Goal: Communication & Community: Answer question/provide support

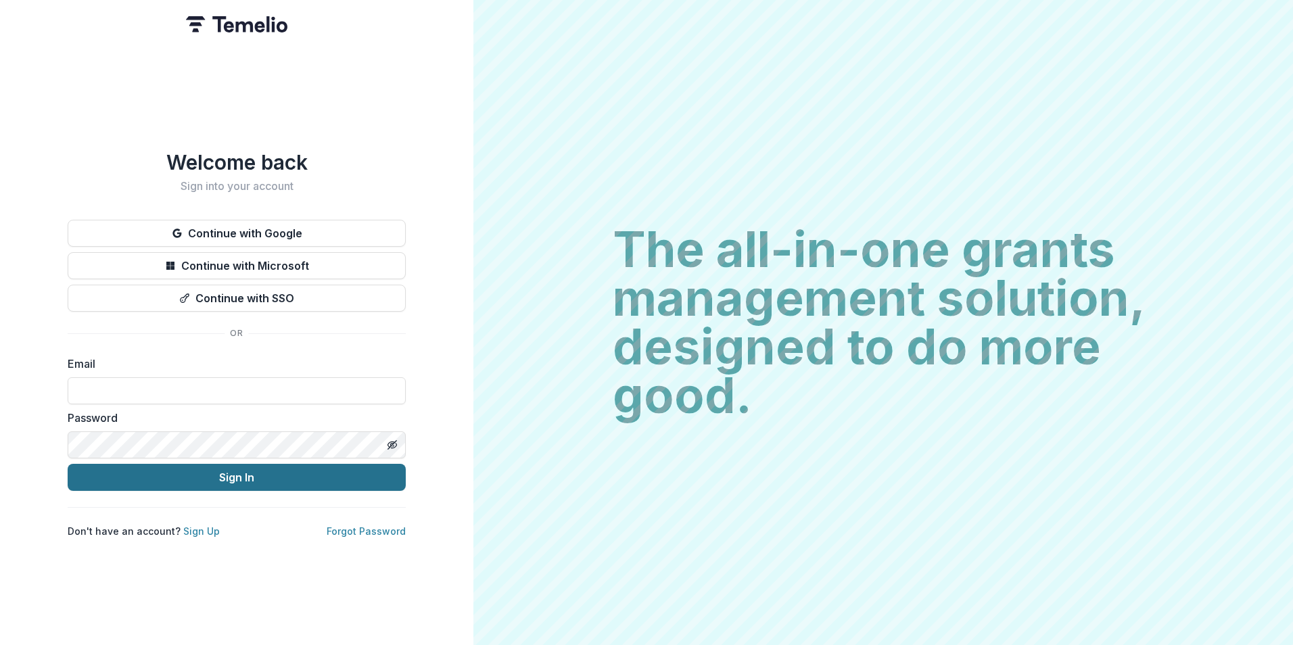
type input "**********"
click at [252, 472] on button "Sign In" at bounding box center [237, 477] width 338 height 27
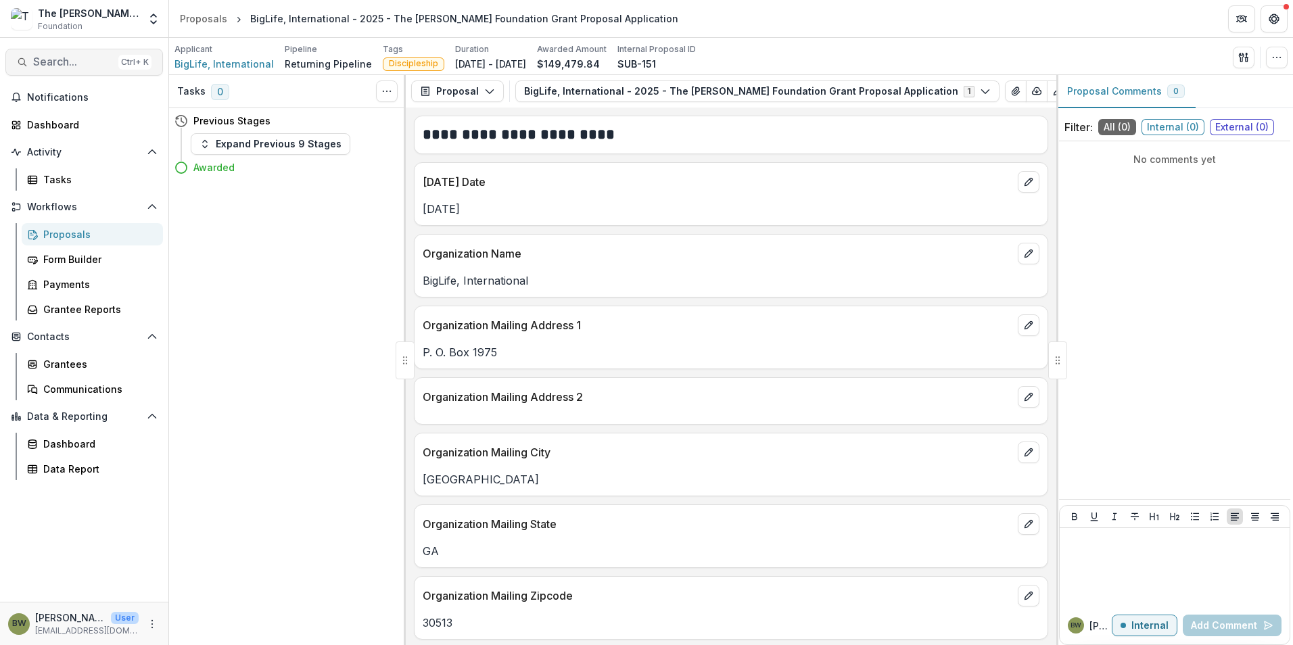
click at [62, 62] on span "Search..." at bounding box center [73, 61] width 80 height 13
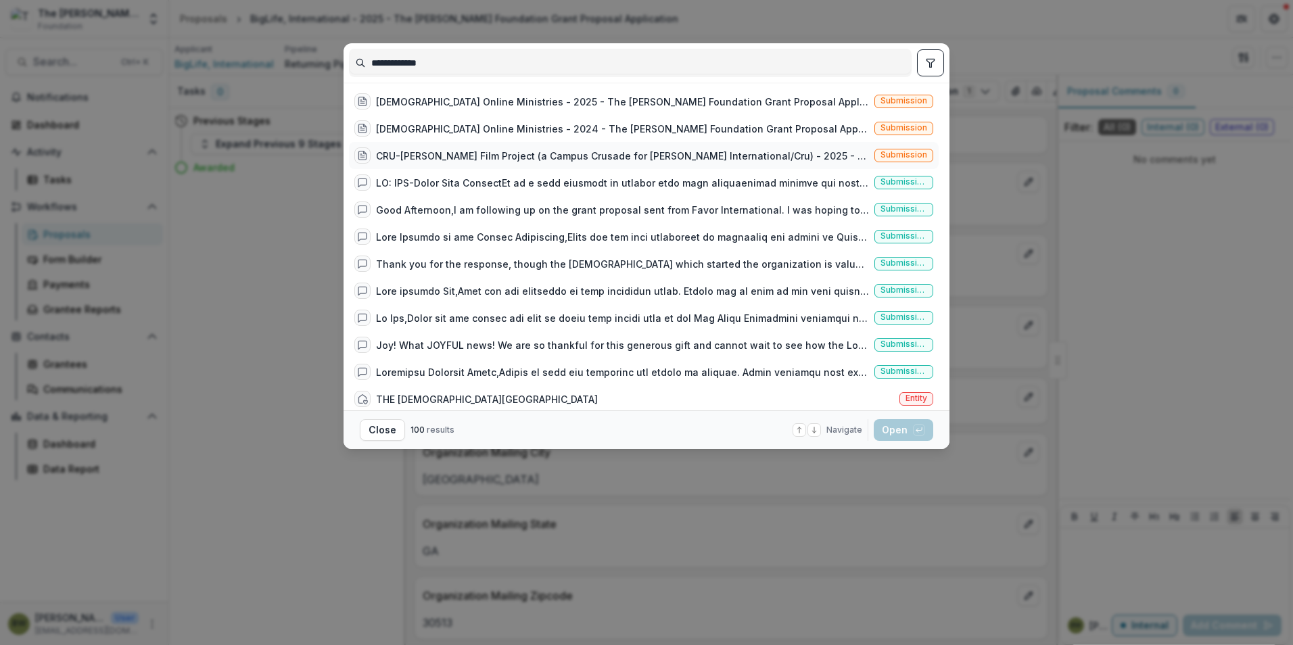
type input "**********"
click at [441, 161] on div "CRU-Jesus Film Project (a Campus Crusade for Christ International/Cru) - 2025 -…" at bounding box center [622, 156] width 493 height 14
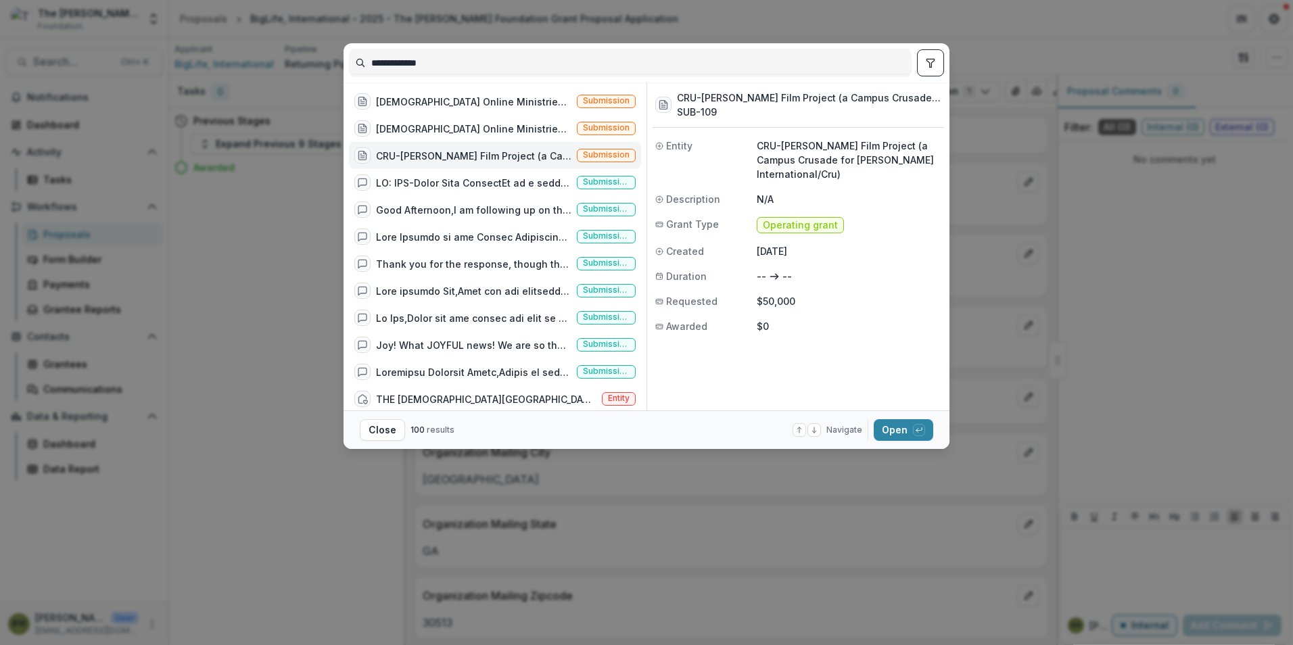
click at [462, 154] on div "CRU-Jesus Film Project (a Campus Crusade for Christ International/Cru) - 2025 -…" at bounding box center [473, 156] width 195 height 14
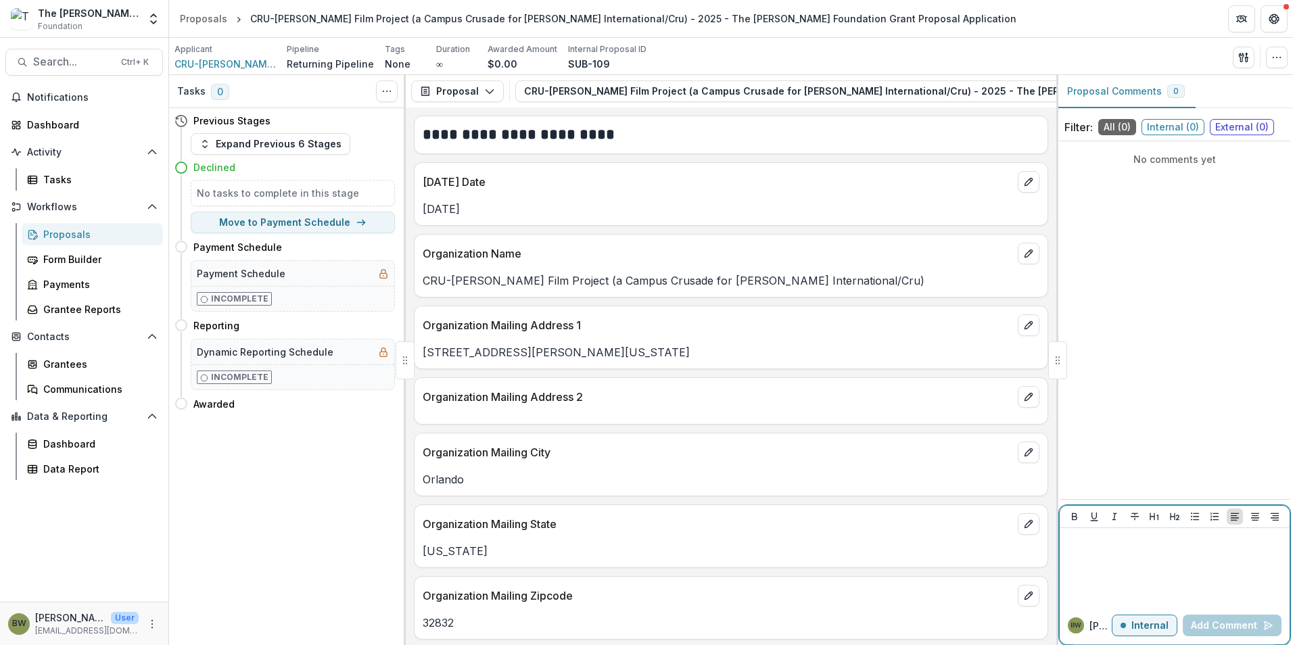
click at [1111, 554] on div at bounding box center [1174, 567] width 219 height 68
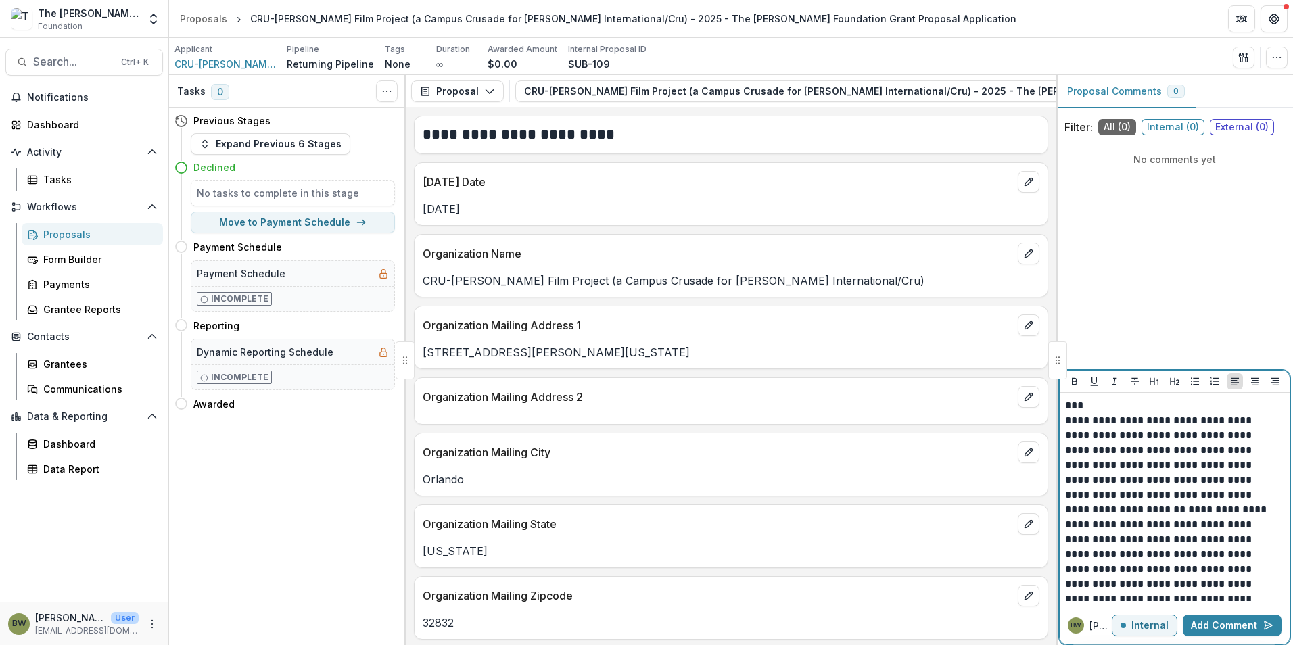
scroll to position [20, 0]
click at [1136, 589] on p "**********" at bounding box center [1172, 593] width 215 height 15
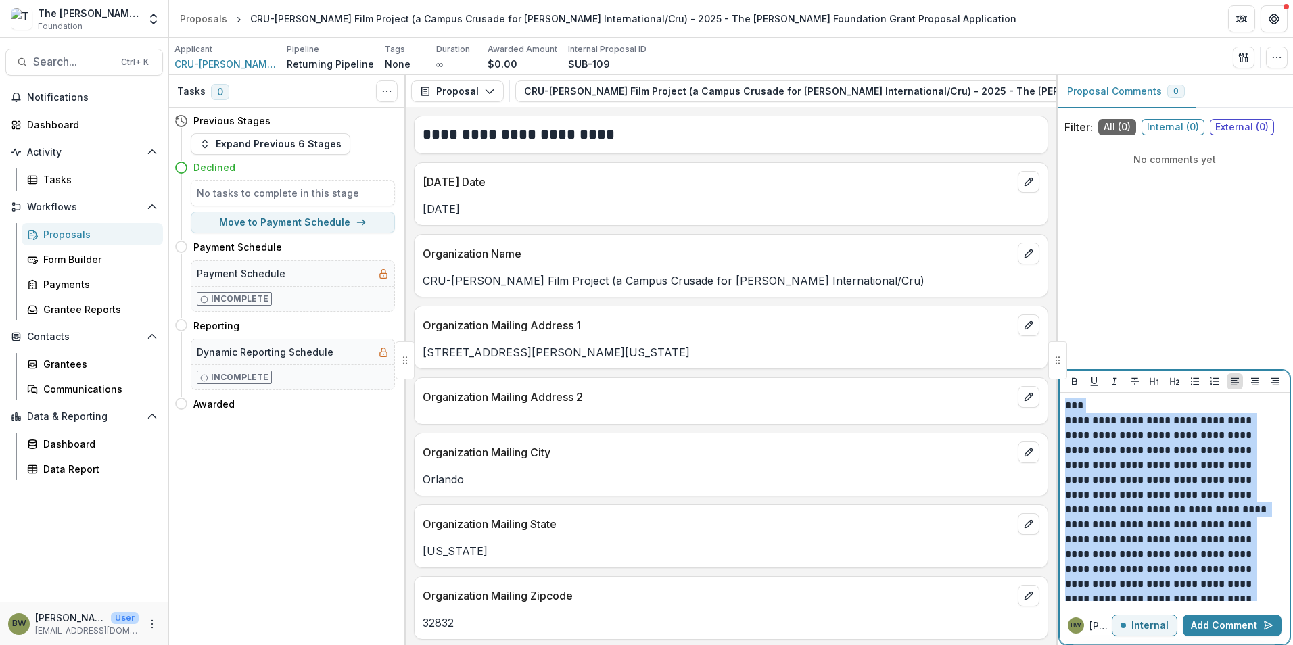
scroll to position [50, 0]
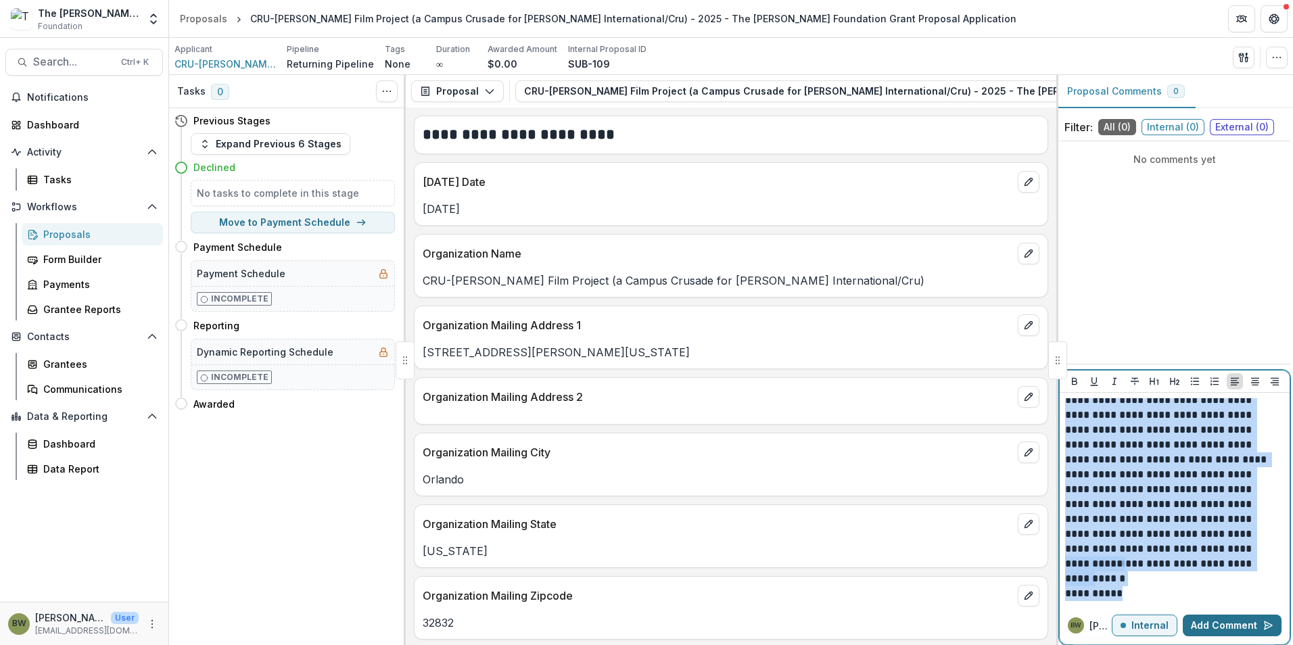
drag, startPoint x: 1066, startPoint y: 408, endPoint x: 1234, endPoint y: 620, distance: 270.5
click at [1233, 625] on div "**********" at bounding box center [1174, 507] width 231 height 275
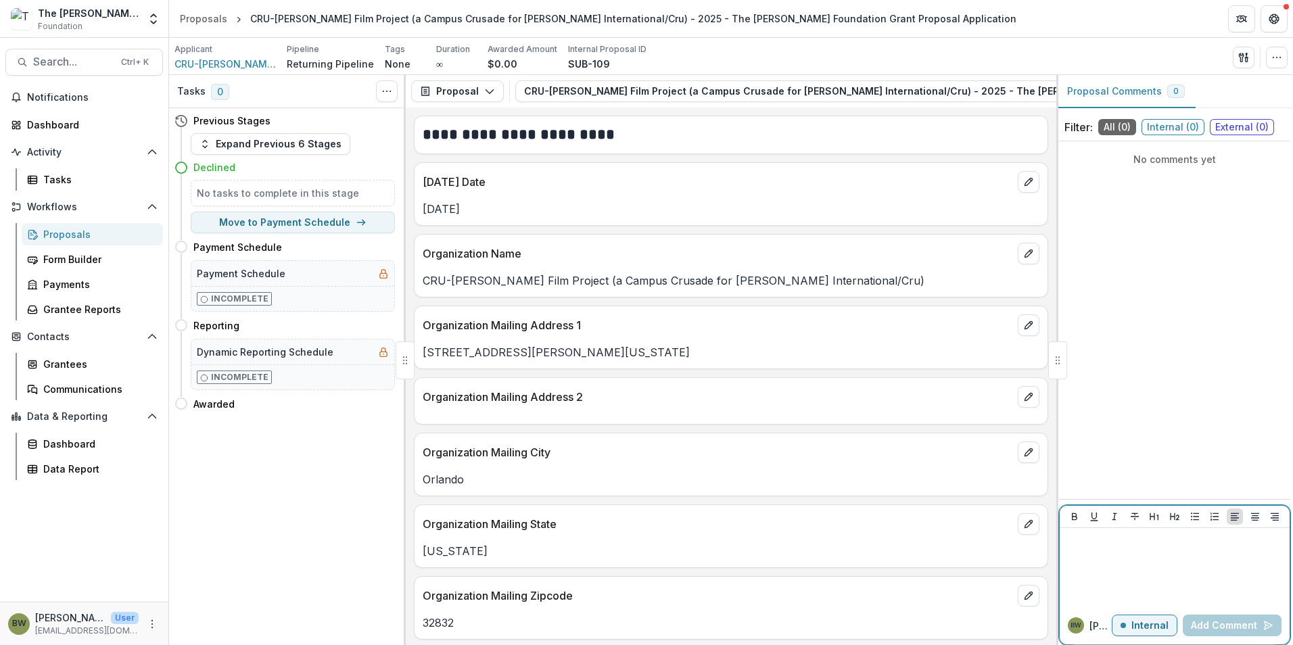
scroll to position [0, 0]
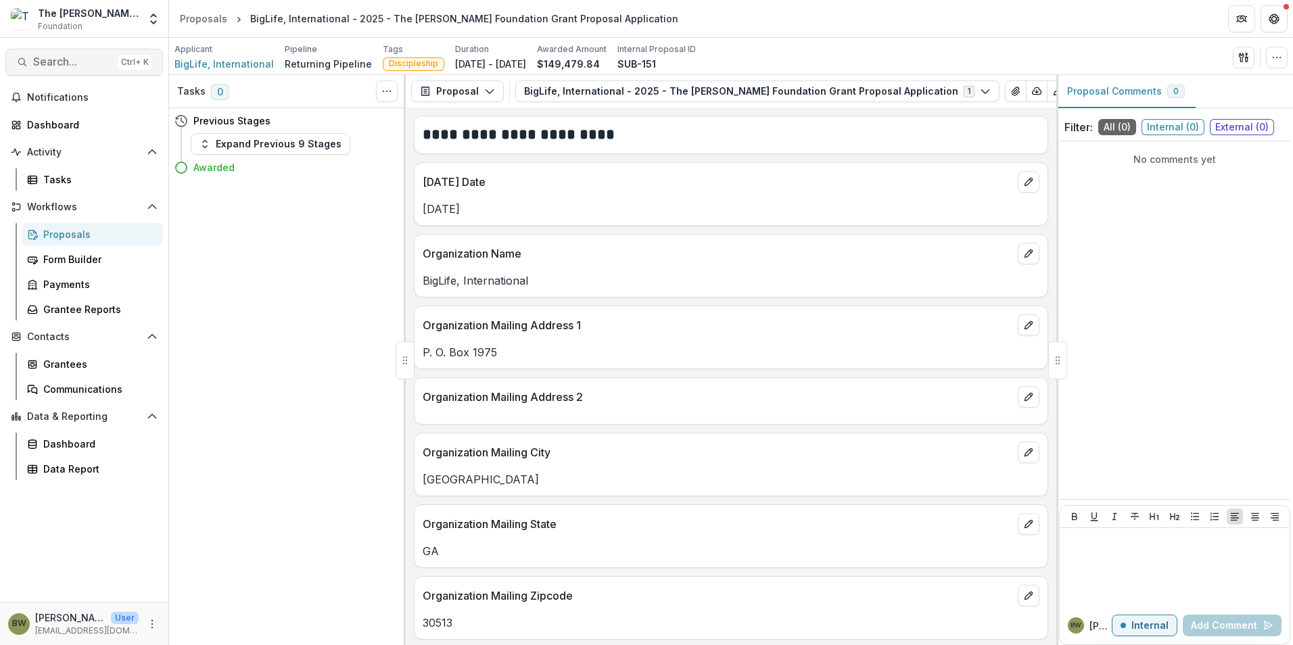
click at [92, 63] on span "Search..." at bounding box center [73, 61] width 80 height 13
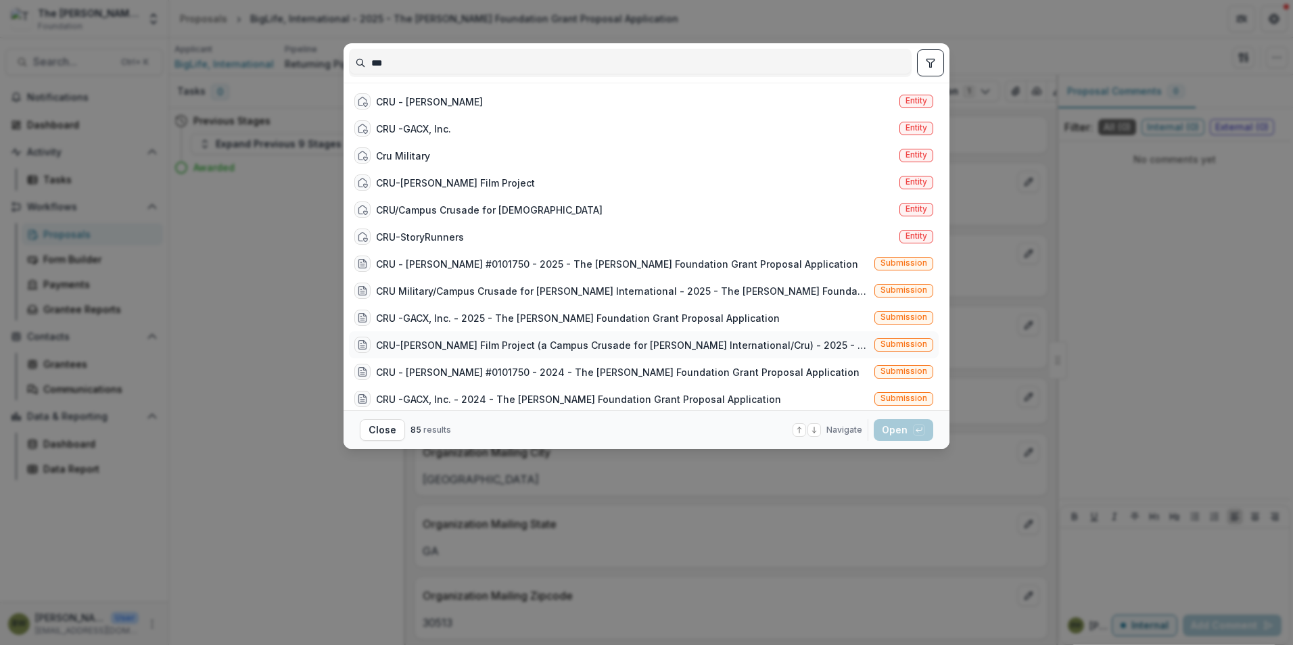
type input "***"
click at [538, 345] on div "CRU-Jesus Film Project (a Campus Crusade for Christ International/Cru) - 2025 -…" at bounding box center [622, 345] width 493 height 14
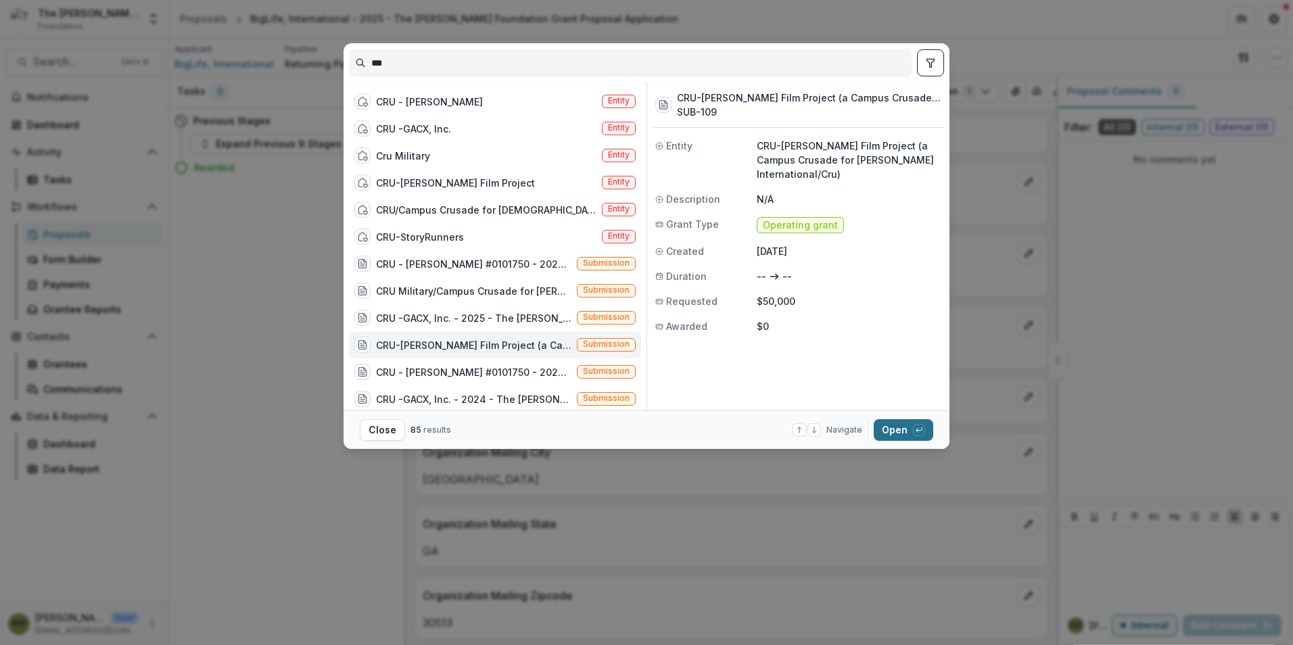
click at [901, 430] on button "Open with enter key" at bounding box center [903, 430] width 59 height 22
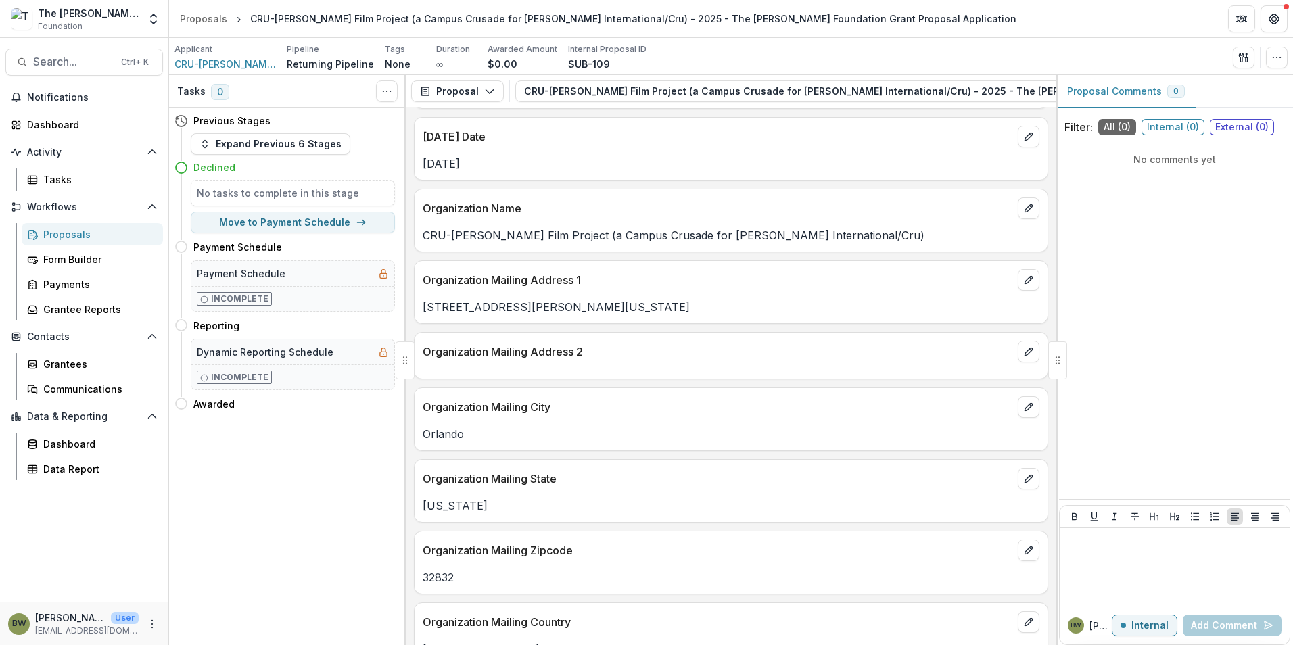
scroll to position [135, 0]
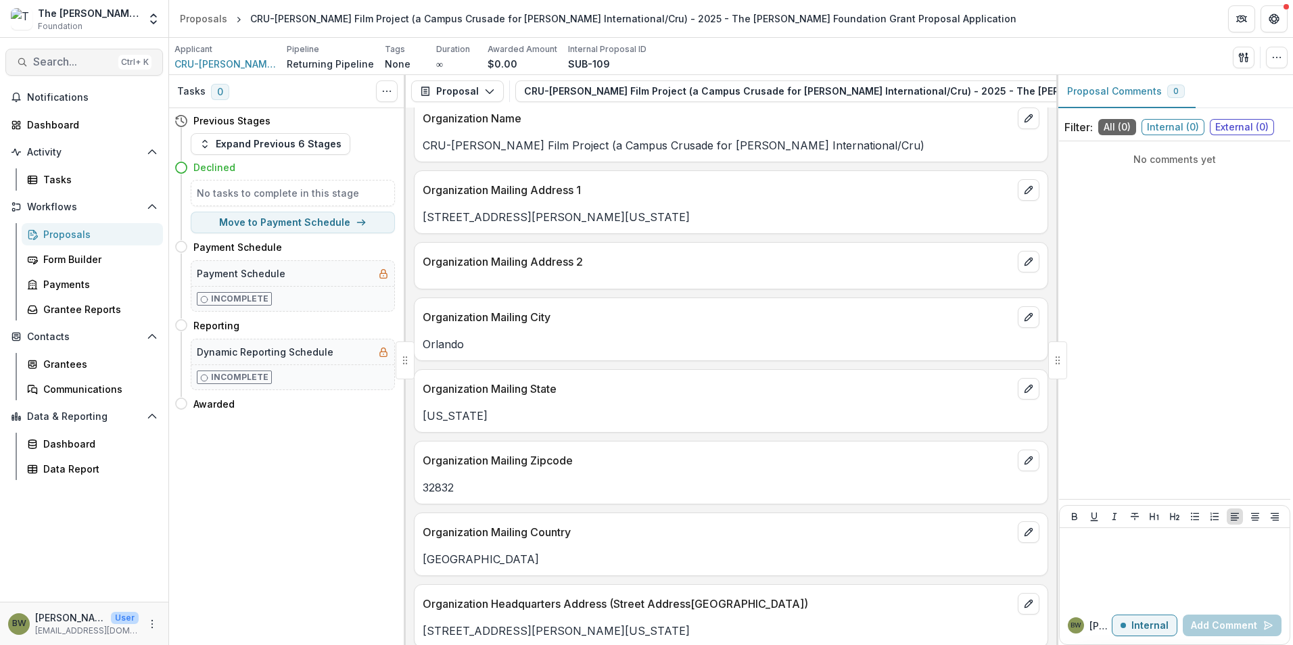
scroll to position [156, 0]
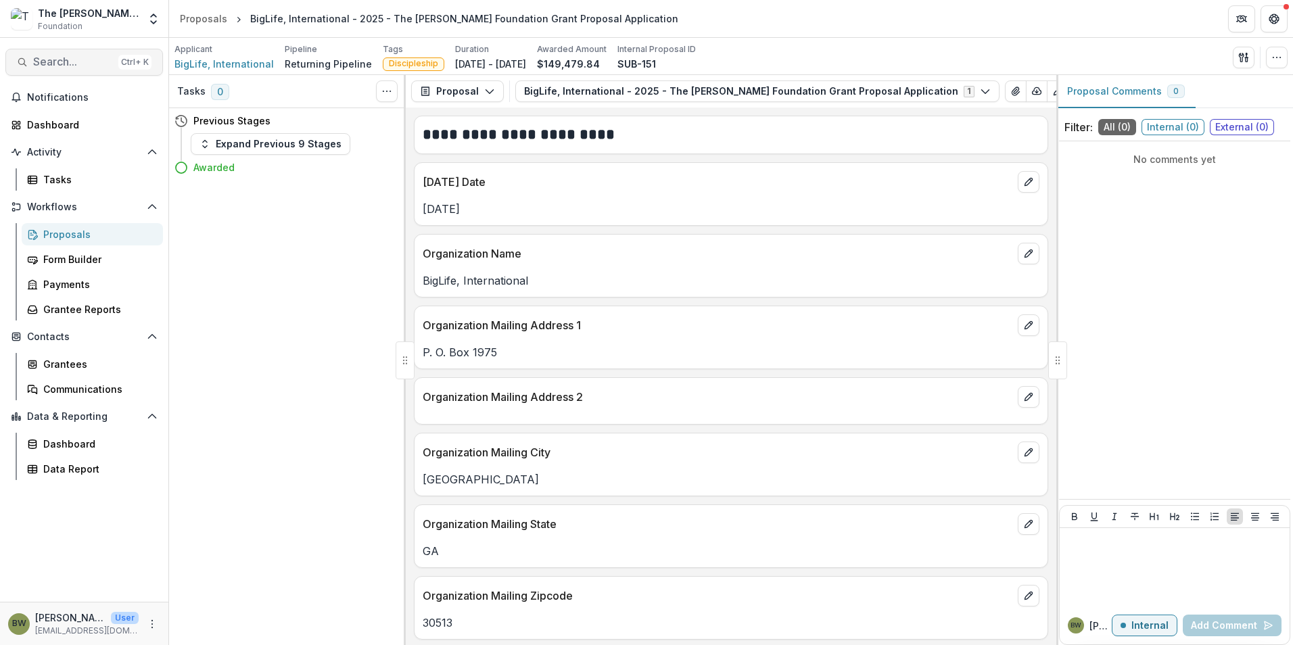
click at [97, 64] on span "Search..." at bounding box center [73, 61] width 80 height 13
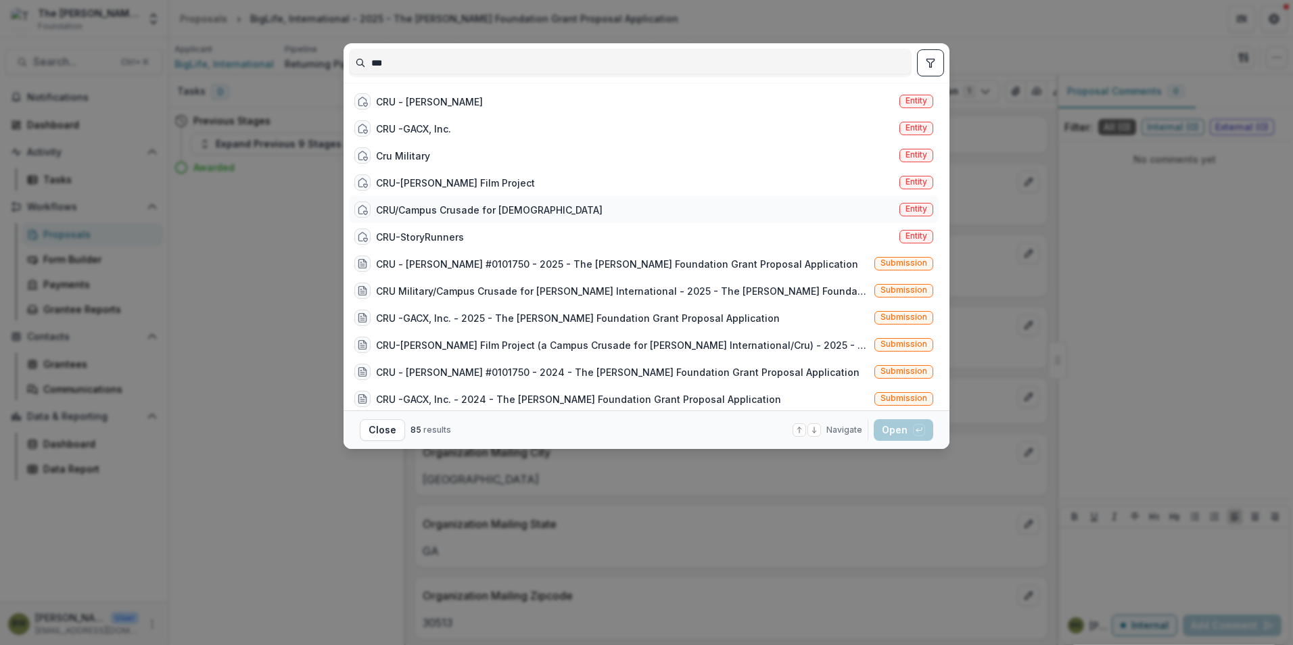
type input "***"
click at [461, 211] on div "CRU/Campus Crusade for Christ" at bounding box center [489, 210] width 226 height 14
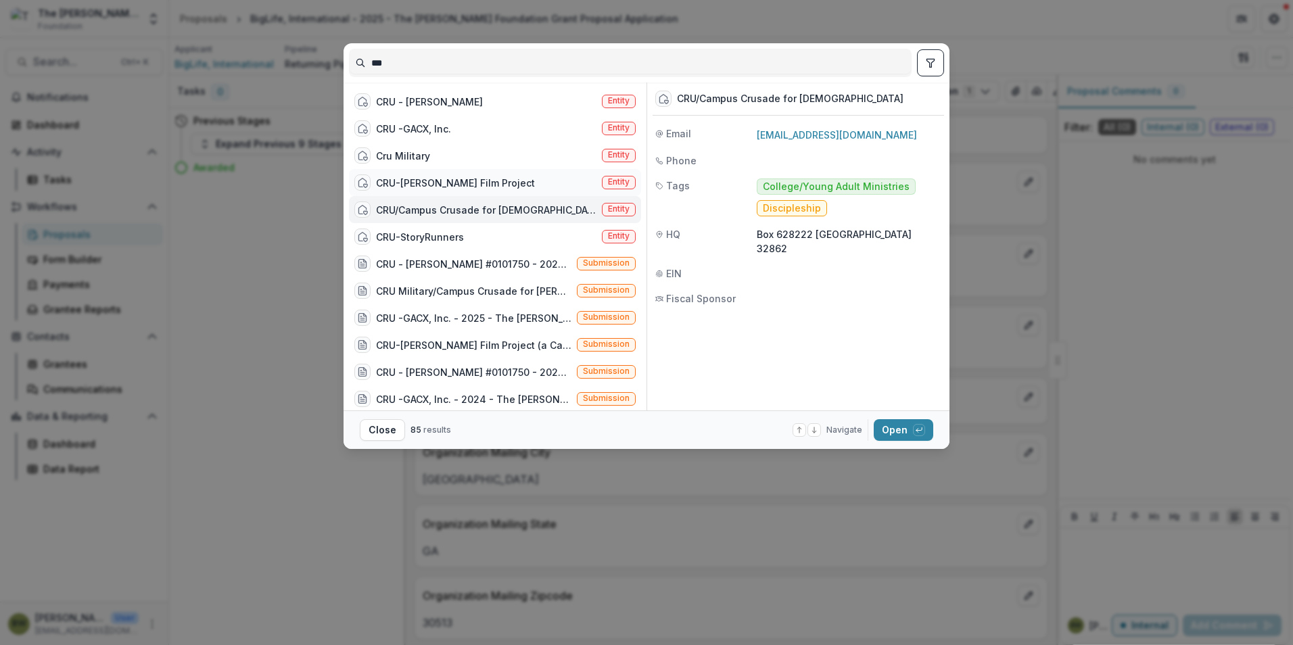
click at [460, 185] on div "CRU-Jesus Film Project" at bounding box center [455, 183] width 159 height 14
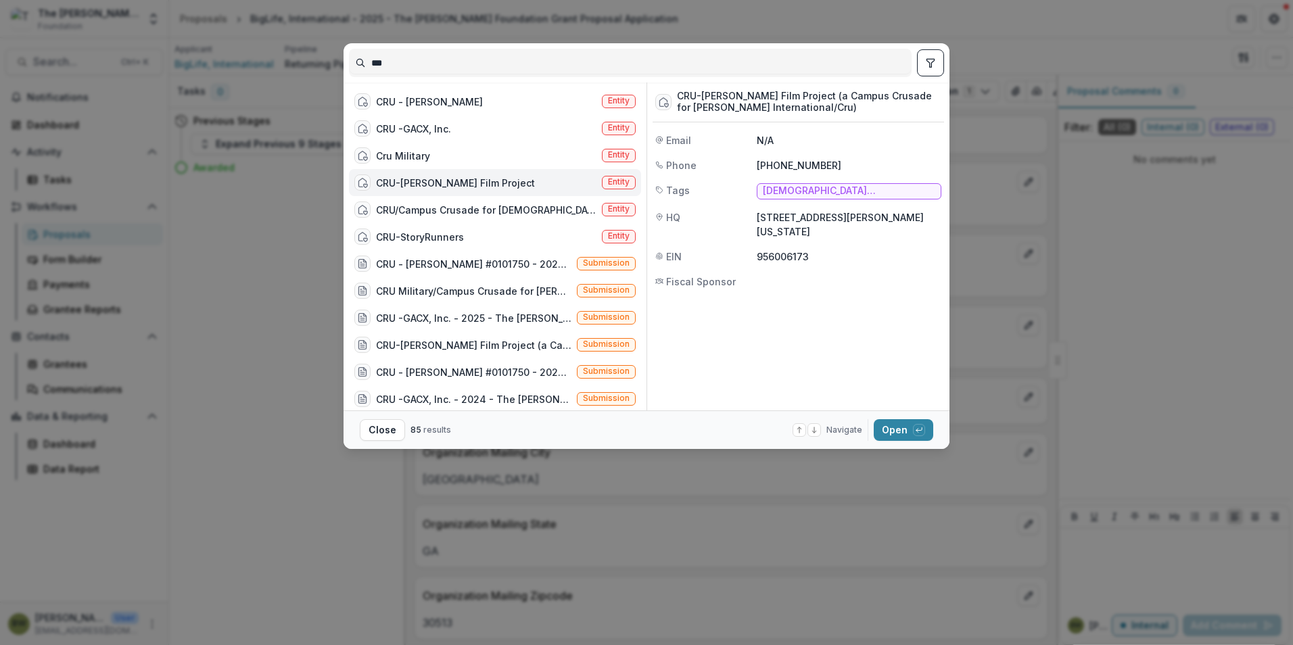
click at [461, 185] on div "CRU-Jesus Film Project" at bounding box center [455, 183] width 159 height 14
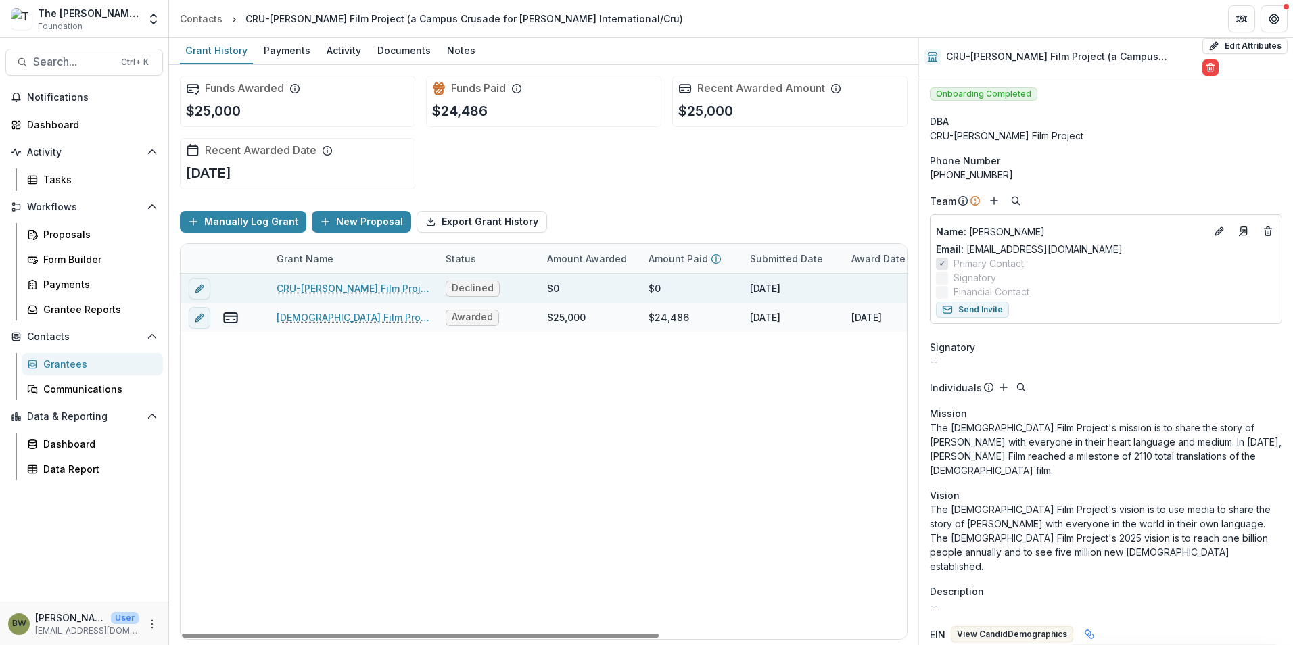
click at [362, 293] on link "CRU-Jesus Film Project (a Campus Crusade for Christ International/Cru) - 2025 -…" at bounding box center [353, 288] width 153 height 14
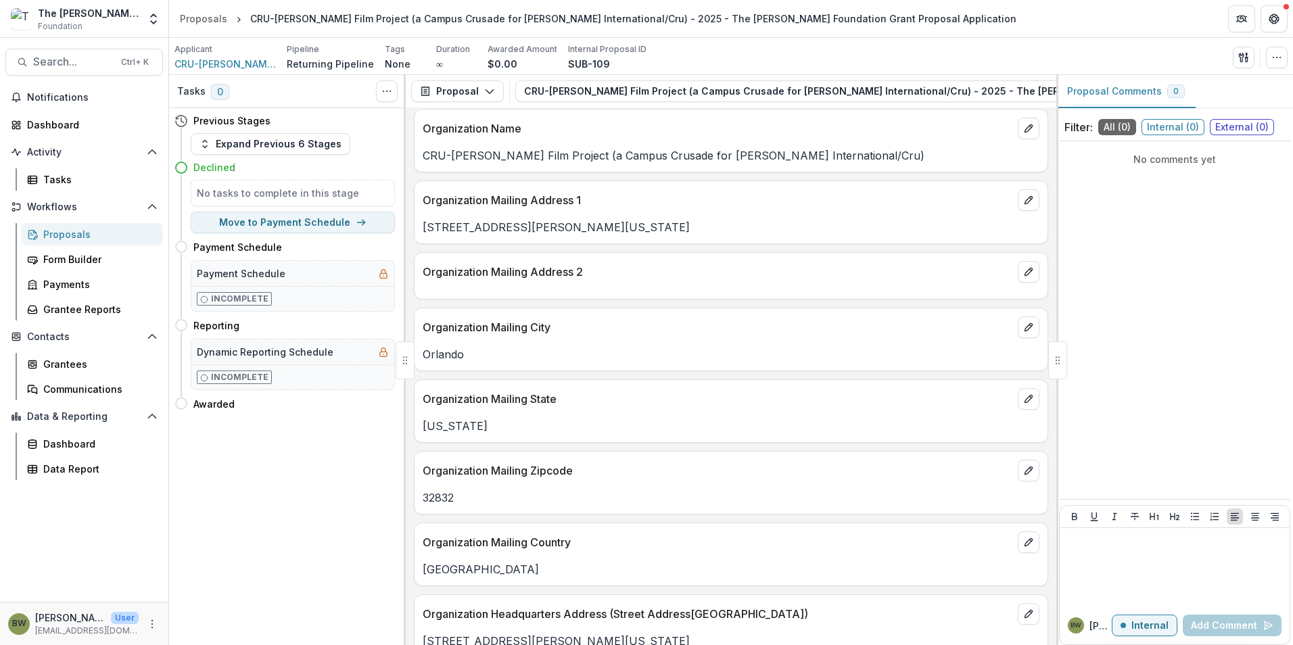
scroll to position [135, 0]
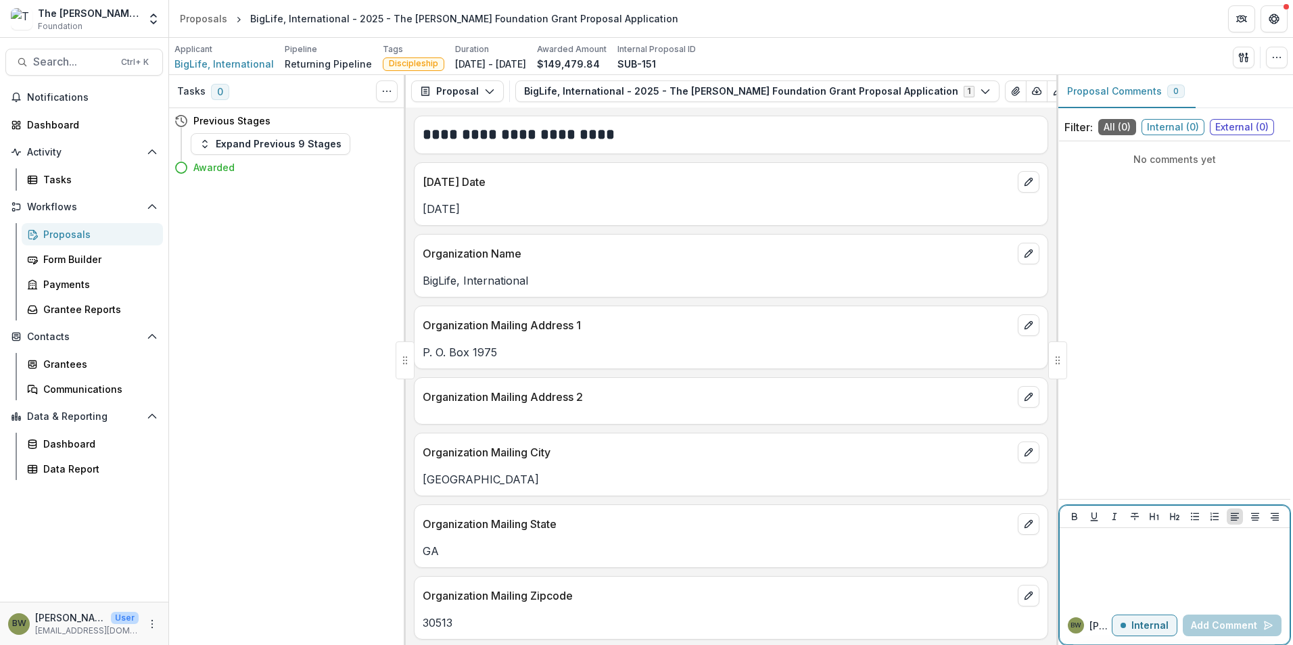
click at [1151, 550] on div at bounding box center [1174, 567] width 219 height 68
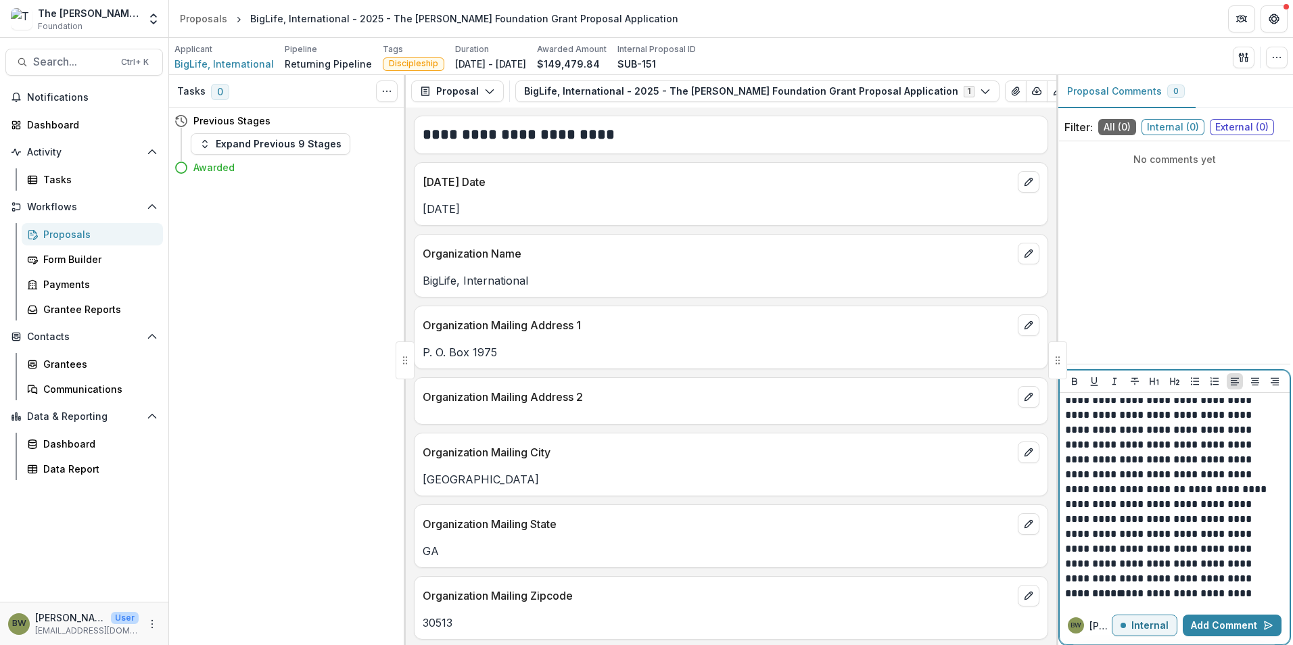
scroll to position [35, 0]
click at [1145, 627] on p "Internal" at bounding box center [1149, 625] width 37 height 11
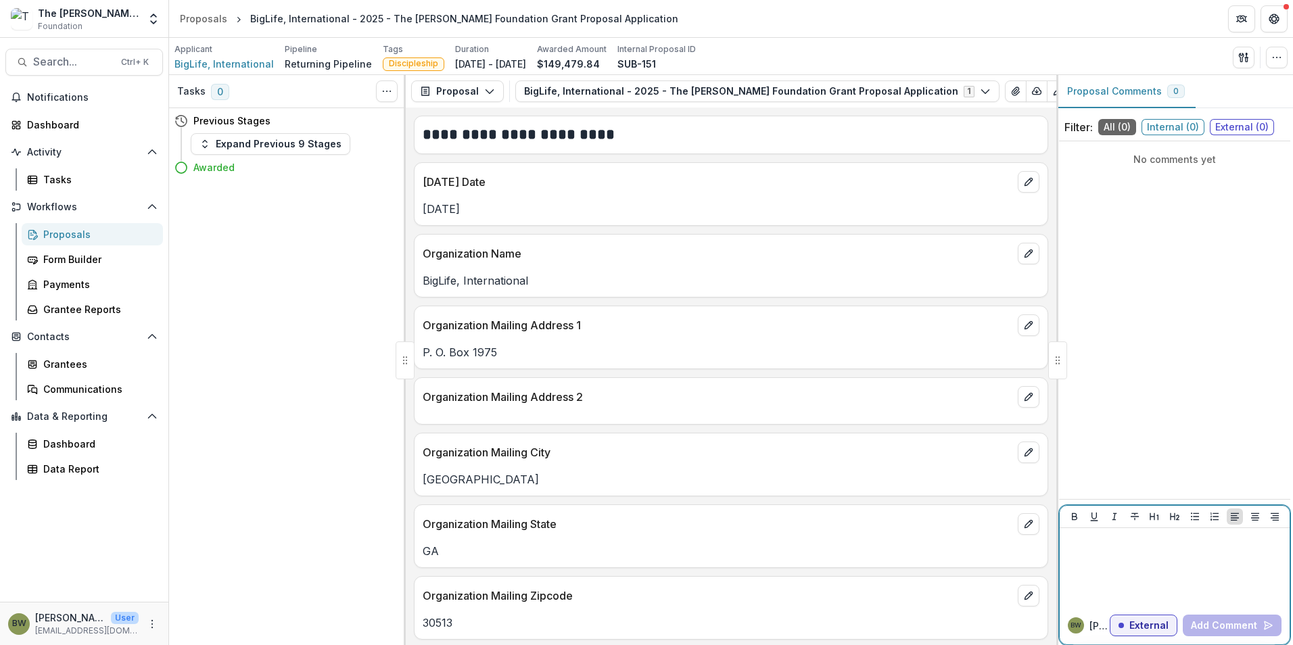
click at [1134, 549] on div at bounding box center [1174, 567] width 219 height 68
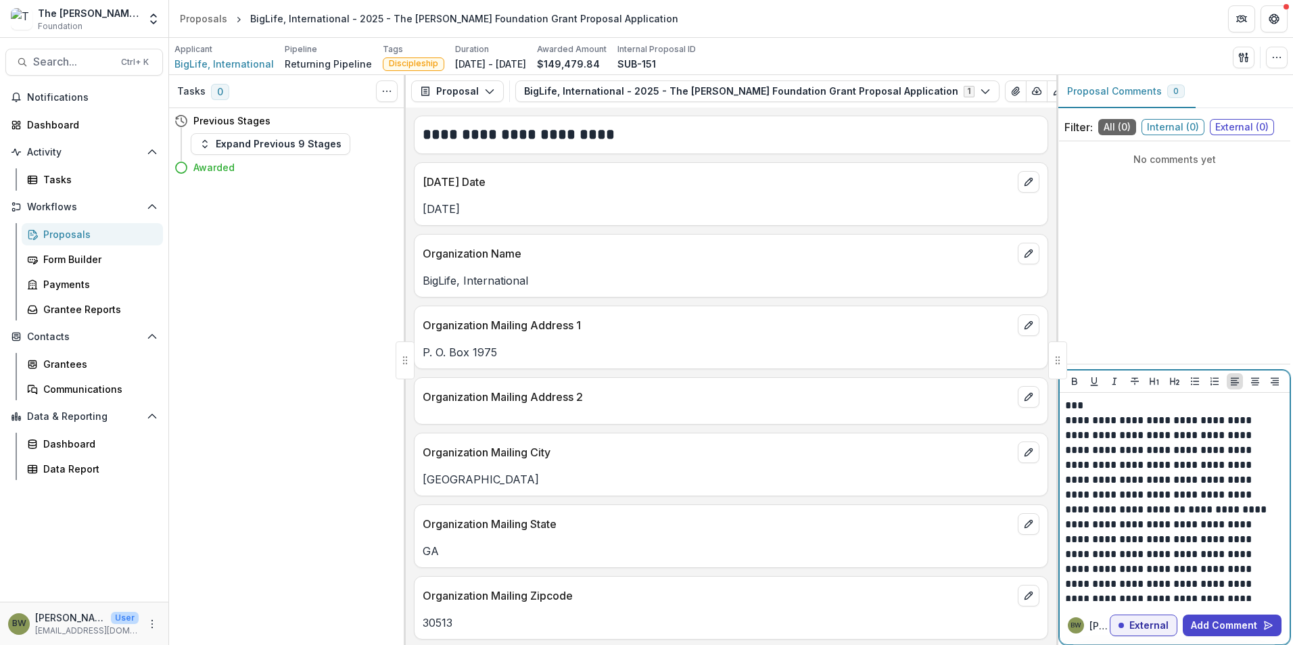
scroll to position [65, 0]
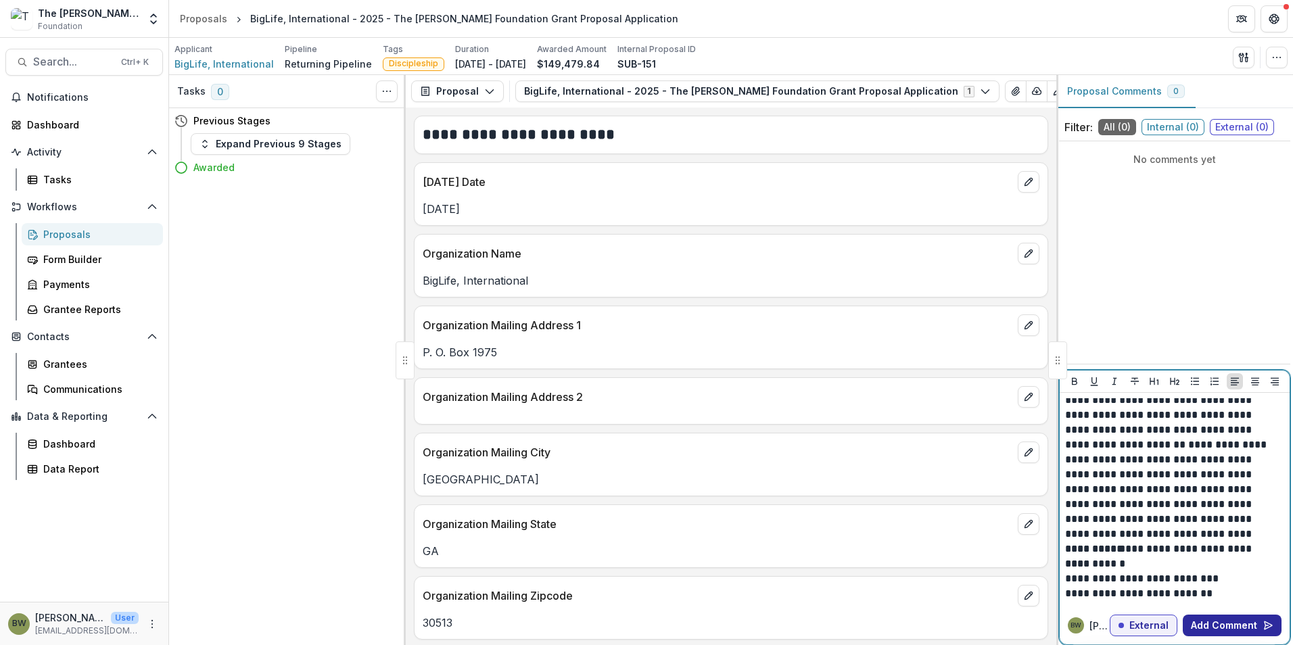
click at [1226, 622] on button "Add Comment" at bounding box center [1231, 626] width 99 height 22
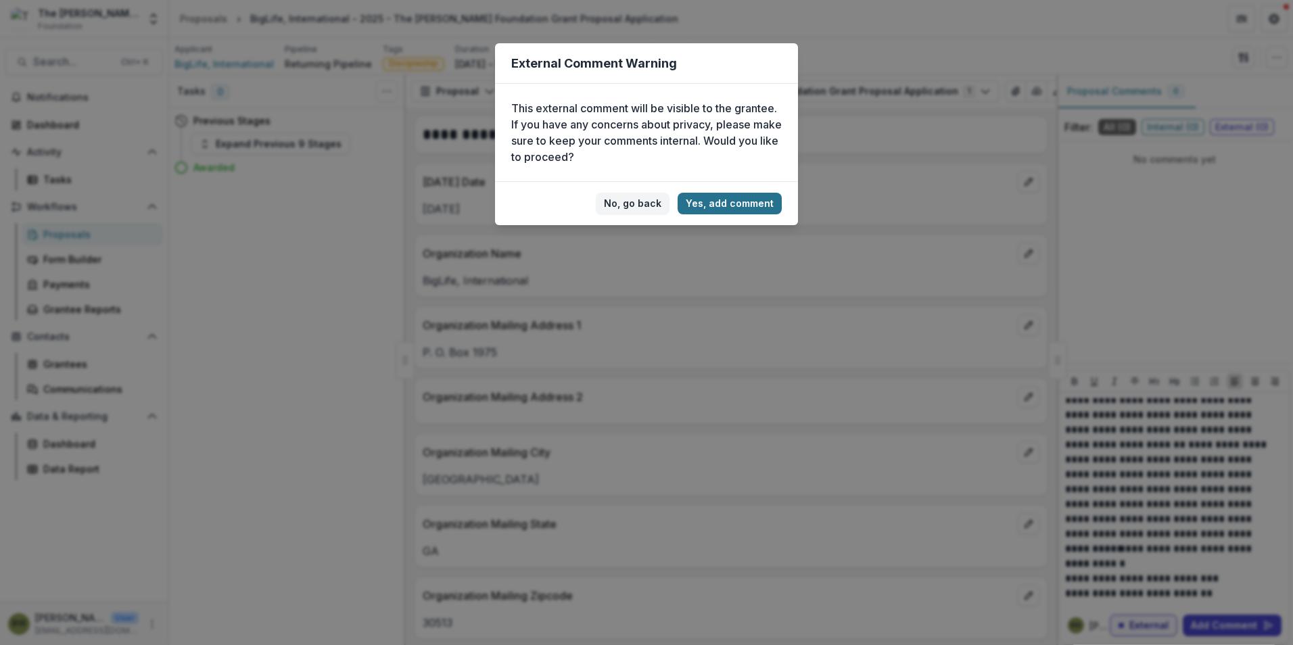
click at [723, 203] on button "Yes, add comment" at bounding box center [729, 204] width 104 height 22
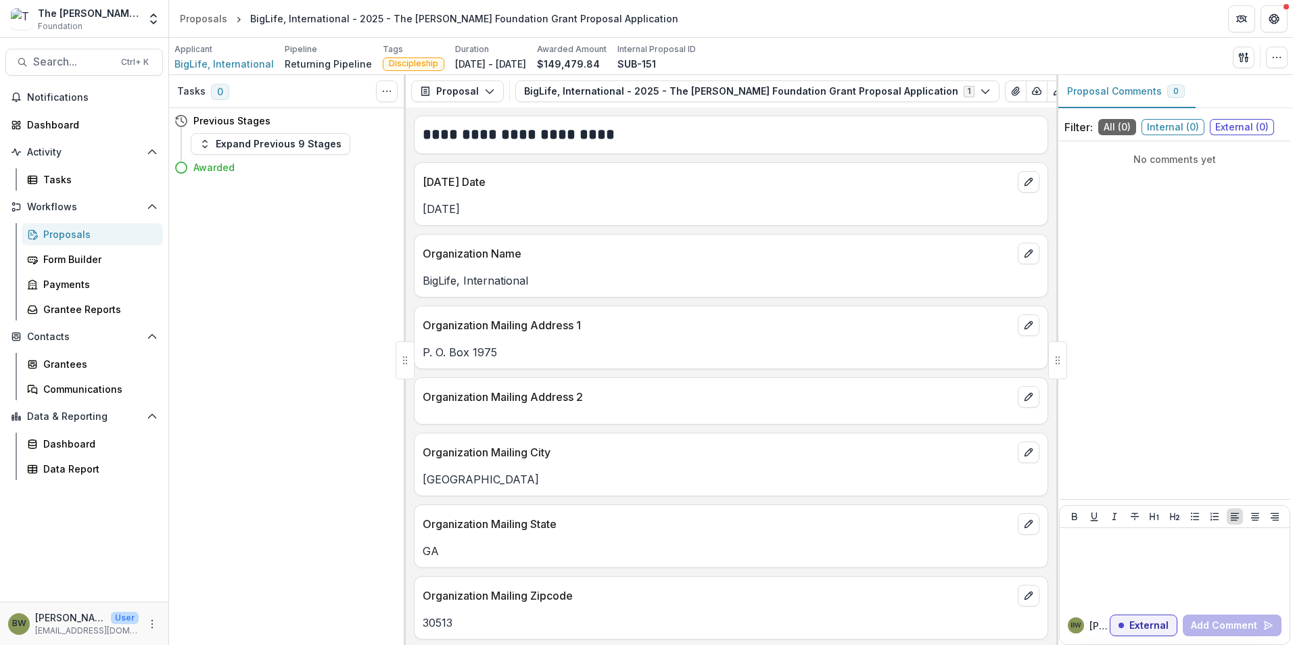
scroll to position [0, 0]
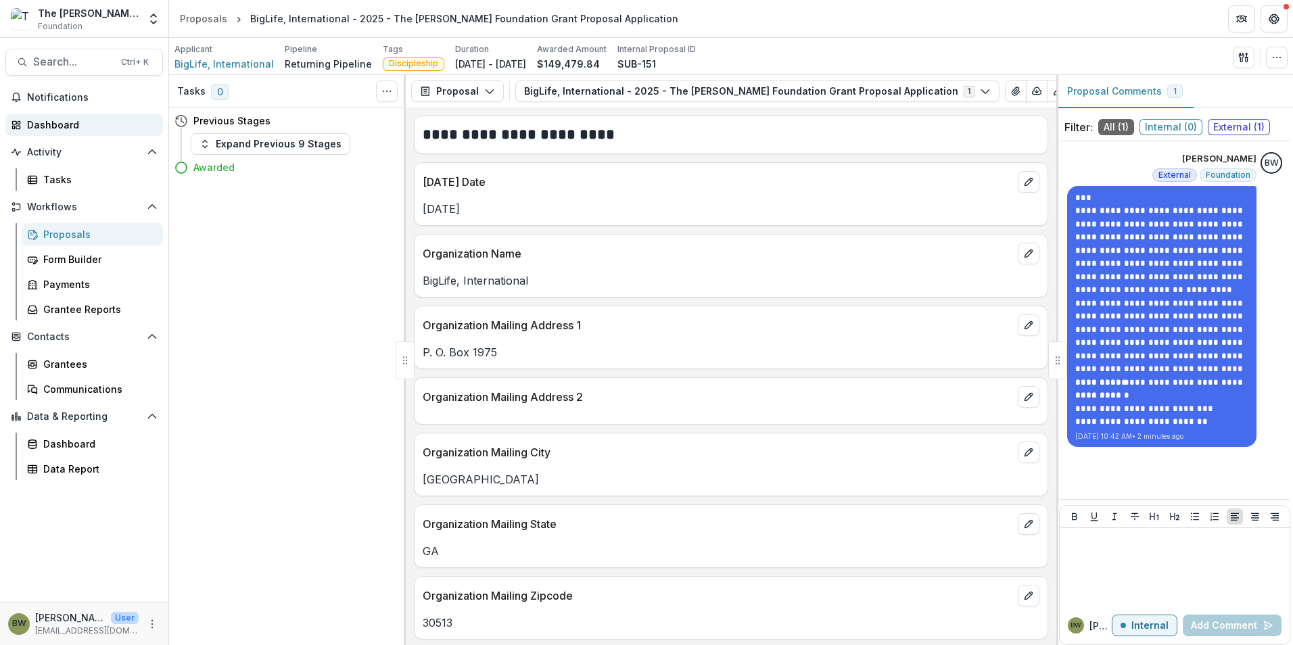
click at [70, 122] on div "Dashboard" at bounding box center [89, 125] width 125 height 14
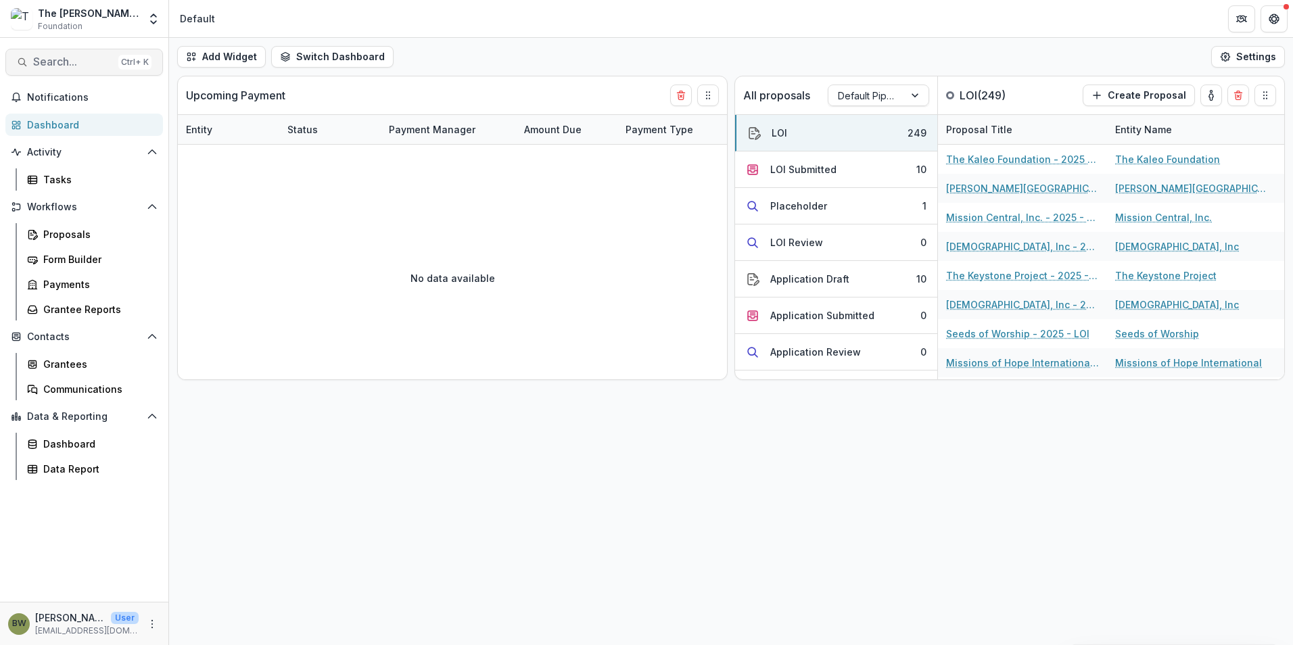
click at [50, 56] on span "Search..." at bounding box center [73, 61] width 80 height 13
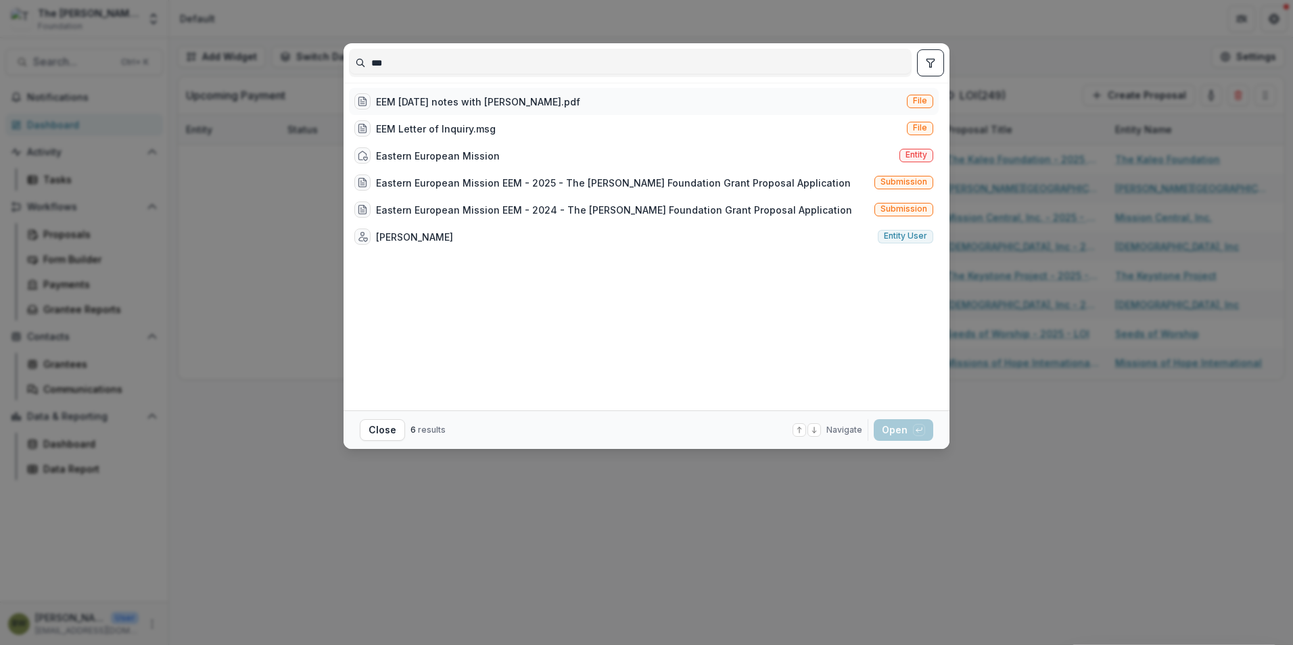
type input "***"
click at [511, 103] on div "EEM [DATE] notes with [PERSON_NAME].pdf" at bounding box center [478, 102] width 204 height 14
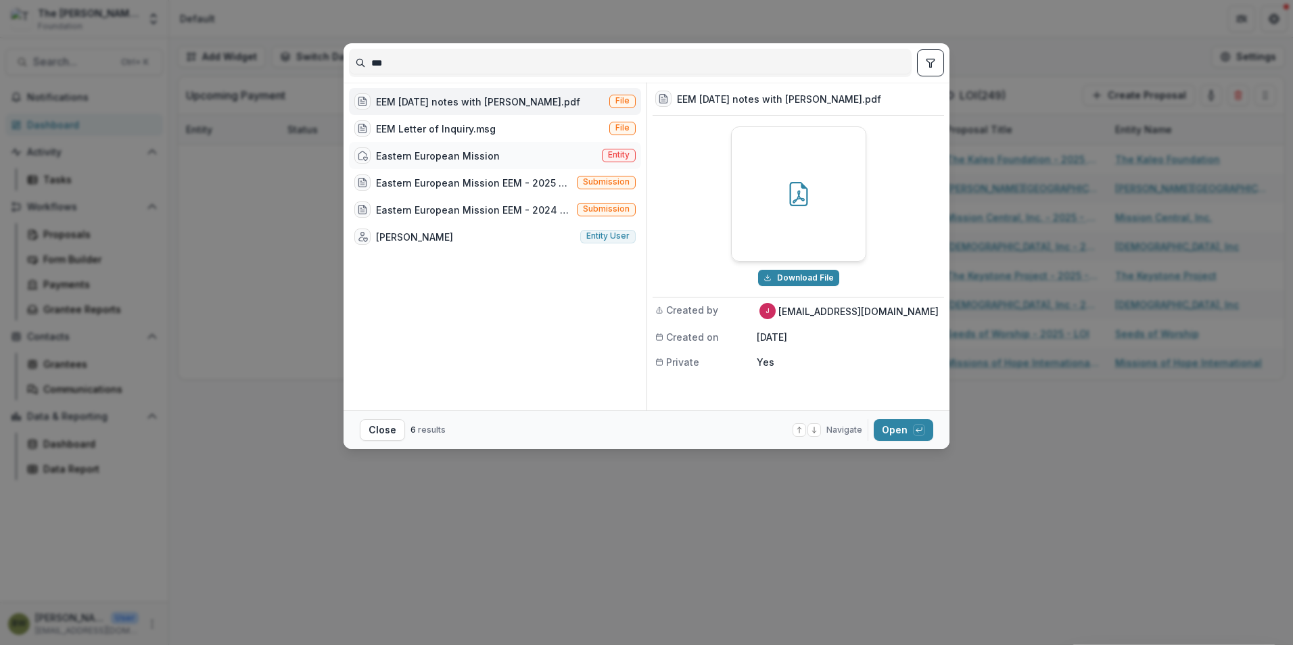
click at [476, 158] on div "Eastern European Mission" at bounding box center [438, 156] width 124 height 14
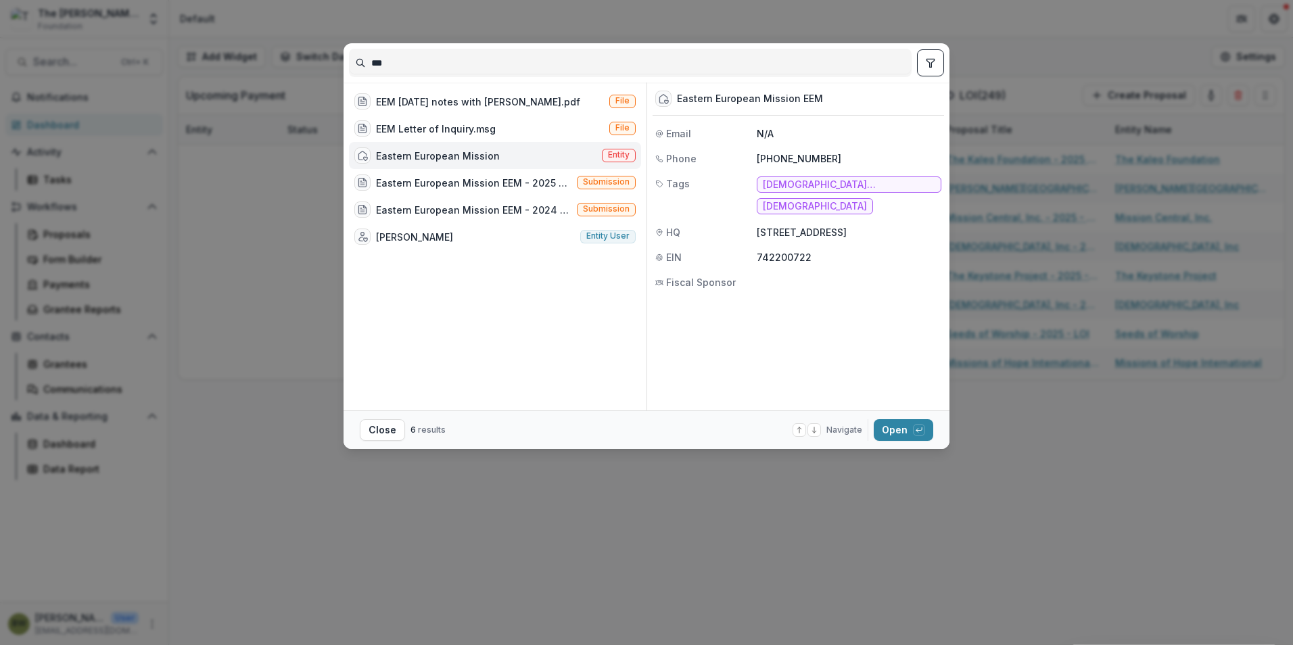
click at [478, 158] on div "Eastern European Mission" at bounding box center [438, 156] width 124 height 14
click at [478, 158] on div at bounding box center [871, 161] width 1386 height 32
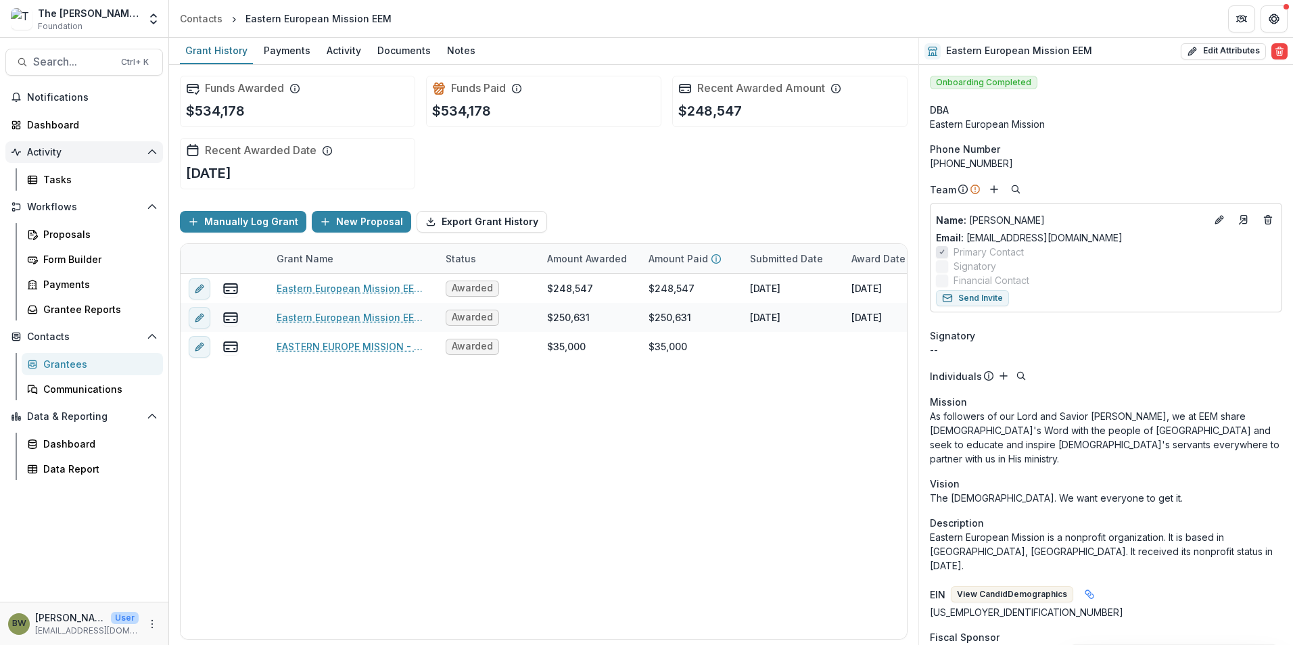
click at [56, 151] on span "Activity" at bounding box center [84, 152] width 114 height 11
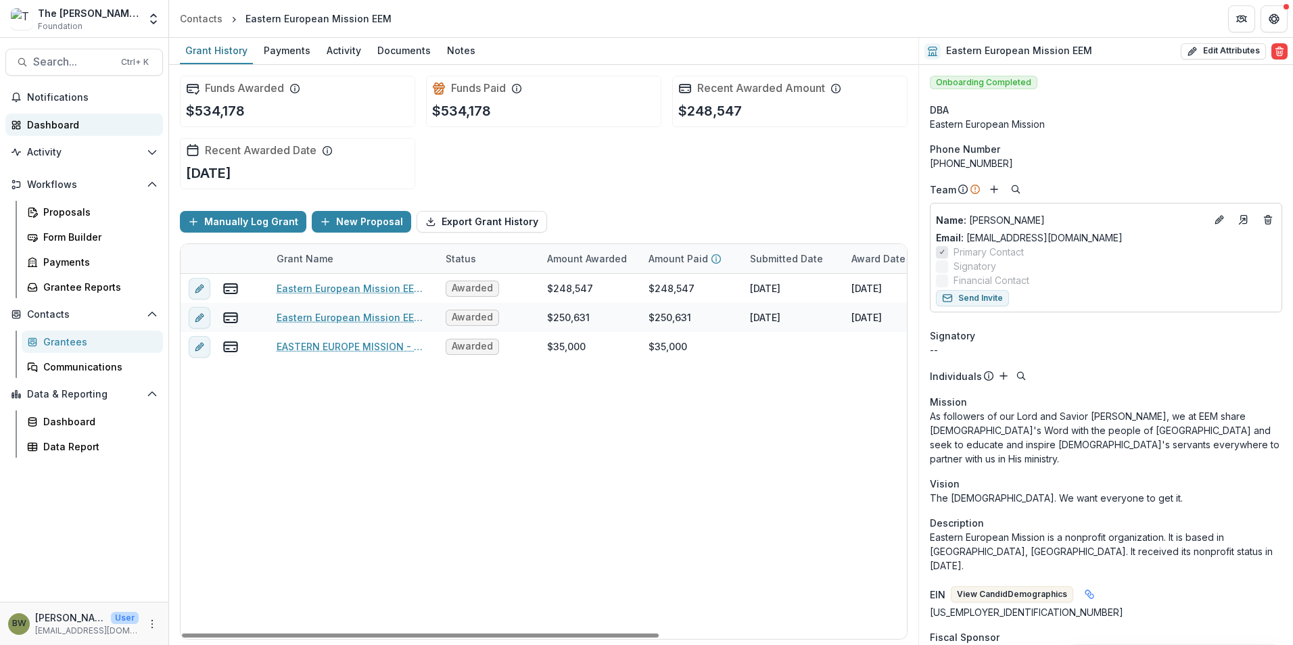
click at [84, 126] on div "Dashboard" at bounding box center [89, 125] width 125 height 14
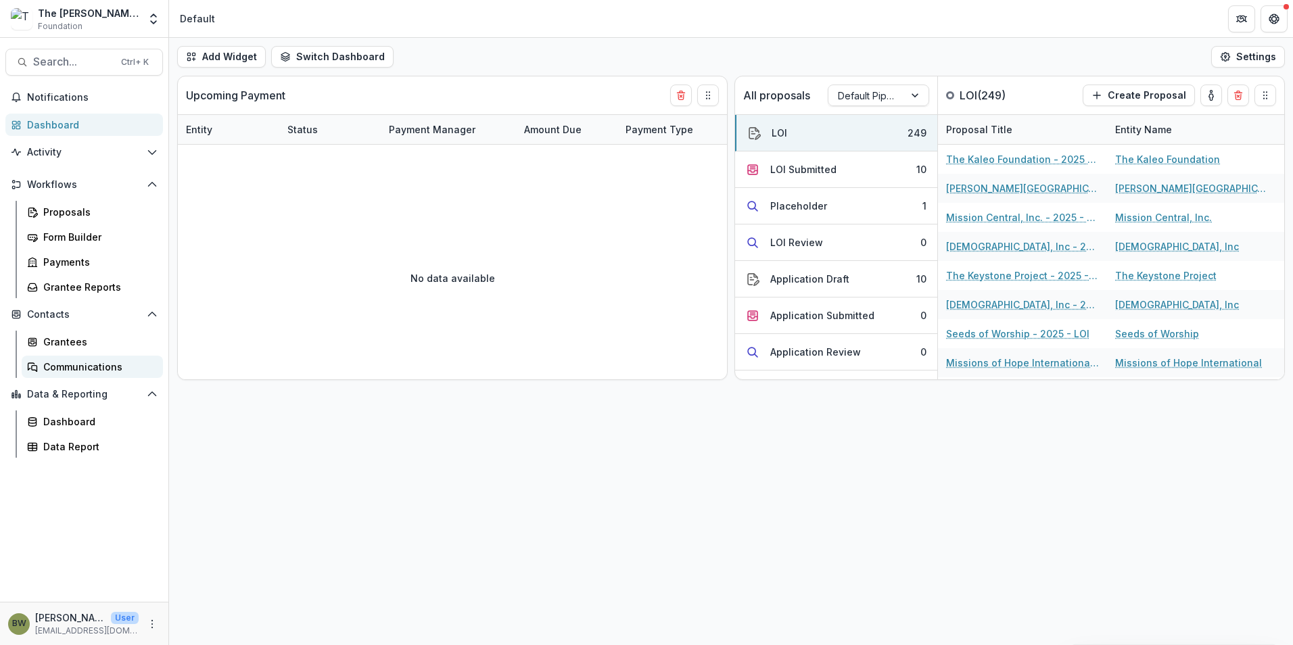
click at [78, 369] on div "Communications" at bounding box center [97, 367] width 109 height 14
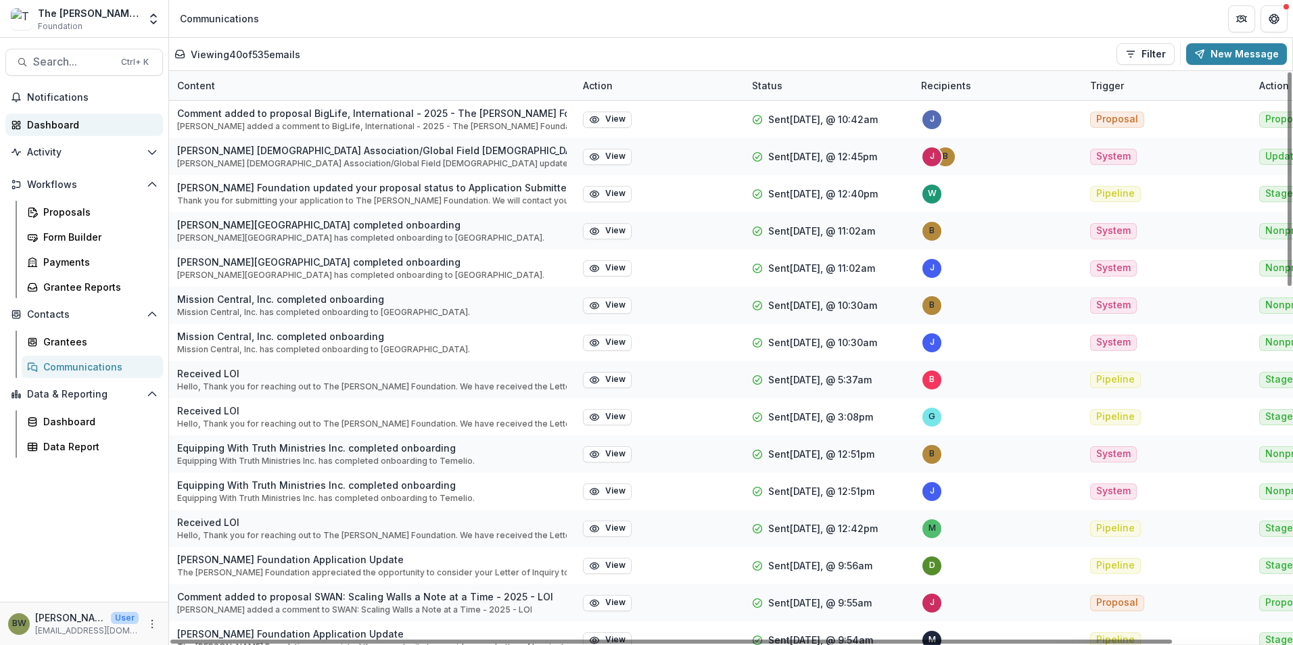
click at [68, 126] on div "Dashboard" at bounding box center [89, 125] width 125 height 14
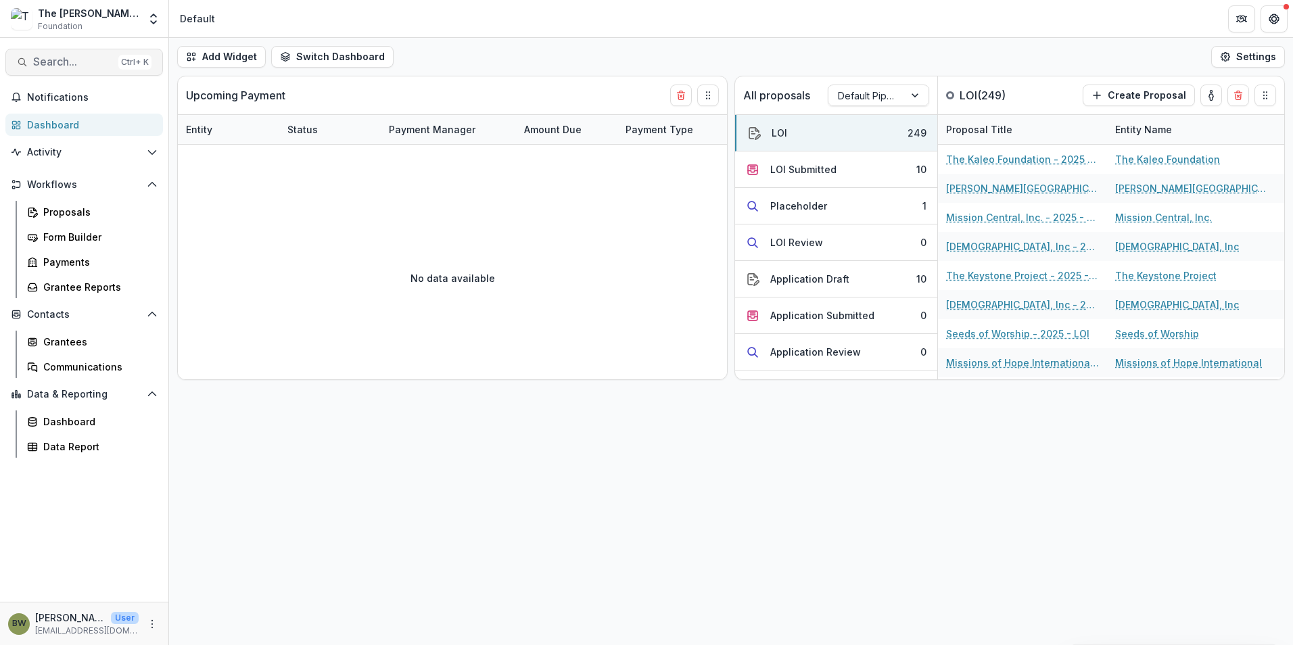
click at [80, 60] on span "Search..." at bounding box center [73, 61] width 80 height 13
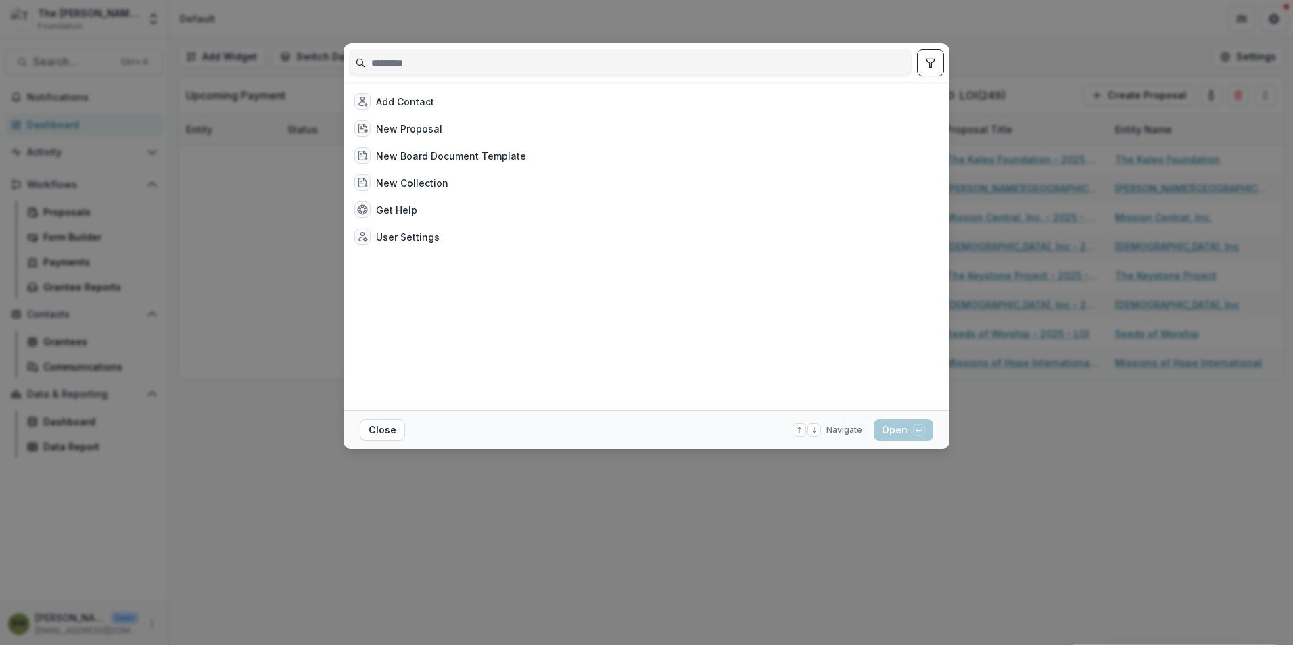
click at [418, 62] on input at bounding box center [630, 63] width 561 height 22
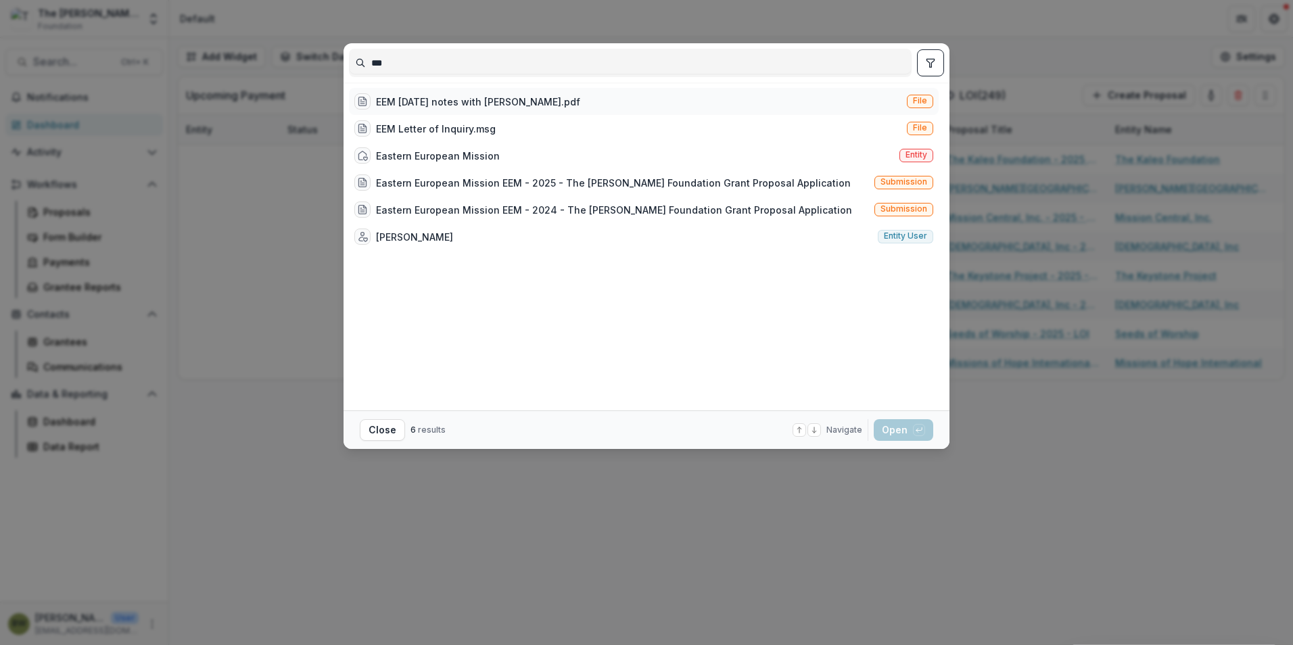
type input "***"
click at [435, 105] on div "EEM [DATE] notes with [PERSON_NAME].pdf" at bounding box center [478, 102] width 204 height 14
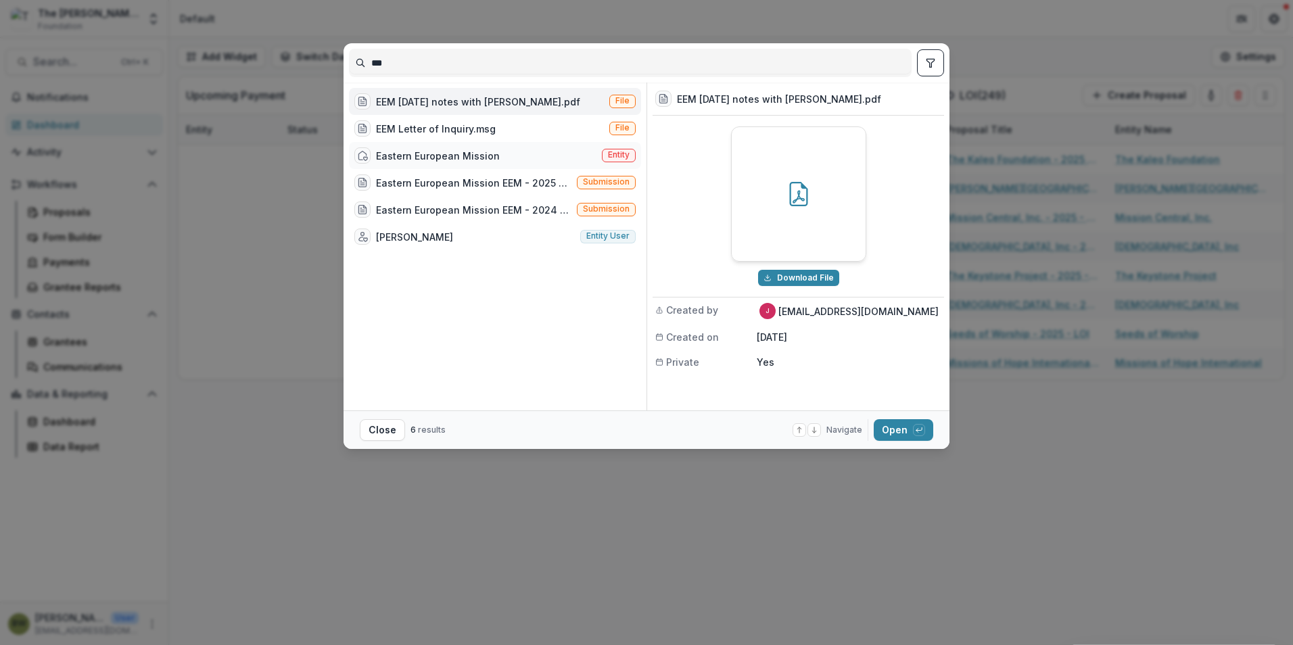
click at [436, 149] on div "Eastern European Mission" at bounding box center [438, 156] width 124 height 14
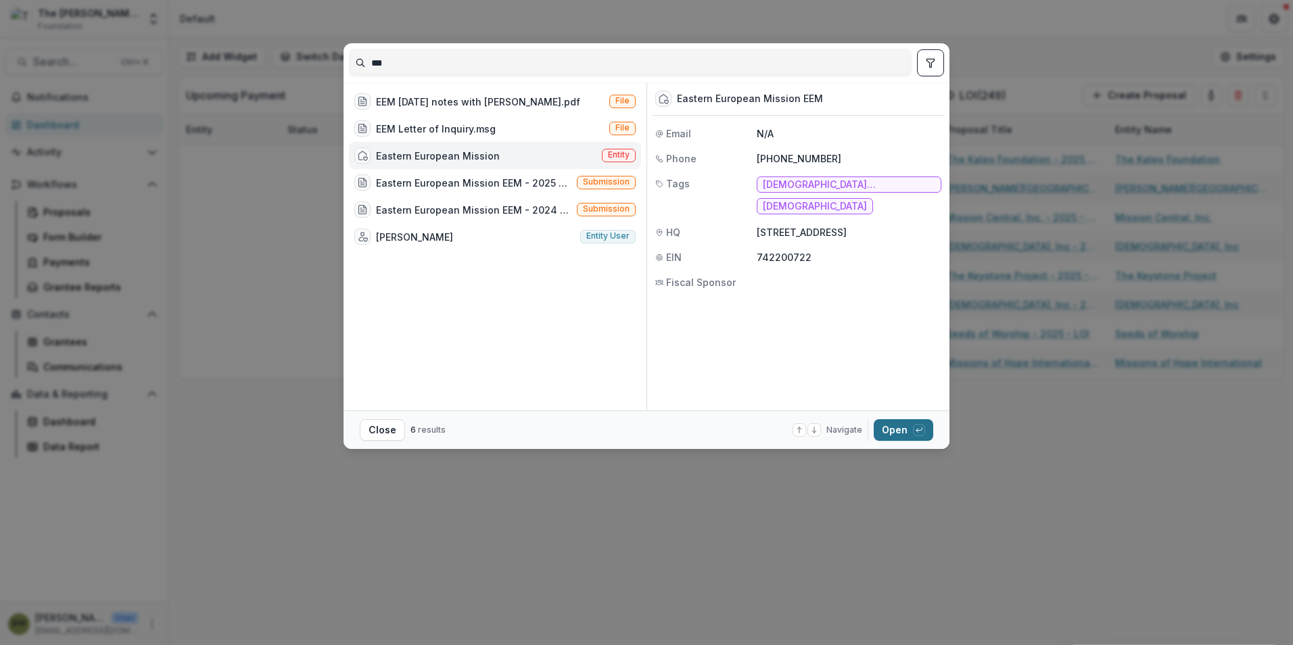
click at [899, 431] on button "Open with enter key" at bounding box center [903, 430] width 59 height 22
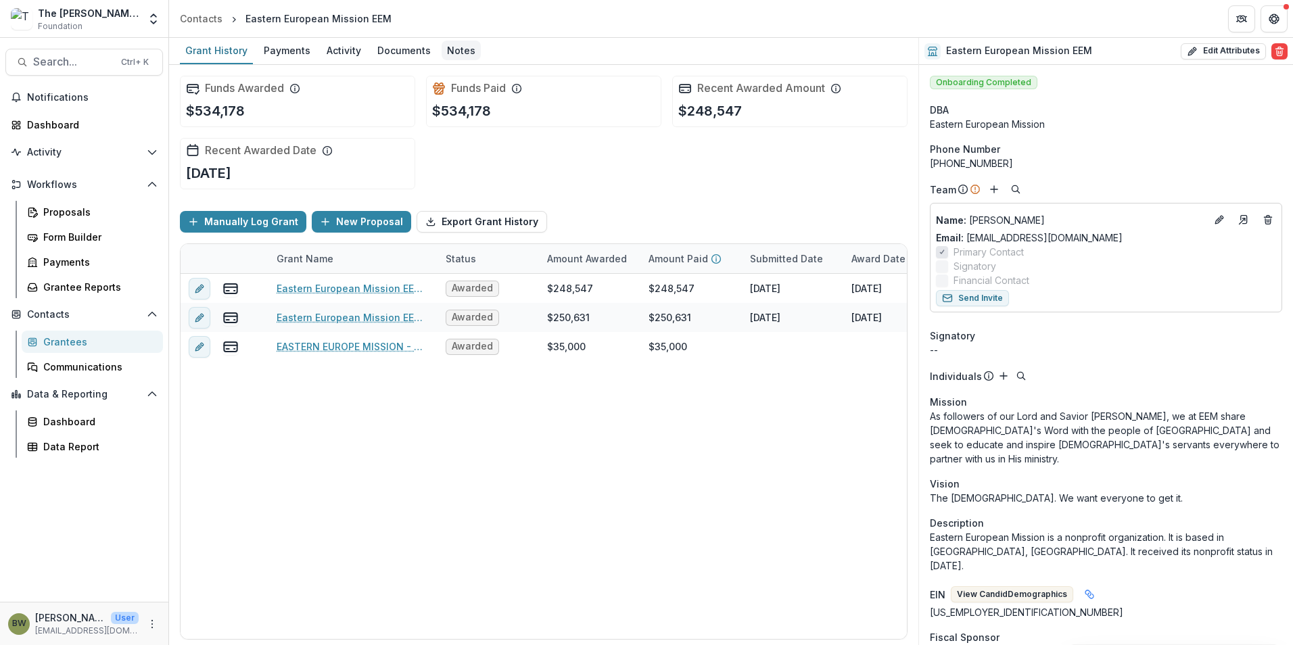
click at [455, 52] on div "Notes" at bounding box center [460, 51] width 39 height 20
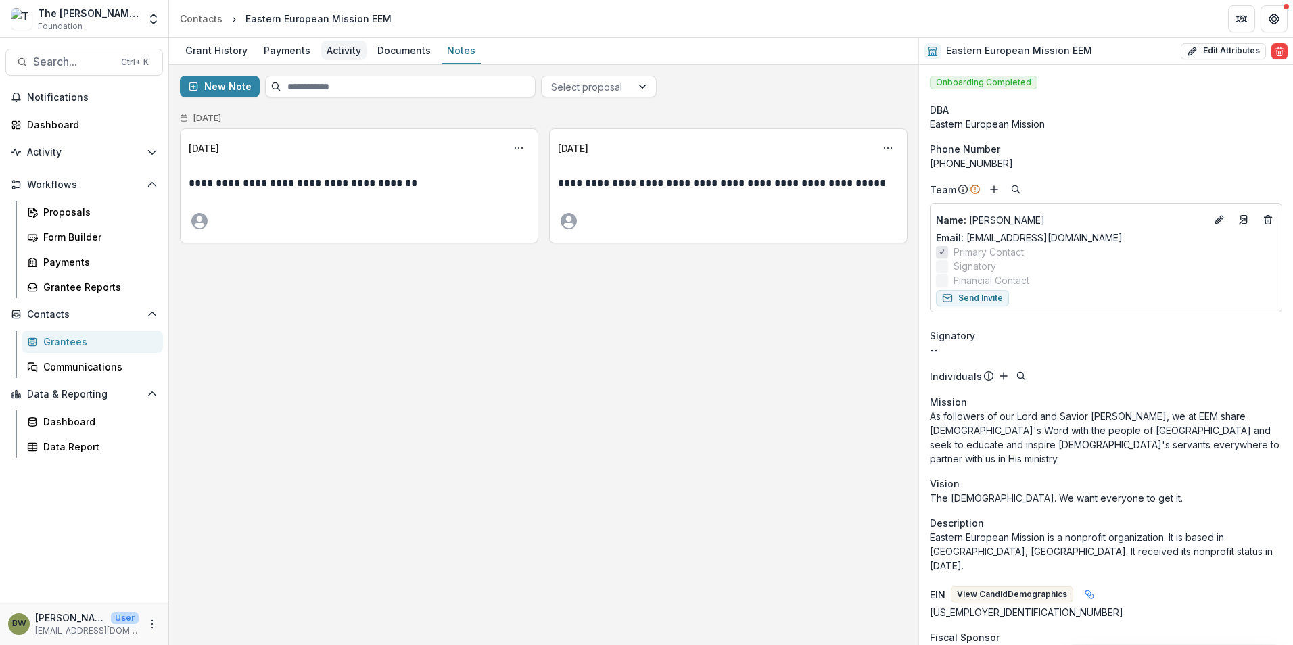
click at [347, 48] on div "Activity" at bounding box center [343, 51] width 45 height 20
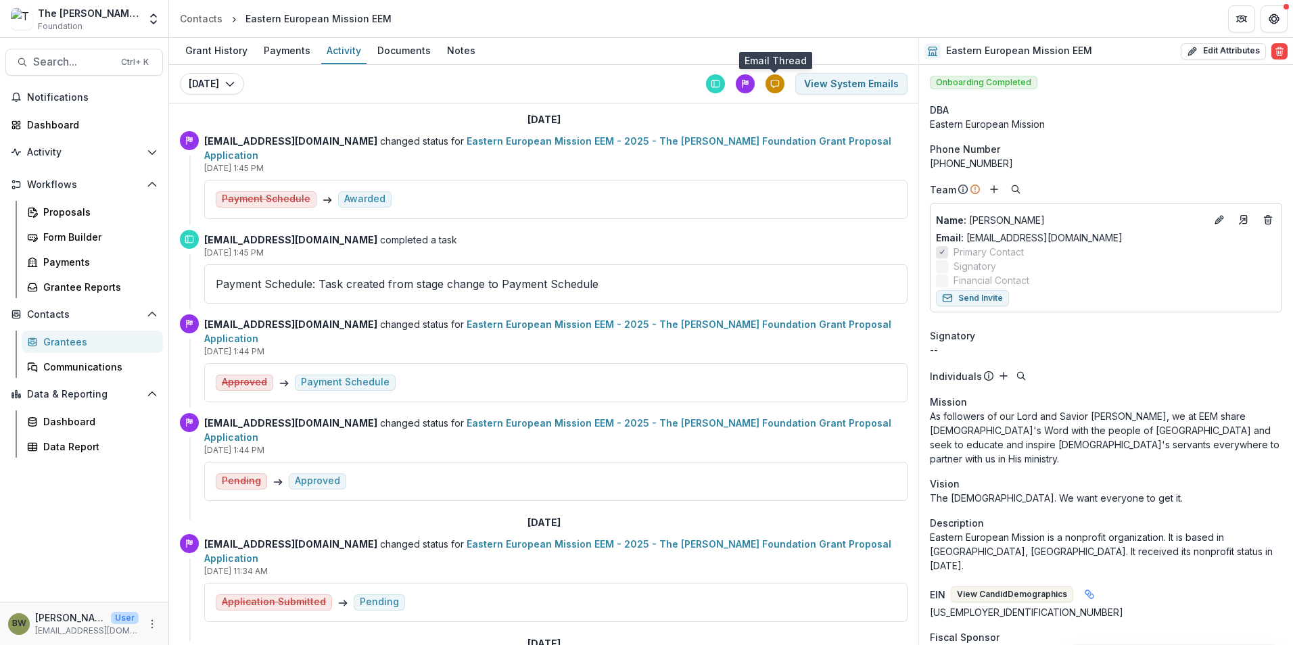
click at [775, 82] on icon at bounding box center [774, 83] width 9 height 9
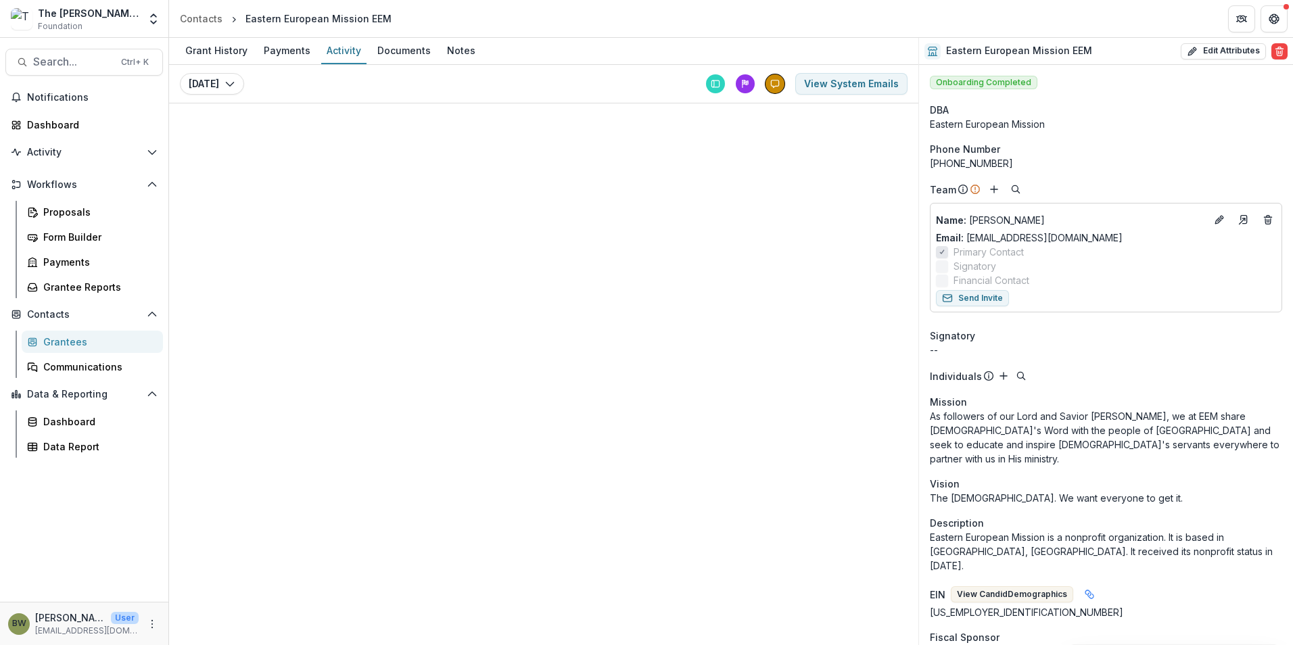
drag, startPoint x: 300, startPoint y: 116, endPoint x: 231, endPoint y: 126, distance: 69.7
click at [231, 126] on div "Grant History Payments Activity Documents Notes [DATE] [DATE] View System Emails" at bounding box center [543, 341] width 749 height 607
click at [71, 371] on div "Communications" at bounding box center [97, 367] width 109 height 14
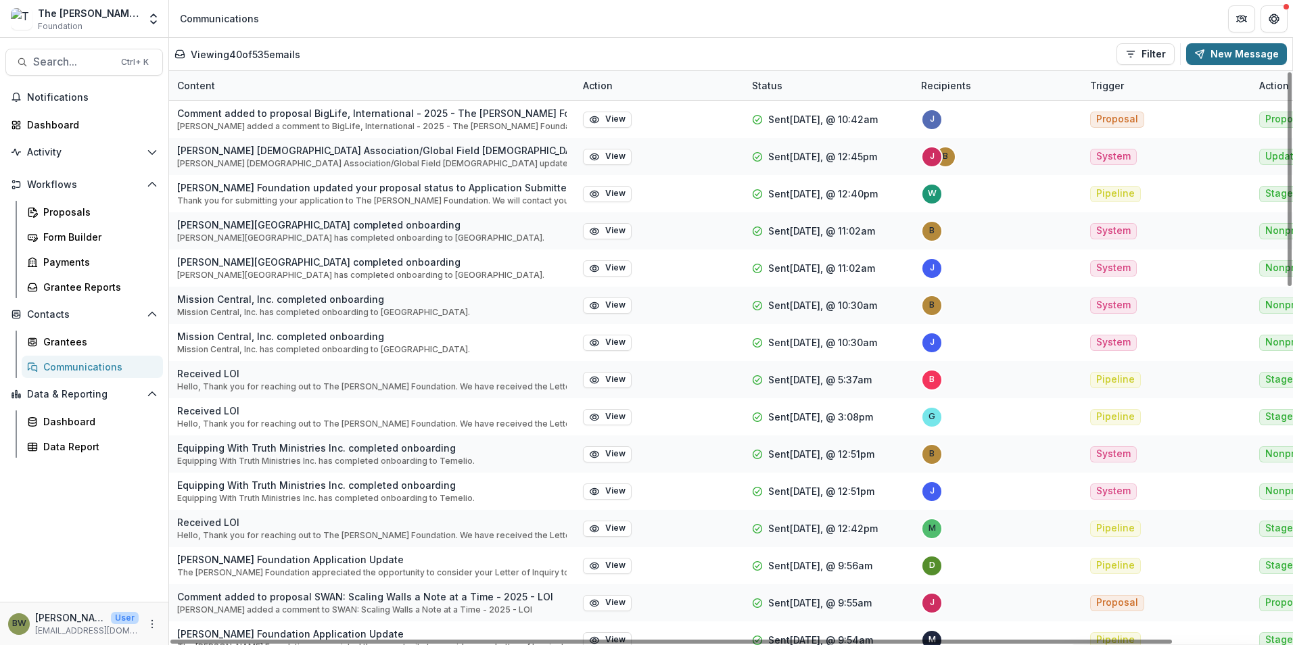
click at [1203, 59] on button "New Message" at bounding box center [1236, 54] width 101 height 22
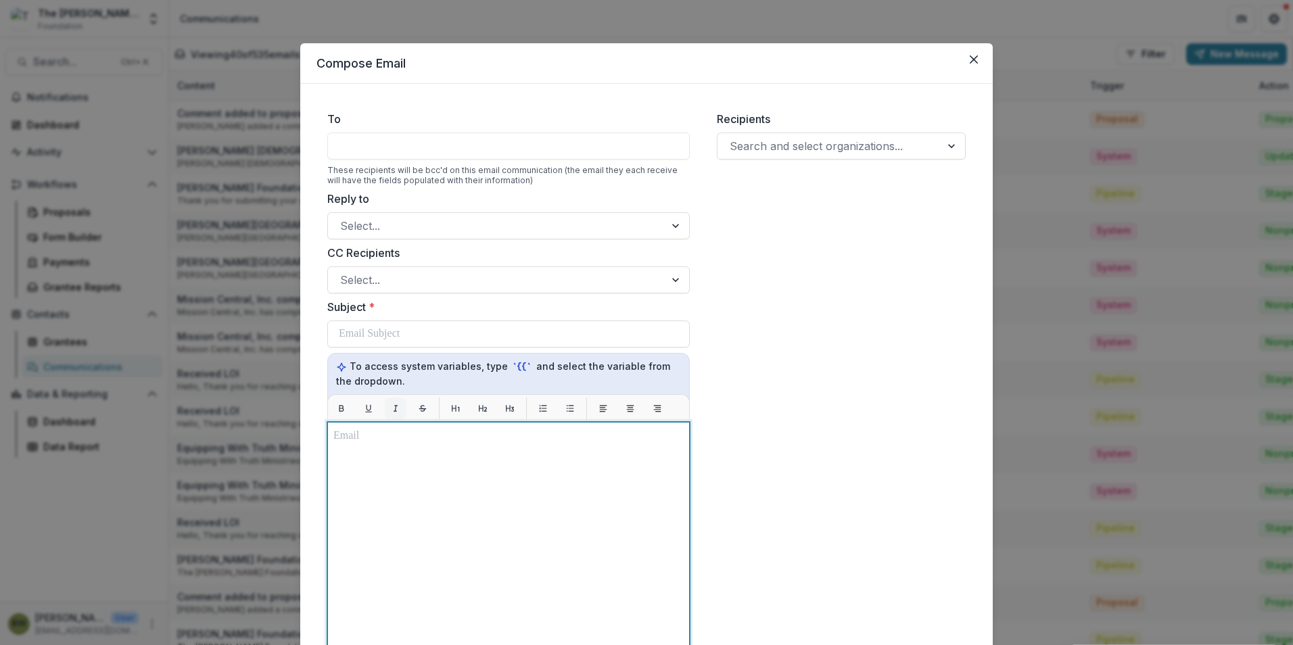
scroll to position [93, 0]
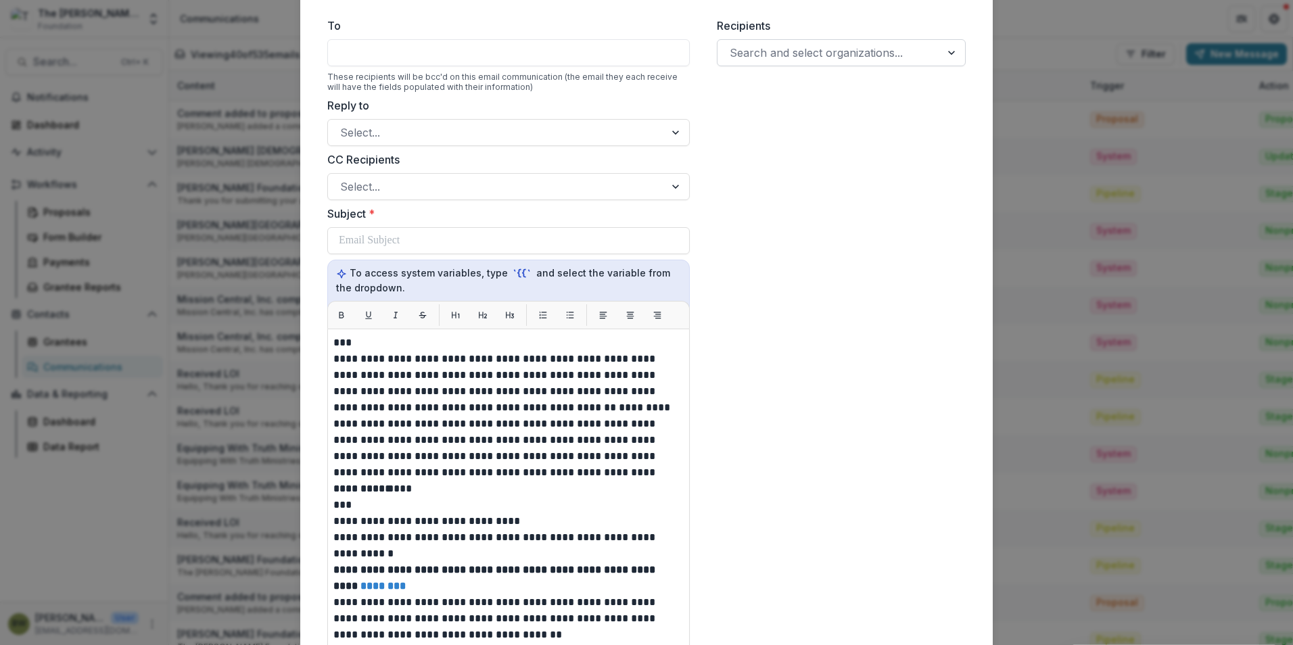
click at [803, 46] on div at bounding box center [829, 52] width 199 height 19
type input "***"
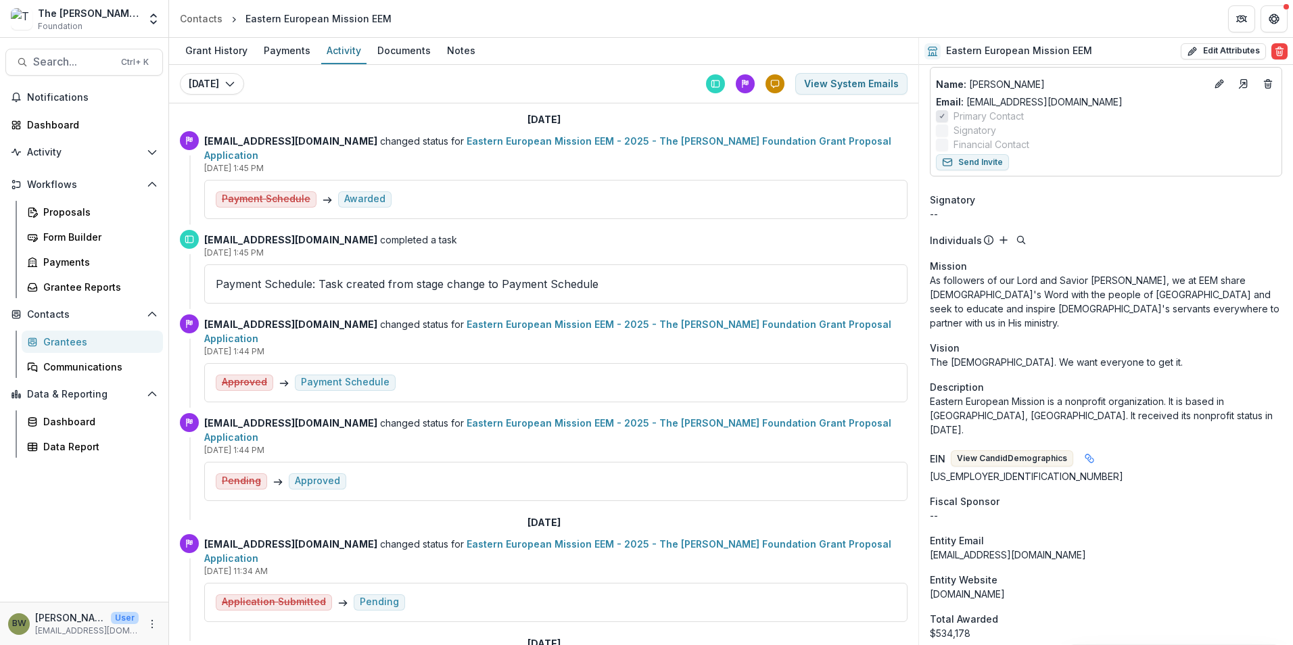
scroll to position [135, 0]
click at [73, 124] on div "Dashboard" at bounding box center [89, 125] width 125 height 14
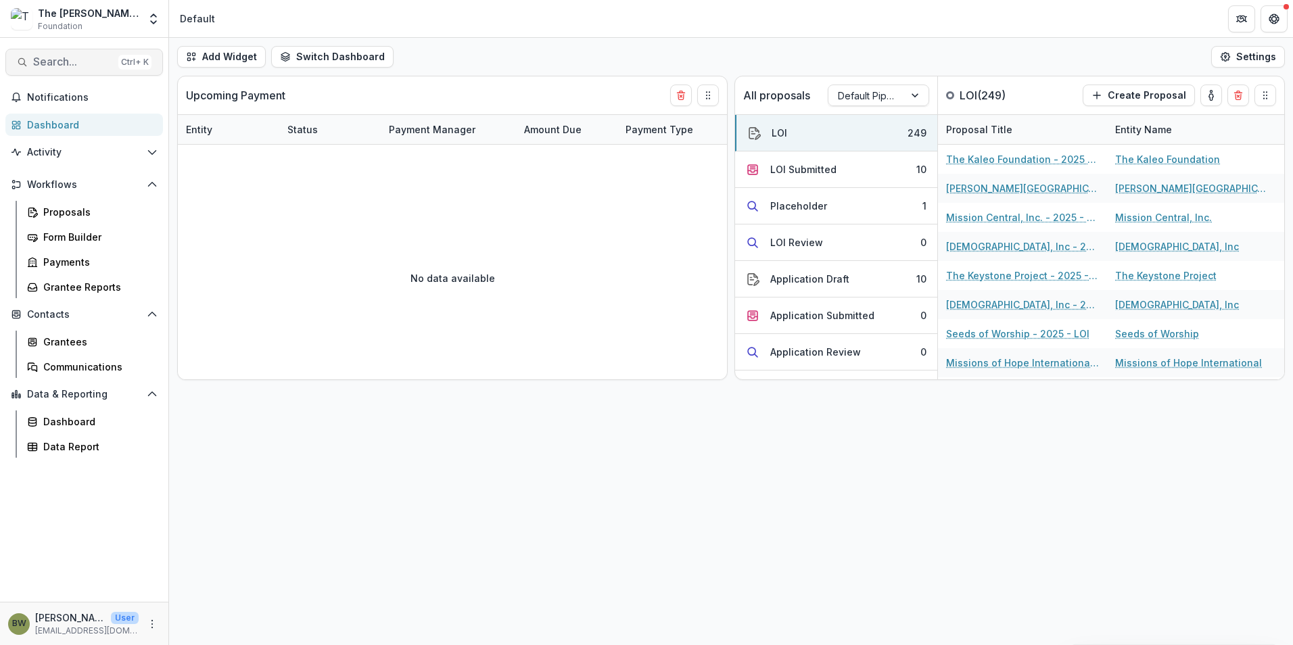
click at [54, 64] on span "Search..." at bounding box center [73, 61] width 80 height 13
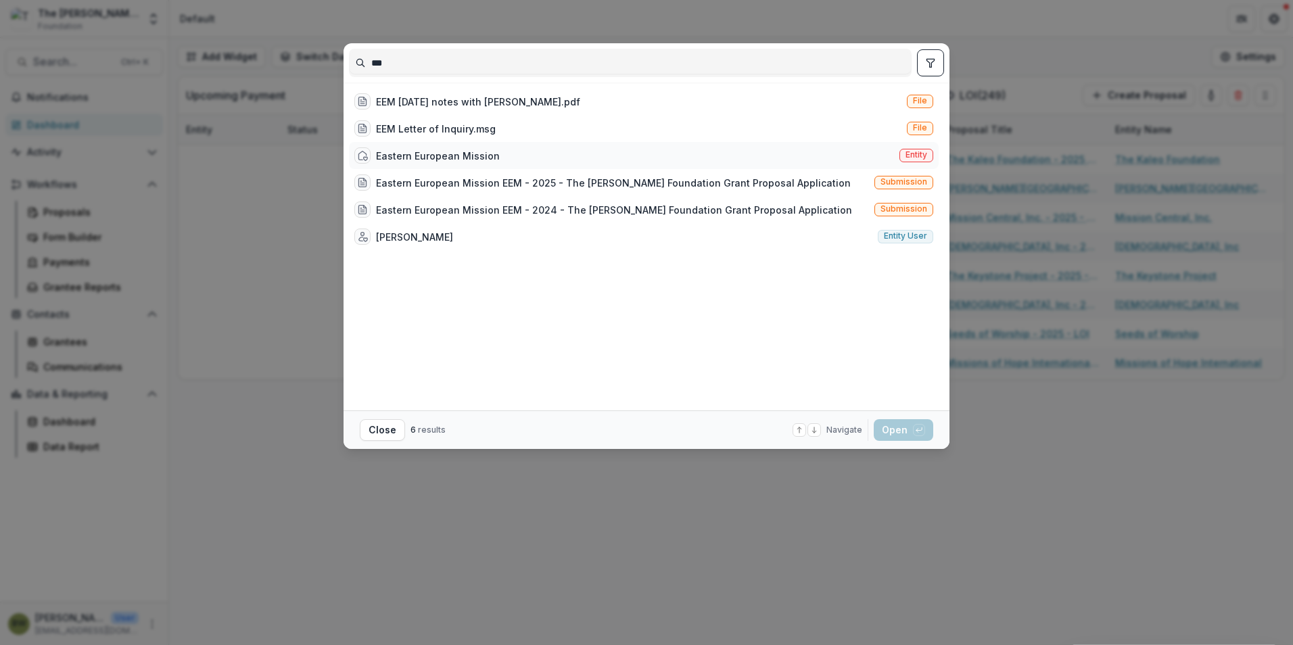
type input "***"
click at [909, 153] on span "Entity" at bounding box center [916, 154] width 22 height 9
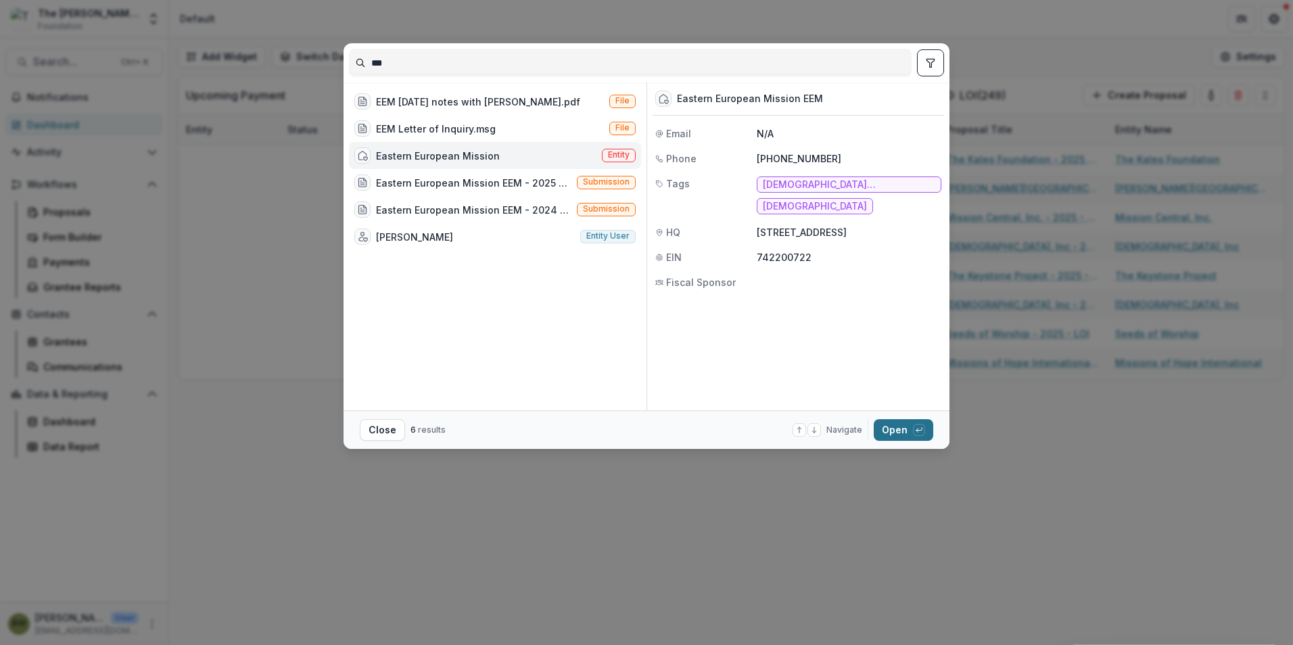
click at [905, 436] on button "Open with enter key" at bounding box center [903, 430] width 59 height 22
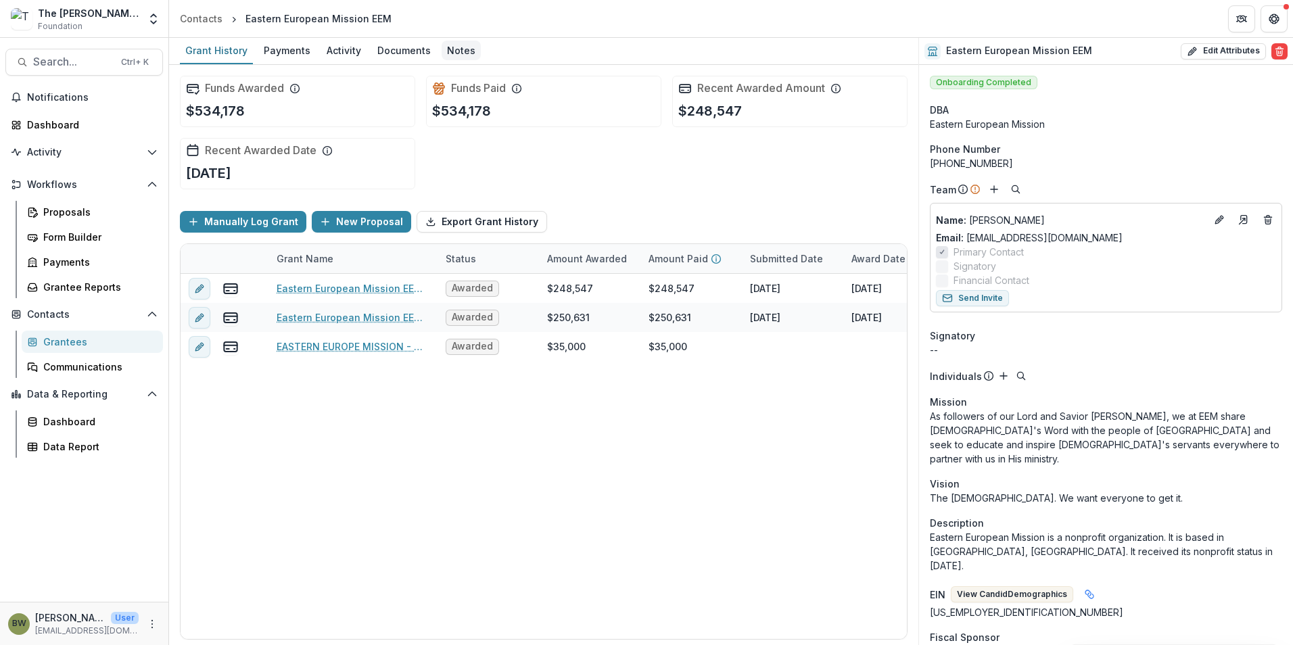
click at [447, 54] on div "Notes" at bounding box center [460, 51] width 39 height 20
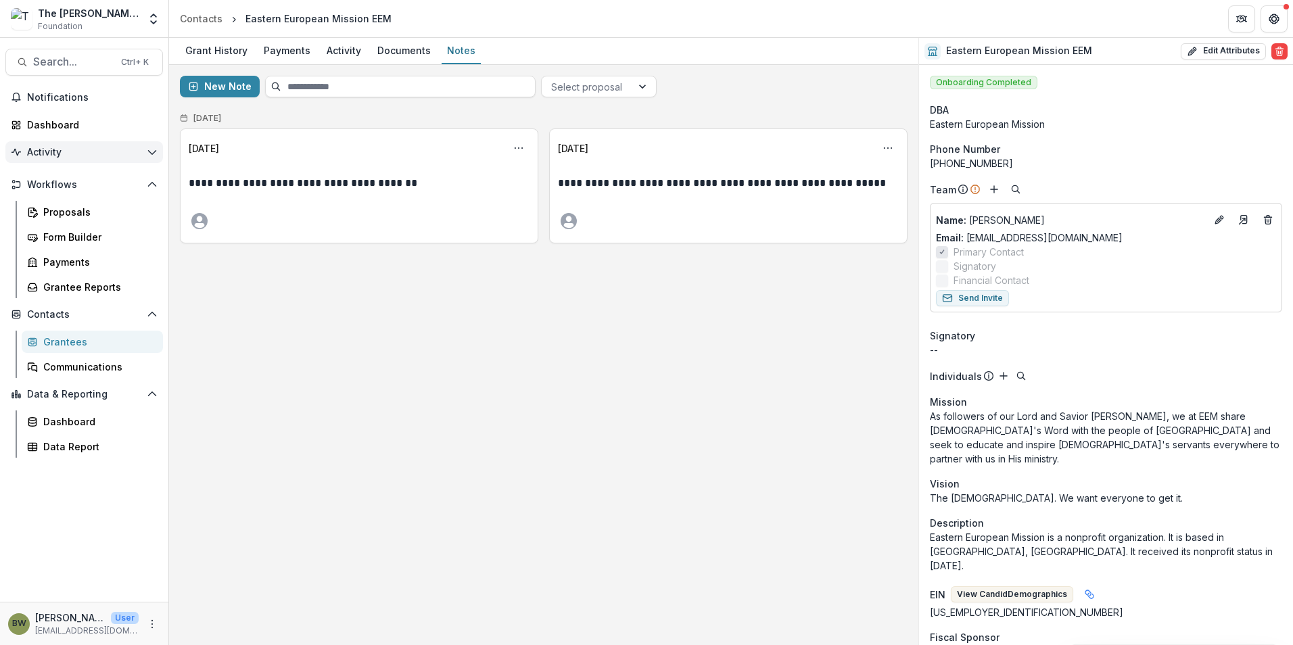
click at [83, 151] on span "Activity" at bounding box center [84, 152] width 114 height 11
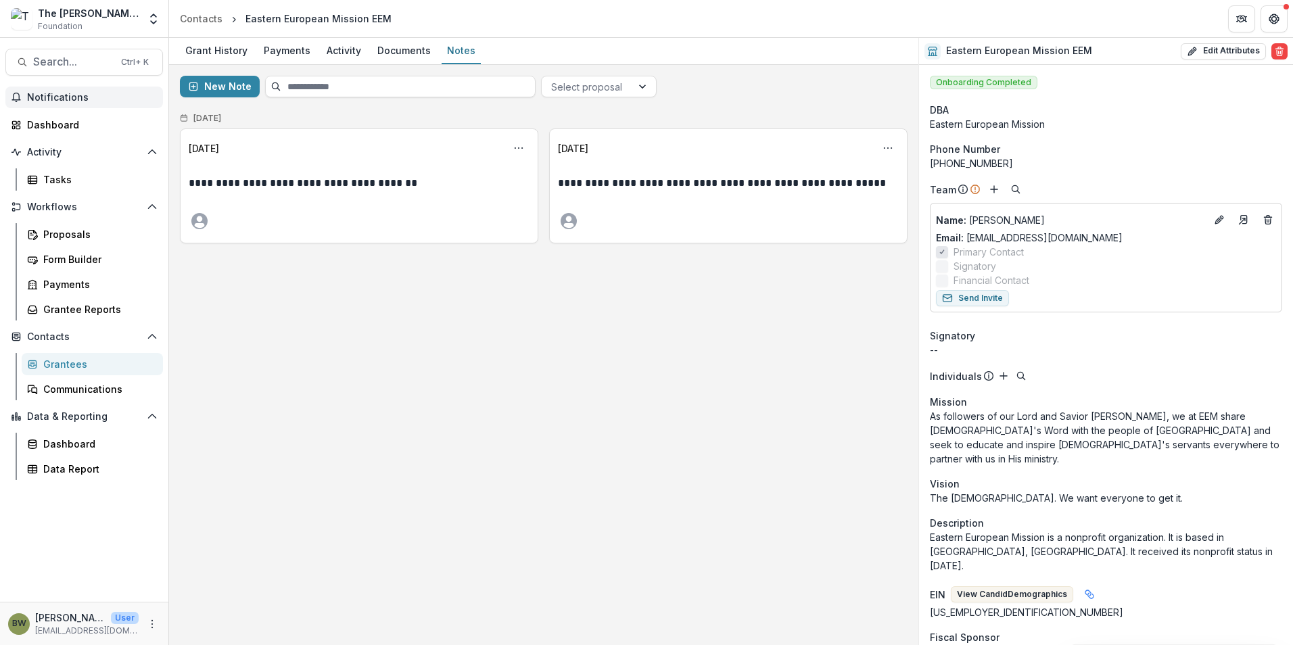
click at [74, 97] on span "Notifications" at bounding box center [92, 97] width 130 height 11
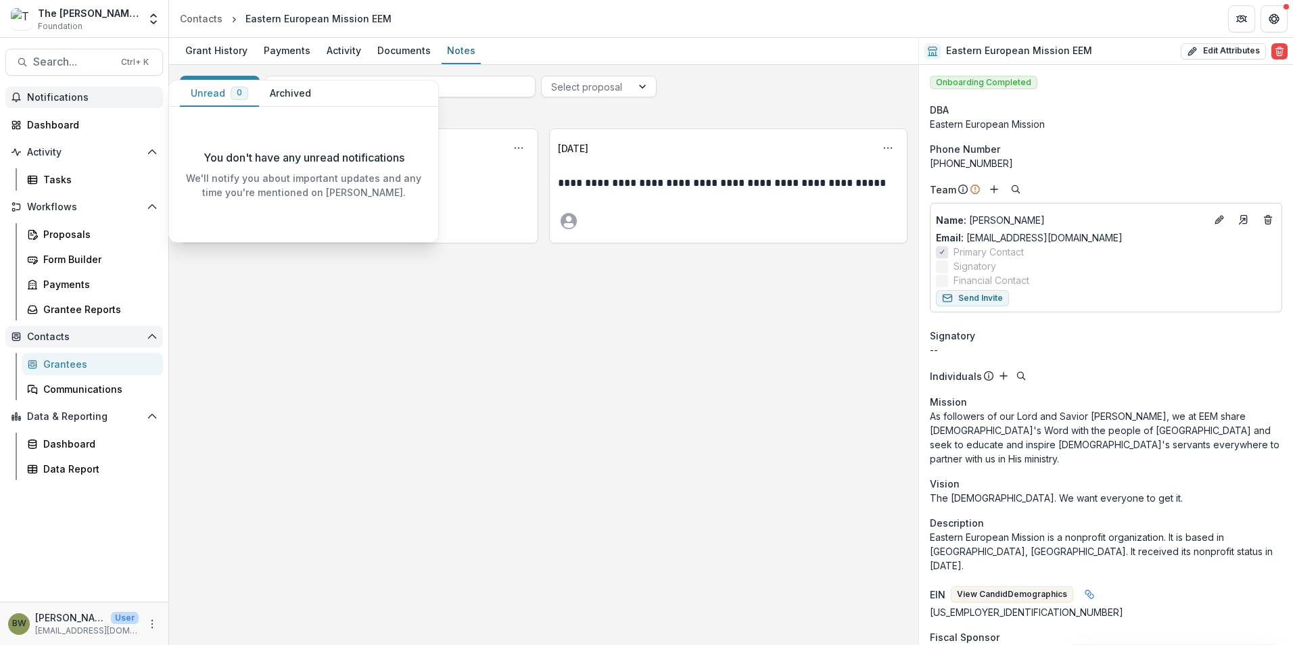
click at [145, 334] on button "Contacts" at bounding box center [84, 337] width 158 height 22
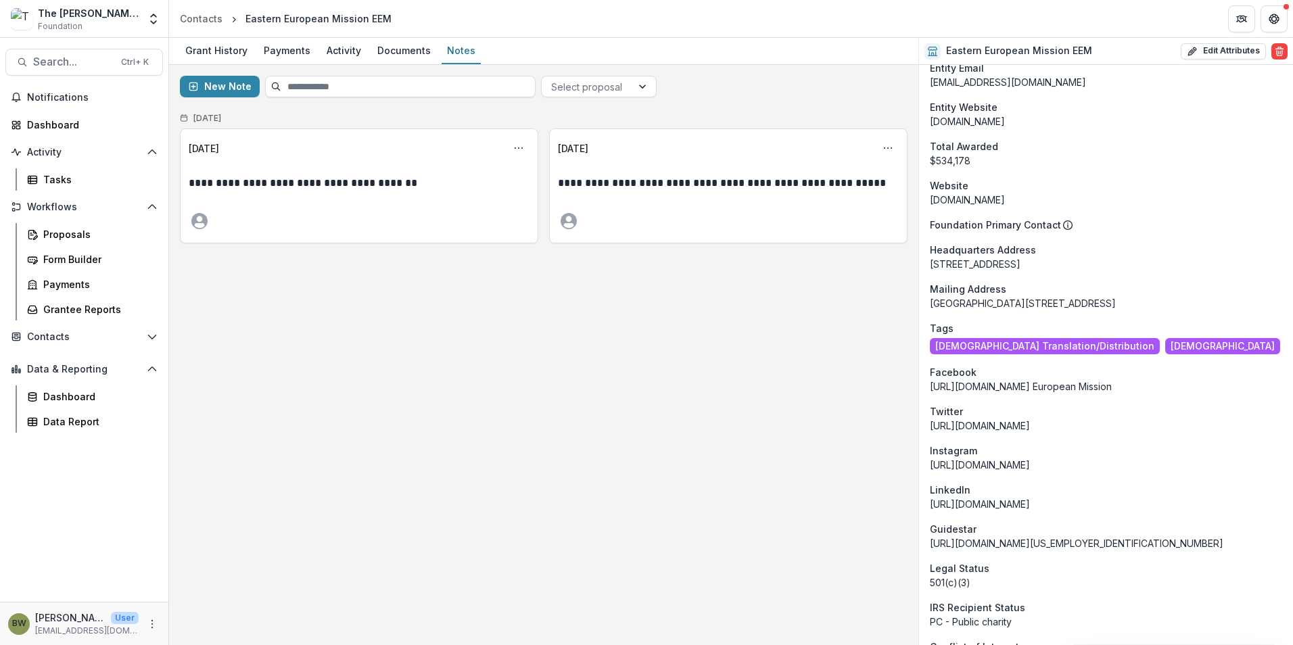
scroll to position [876, 0]
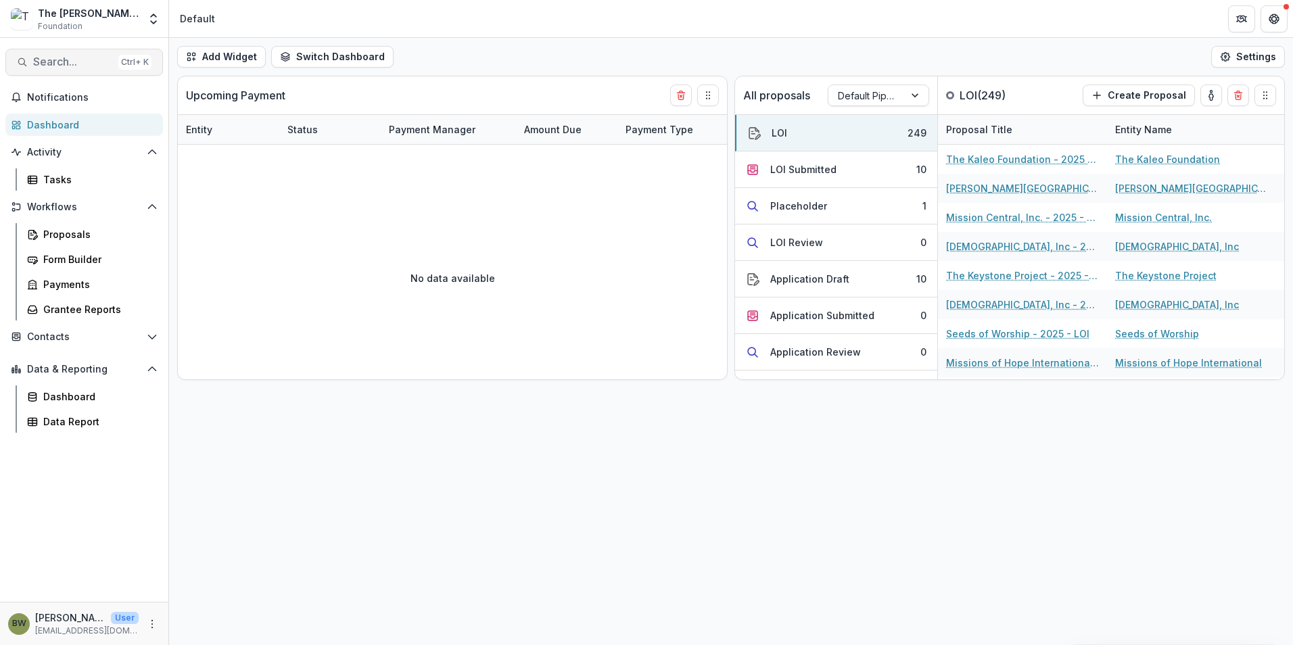
click at [35, 65] on span "Search..." at bounding box center [73, 61] width 80 height 13
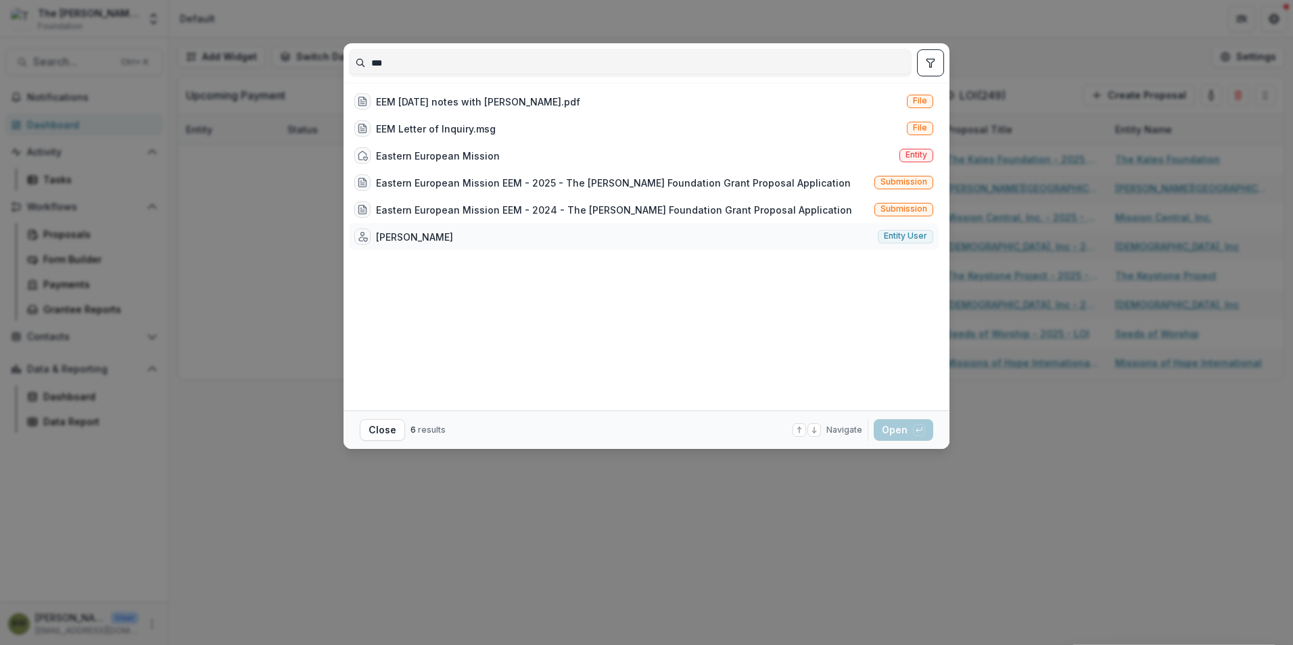
type input "***"
click at [386, 230] on div "[PERSON_NAME]" at bounding box center [414, 237] width 77 height 14
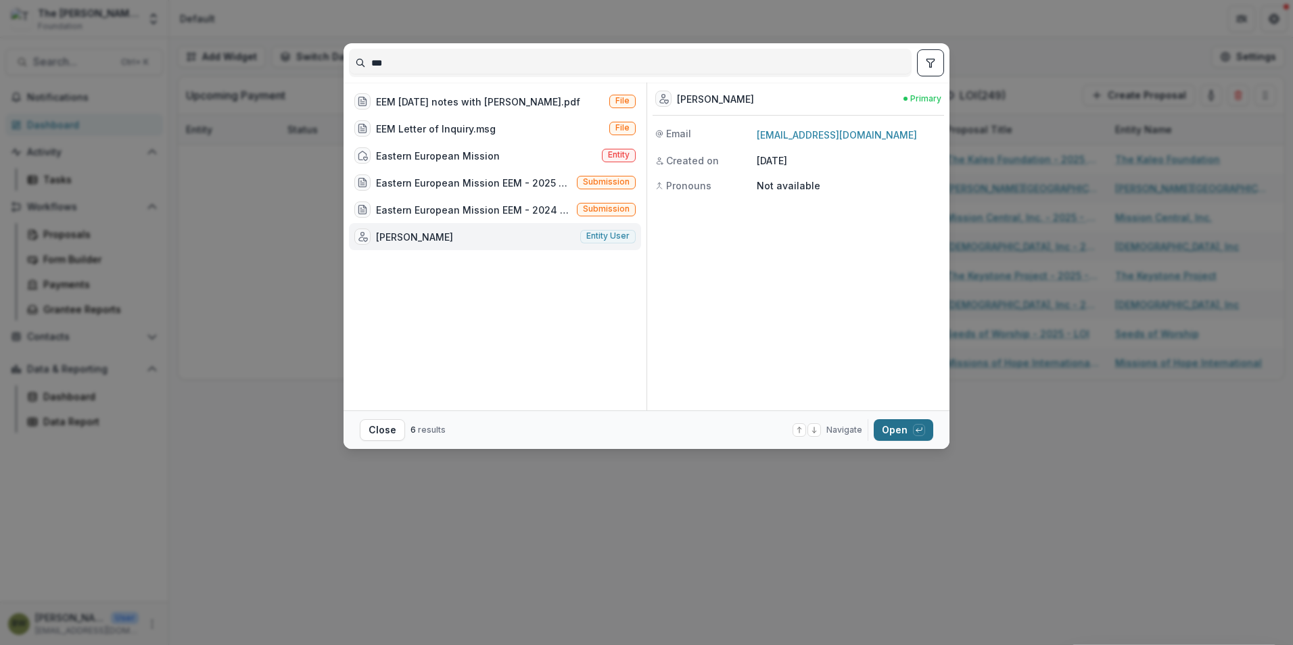
click at [903, 436] on button "Open with enter key" at bounding box center [903, 430] width 59 height 22
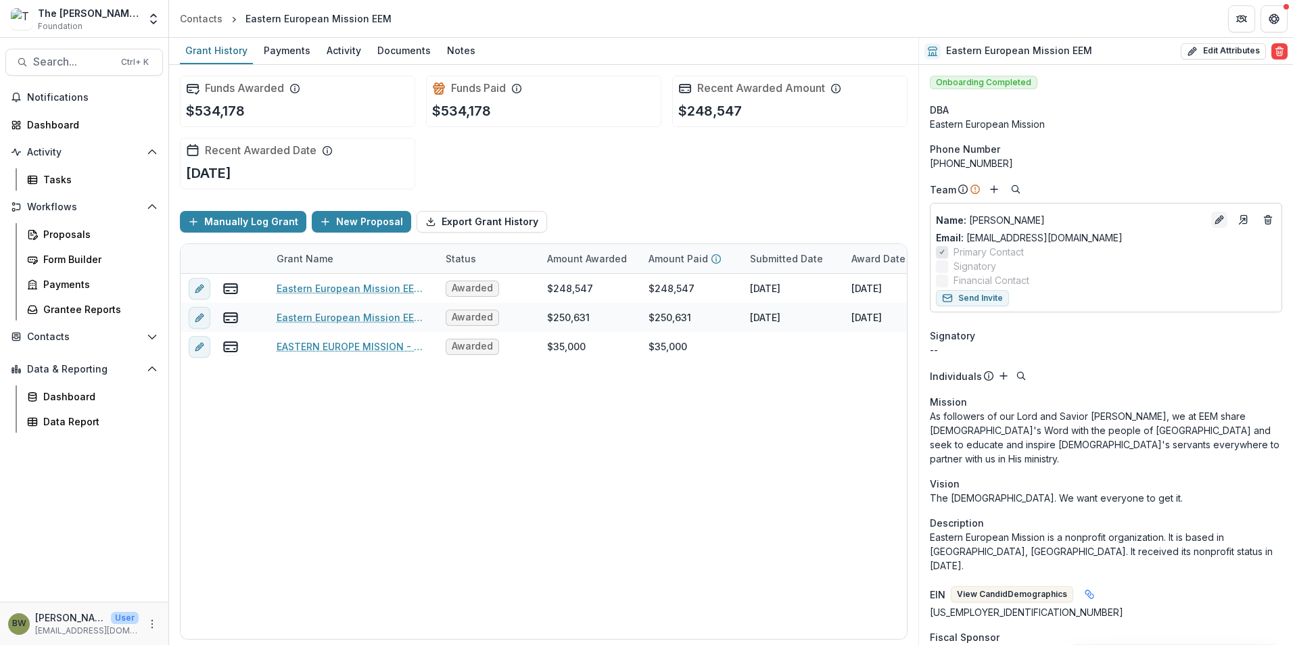
click at [1215, 222] on icon "Edit" at bounding box center [1218, 221] width 6 height 6
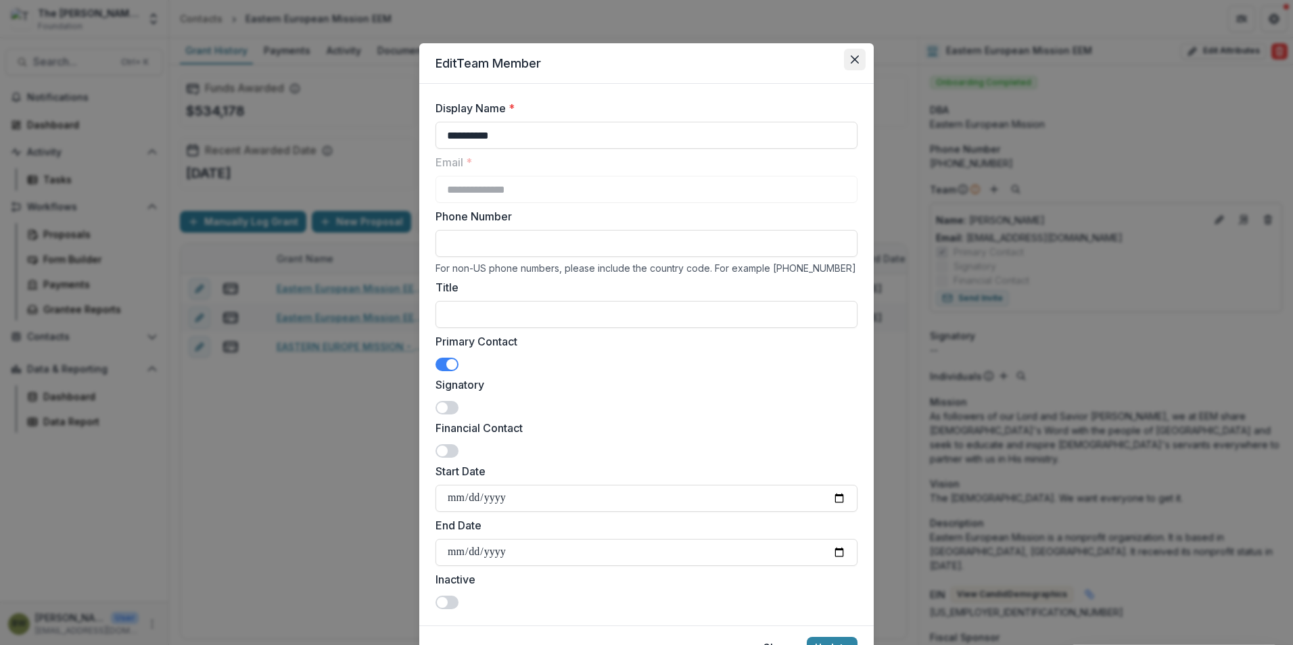
click at [855, 52] on button "Close" at bounding box center [855, 60] width 22 height 22
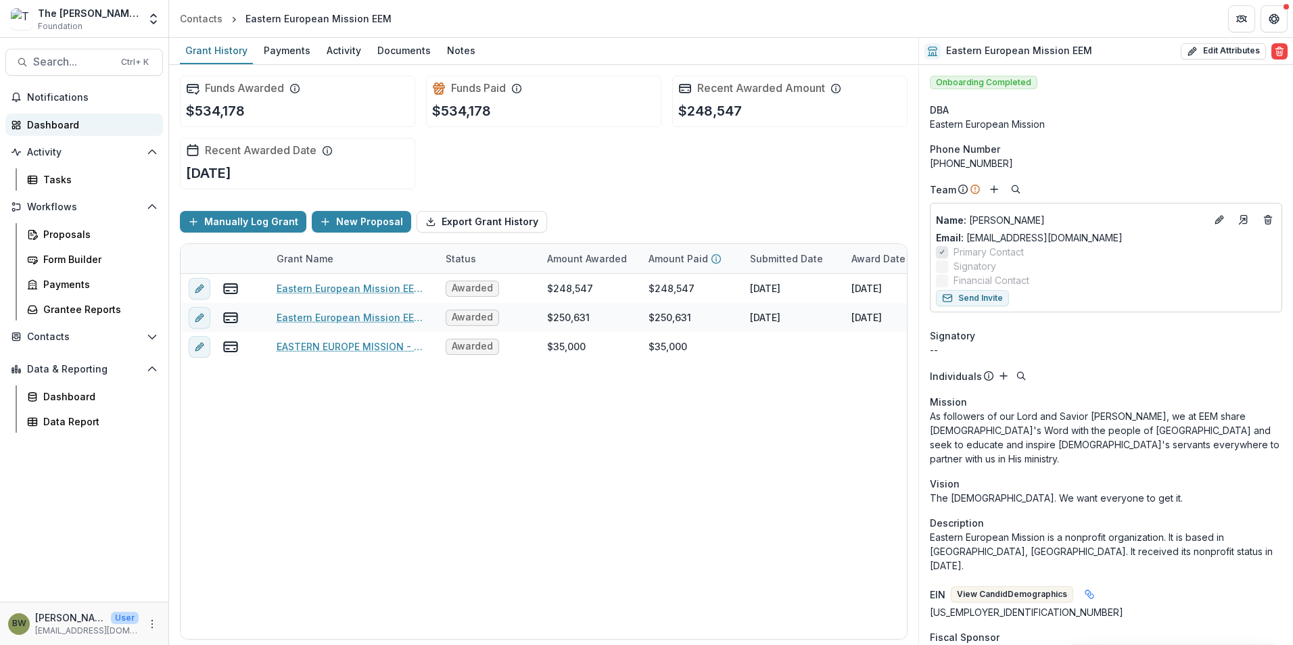
click at [57, 123] on div "Dashboard" at bounding box center [89, 125] width 125 height 14
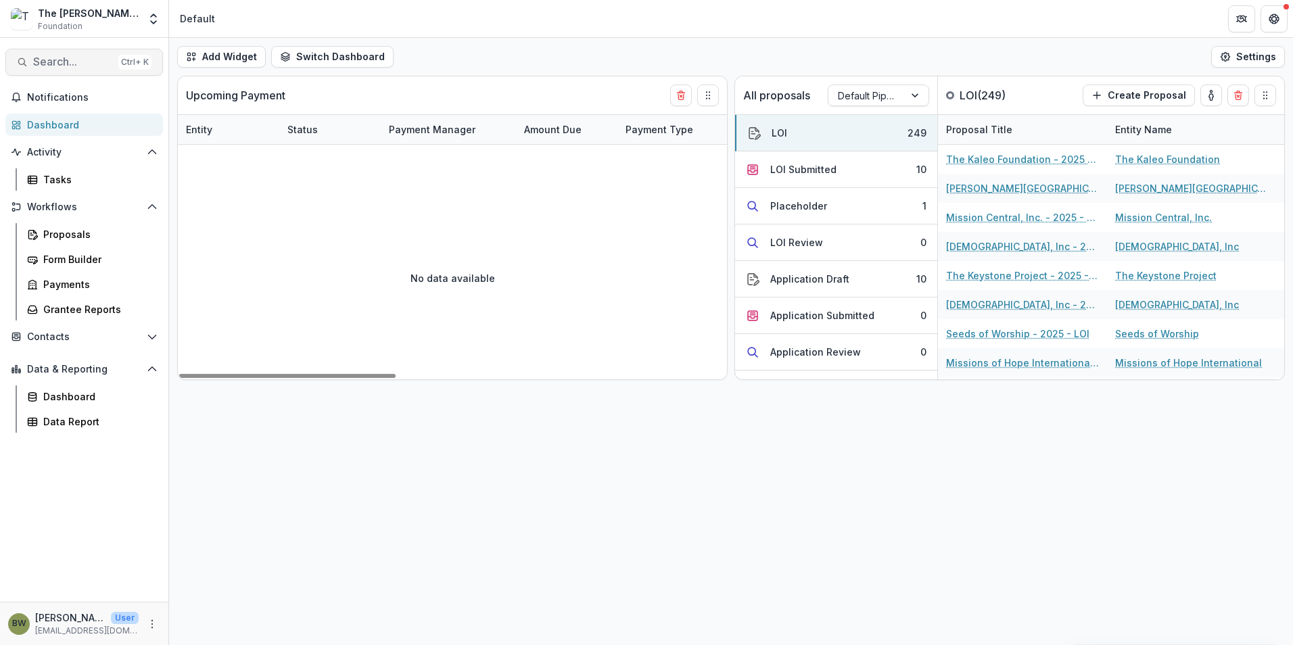
click at [43, 65] on span "Search..." at bounding box center [73, 61] width 80 height 13
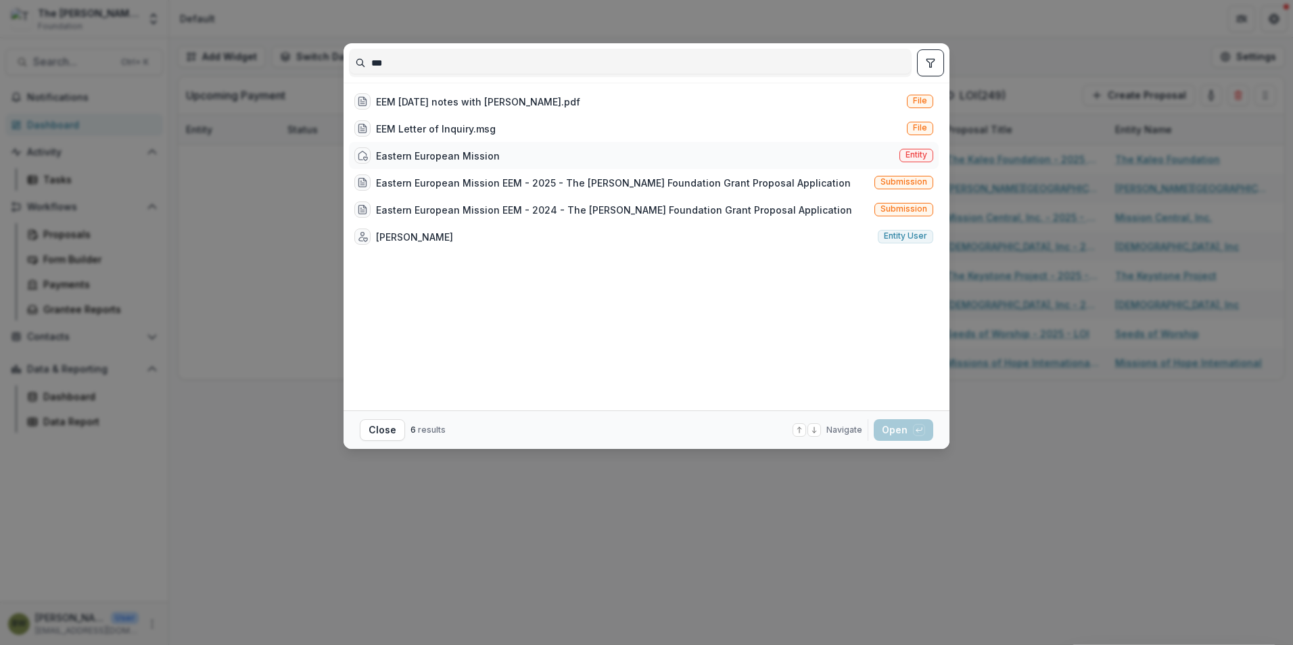
type input "***"
click at [463, 151] on div "Eastern European Mission" at bounding box center [438, 156] width 124 height 14
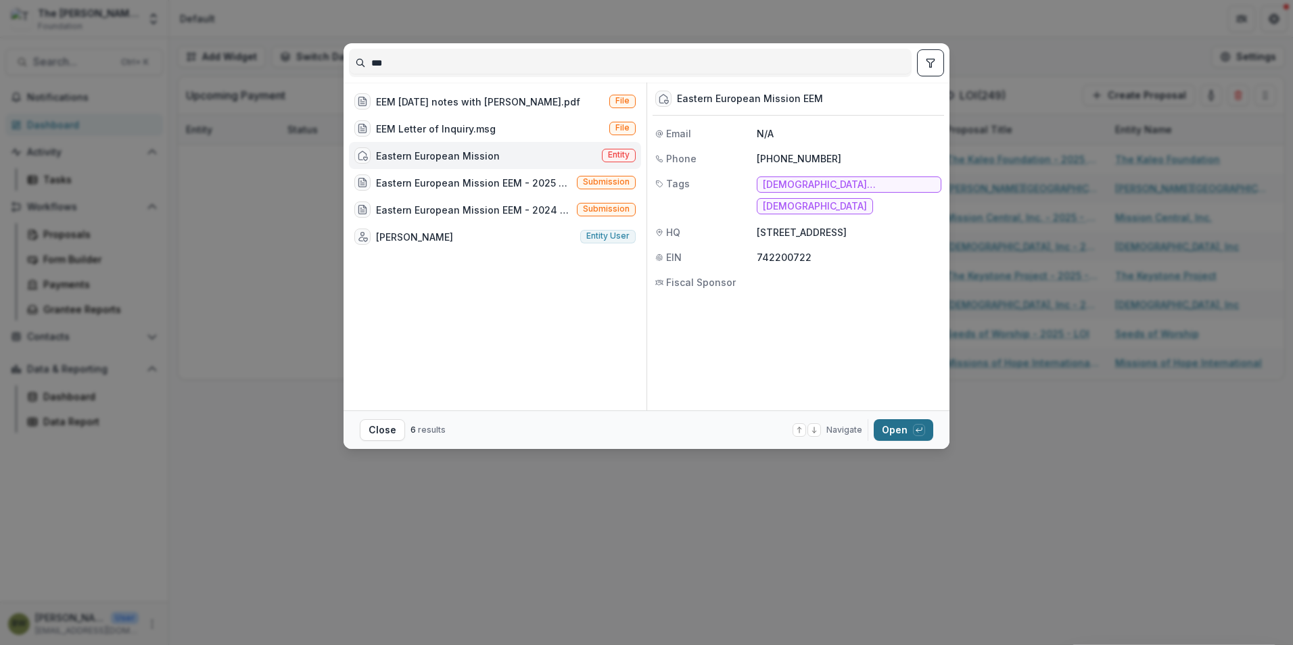
click at [898, 427] on button "Open with enter key" at bounding box center [903, 430] width 59 height 22
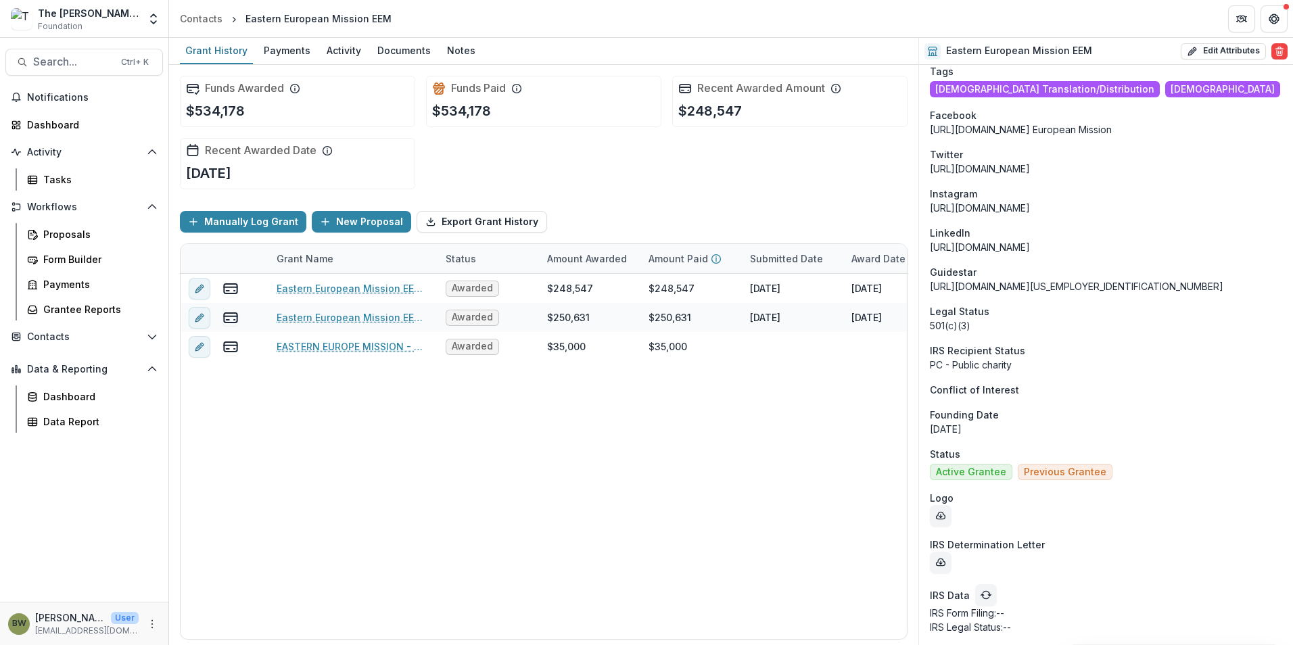
scroll to position [876, 0]
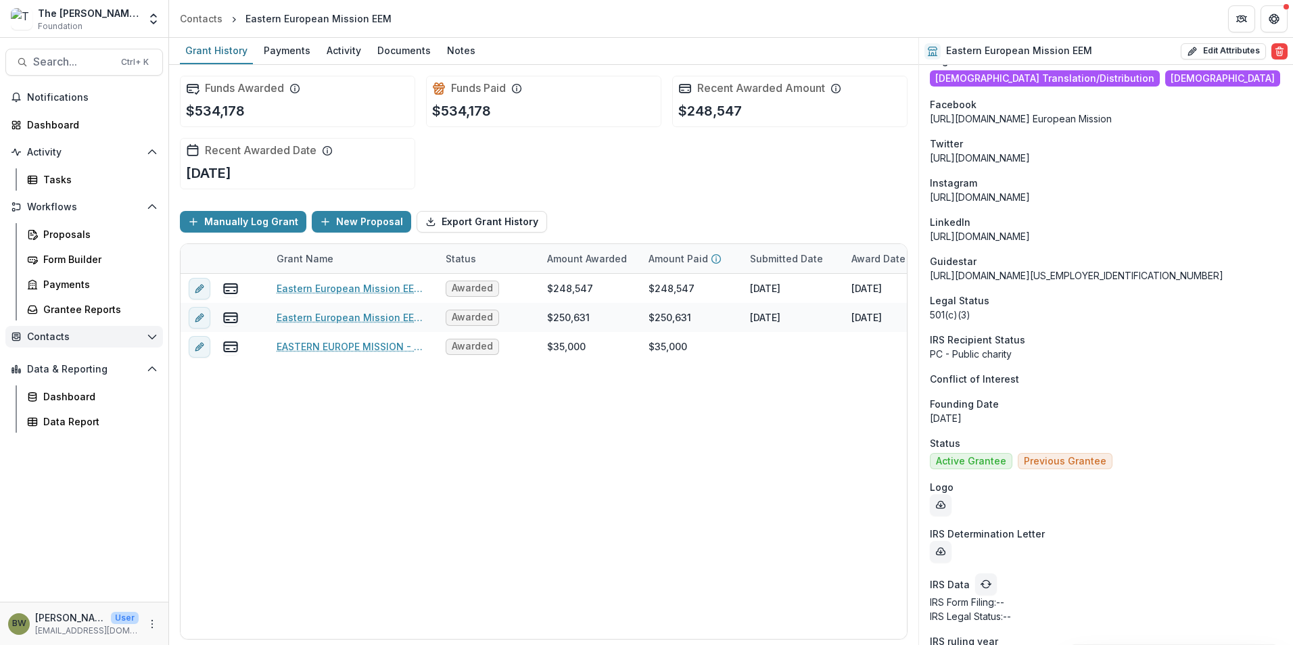
click at [150, 339] on icon "Open Contacts" at bounding box center [152, 336] width 11 height 11
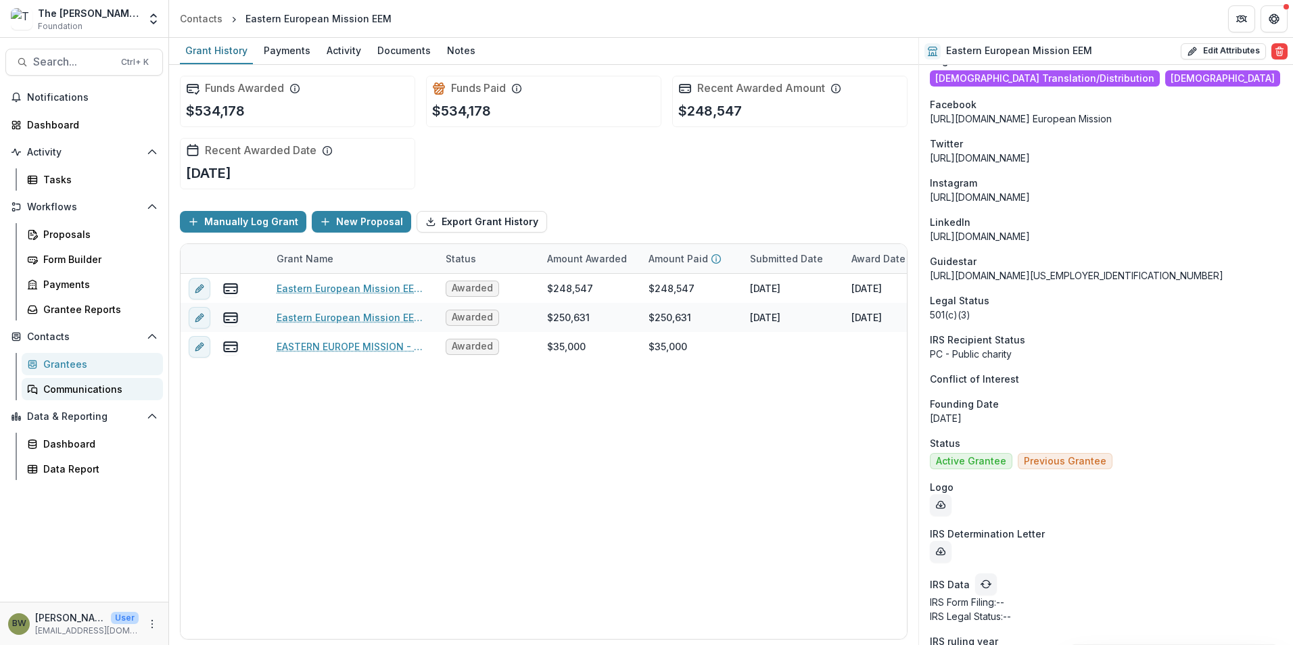
click at [127, 387] on div "Communications" at bounding box center [97, 389] width 109 height 14
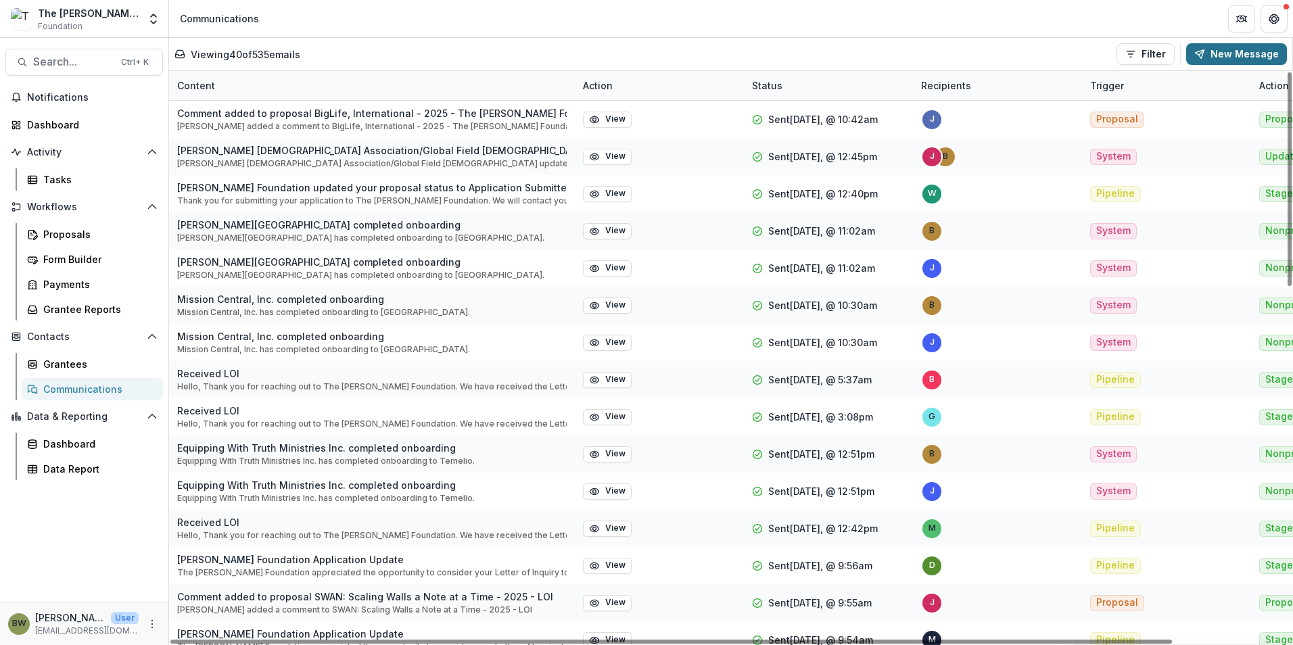
click at [1239, 53] on button "New Message" at bounding box center [1236, 54] width 101 height 22
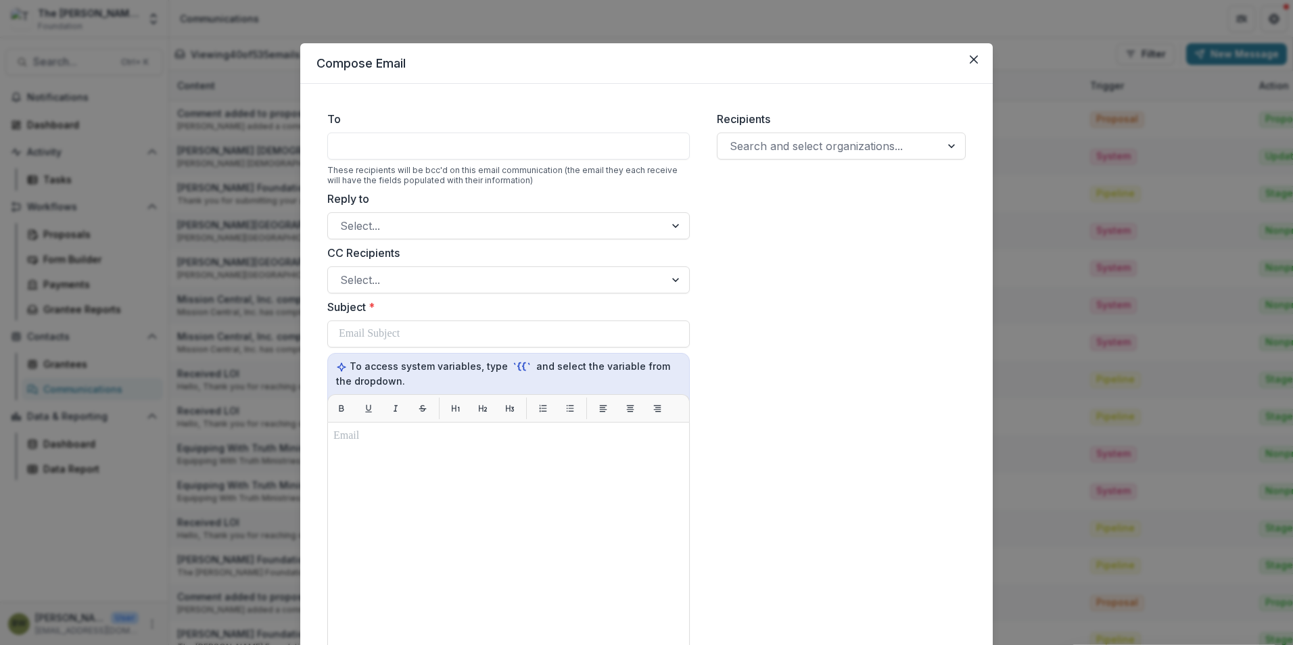
click at [382, 148] on div at bounding box center [508, 146] width 362 height 27
click at [871, 145] on div at bounding box center [829, 146] width 199 height 19
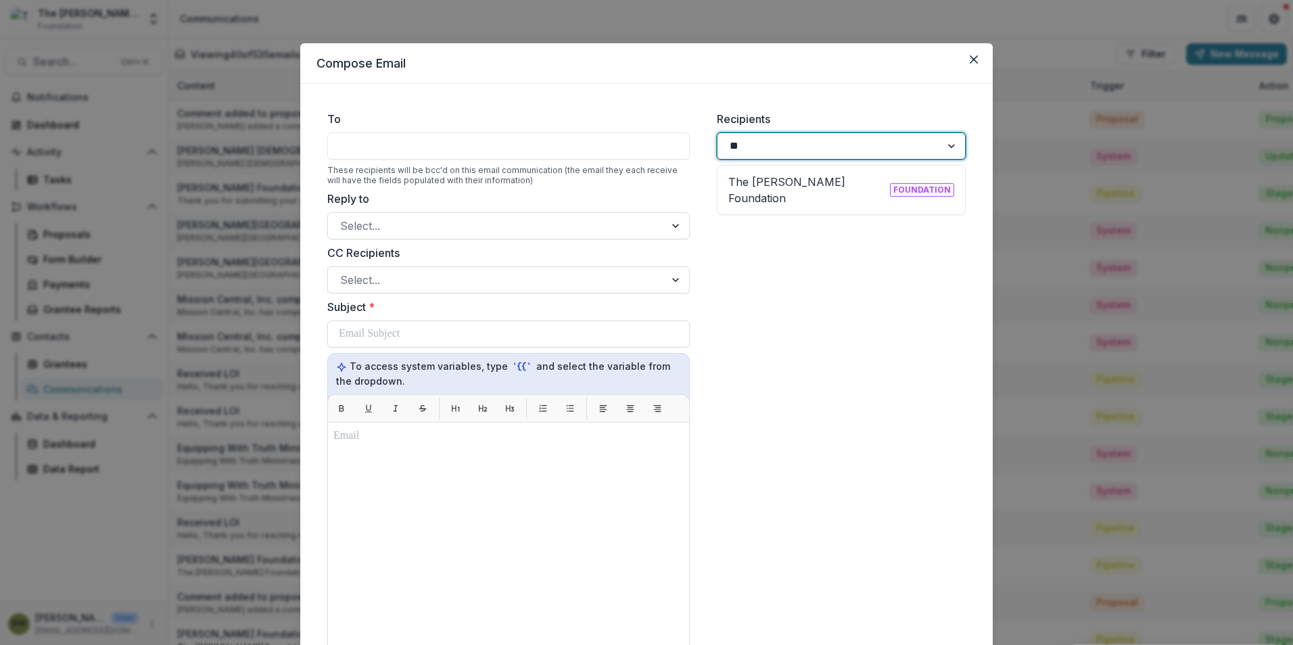
type input "***"
click at [859, 149] on div at bounding box center [829, 146] width 199 height 19
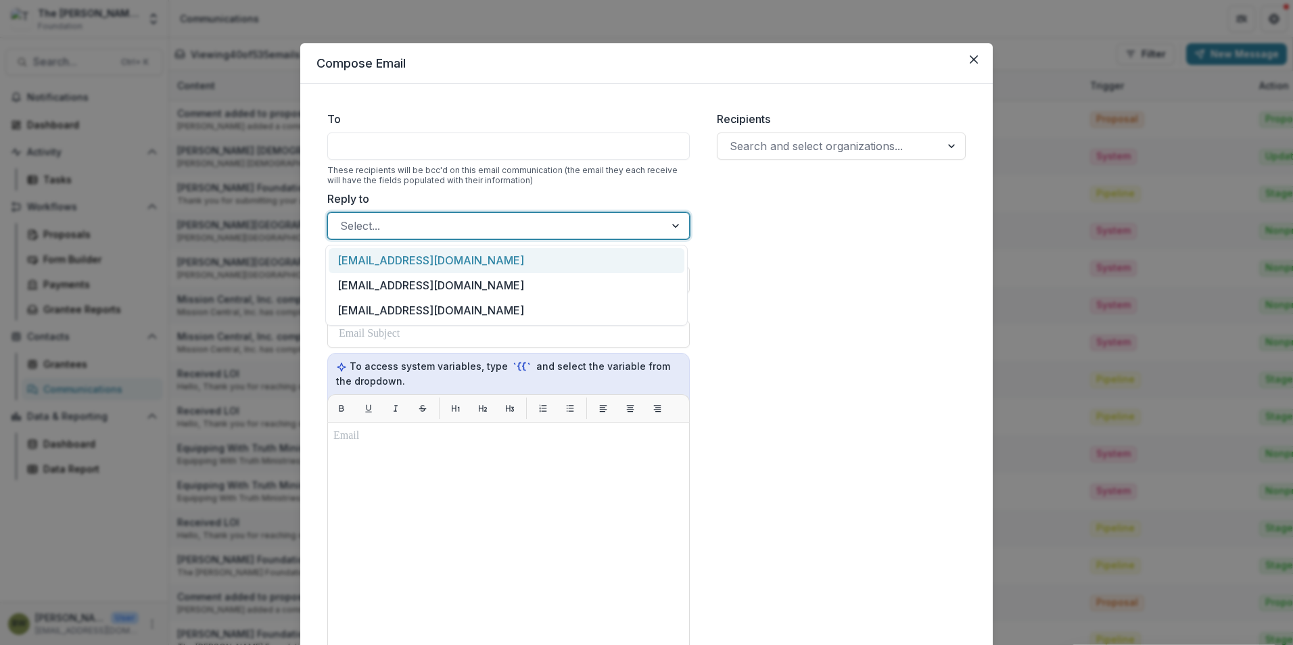
click at [601, 233] on div at bounding box center [496, 225] width 312 height 19
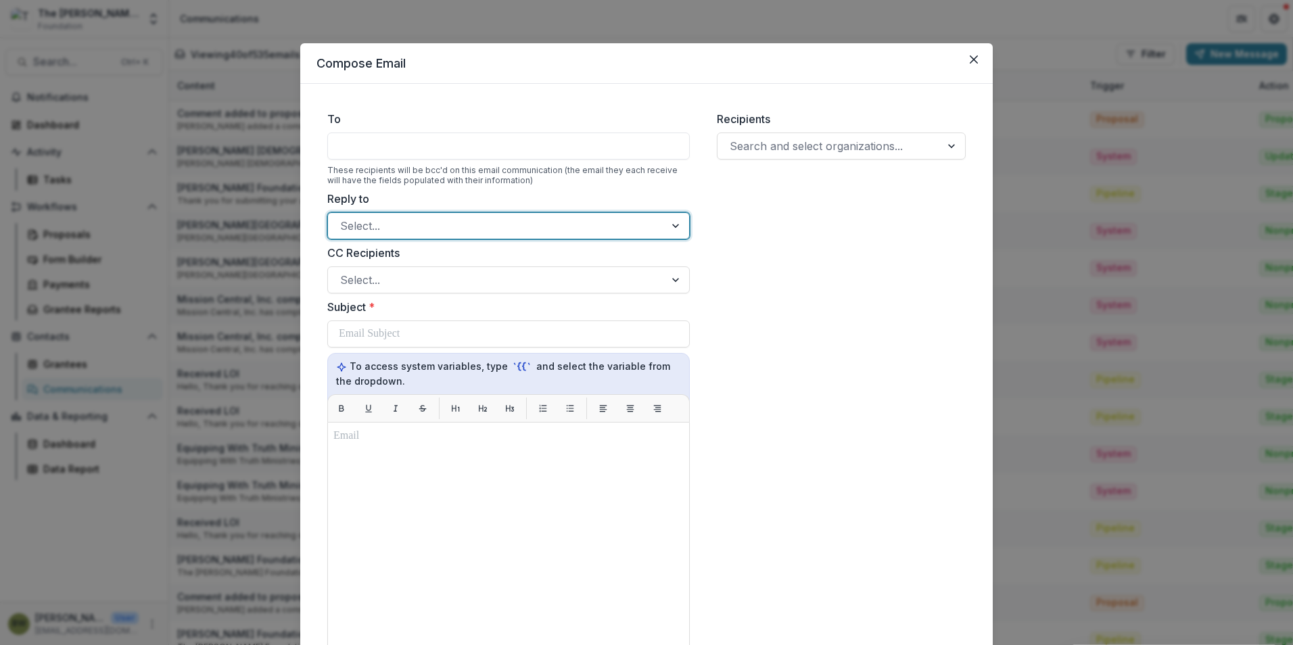
click at [601, 233] on div at bounding box center [496, 225] width 312 height 19
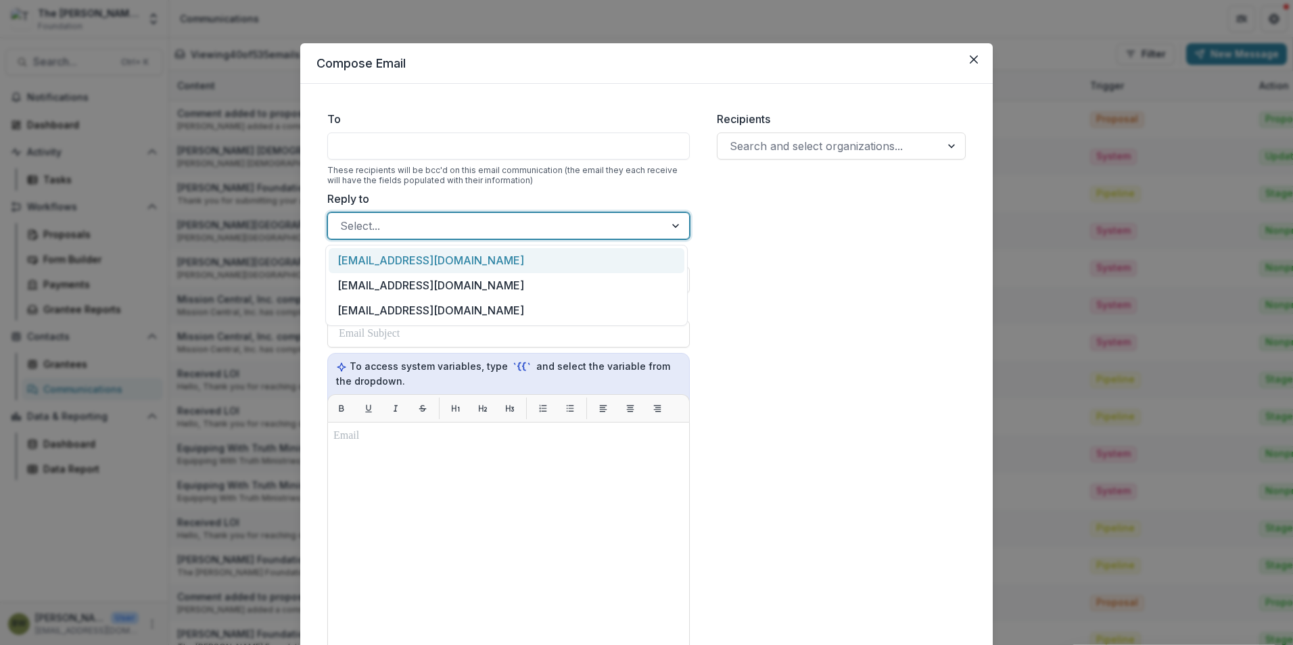
click at [602, 233] on div at bounding box center [496, 225] width 312 height 19
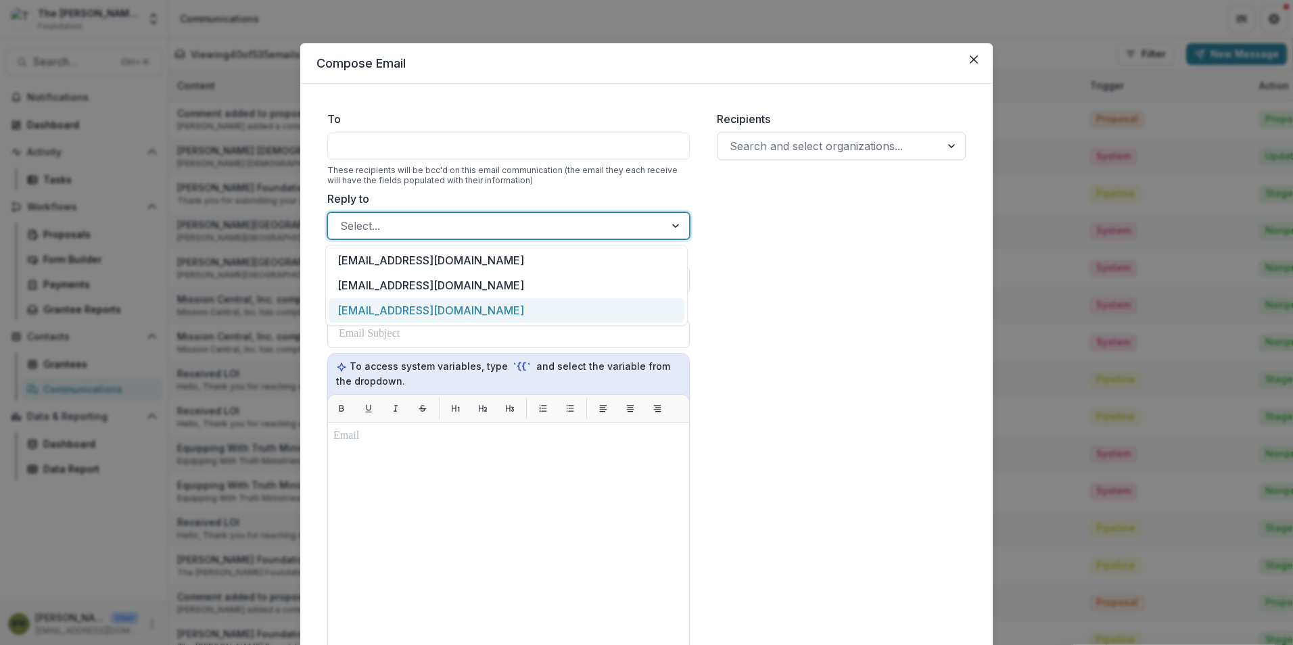
click at [586, 301] on div "[EMAIL_ADDRESS][DOMAIN_NAME]" at bounding box center [507, 310] width 356 height 25
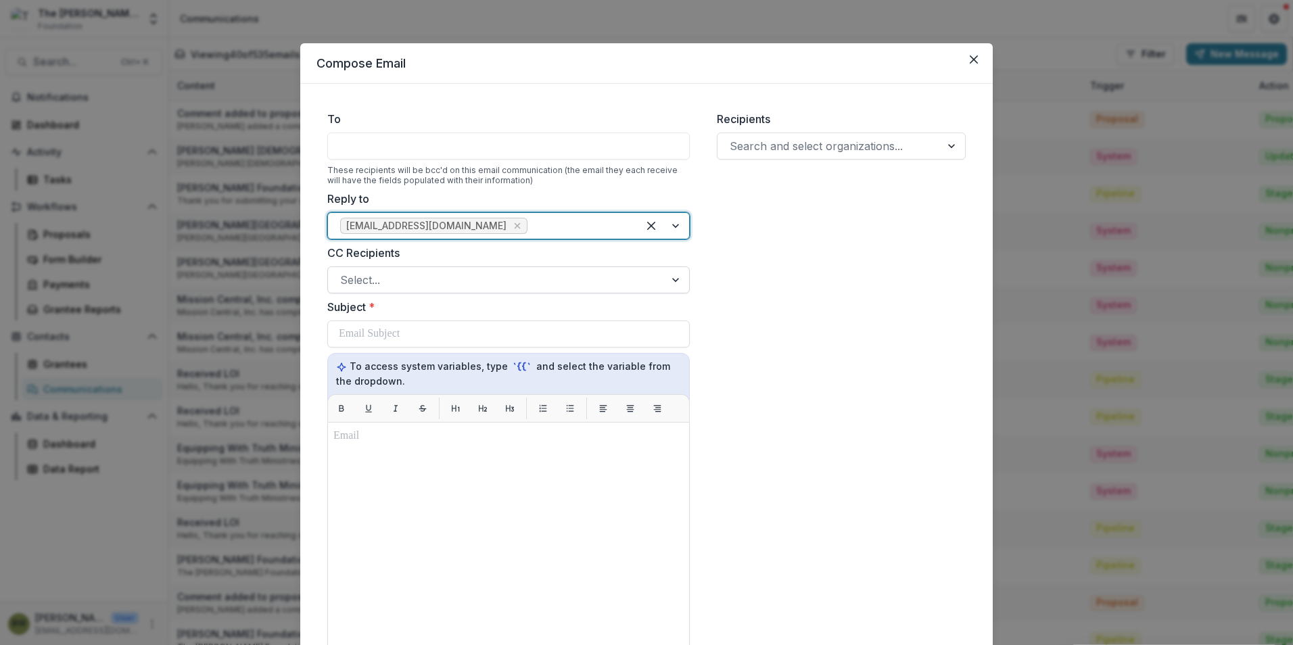
click at [512, 285] on div at bounding box center [496, 279] width 312 height 19
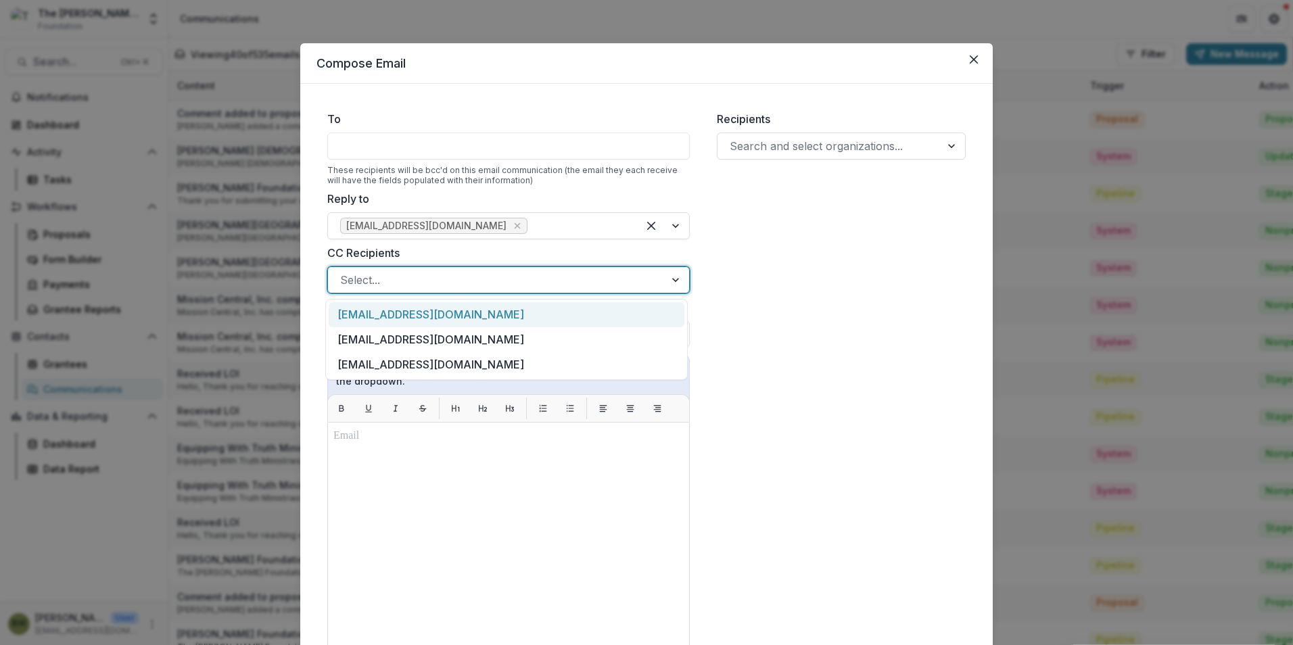
click at [512, 285] on div at bounding box center [496, 279] width 312 height 19
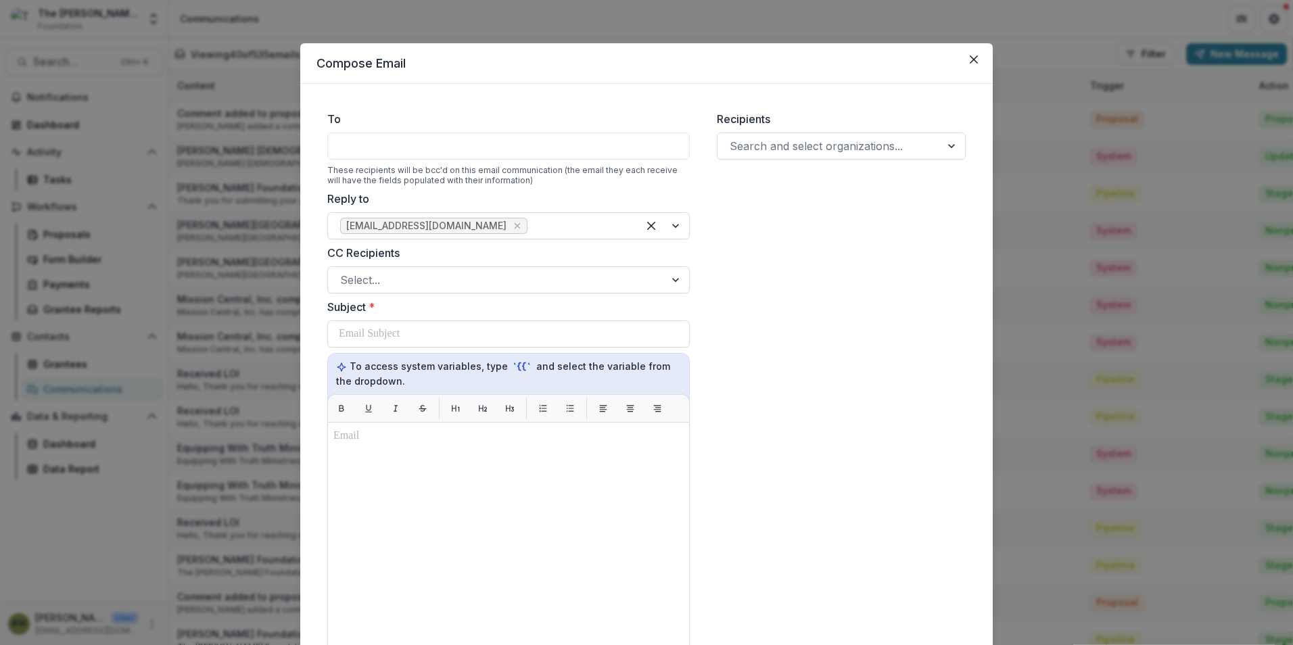
click at [438, 152] on div at bounding box center [508, 146] width 362 height 27
click at [512, 224] on icon "Remove bwhite@bolickfoundation.org" at bounding box center [517, 225] width 11 height 11
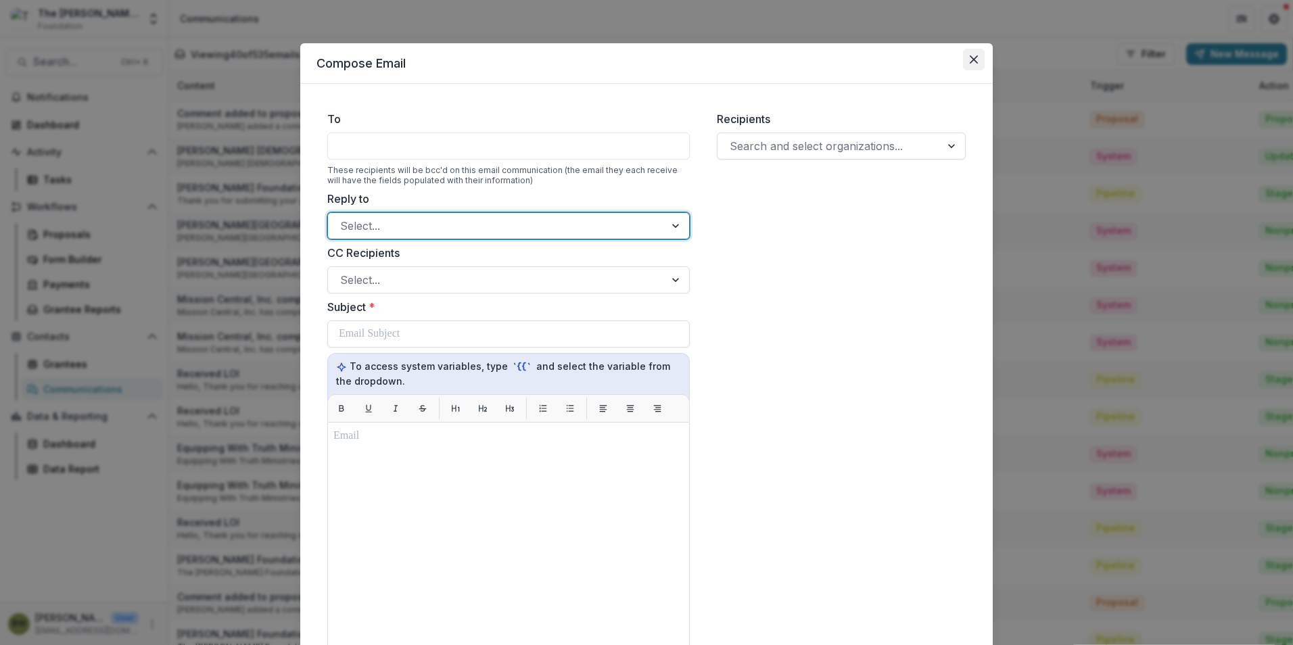
drag, startPoint x: 976, startPoint y: 52, endPoint x: 980, endPoint y: 64, distance: 12.2
click at [976, 53] on button "Close" at bounding box center [974, 60] width 22 height 22
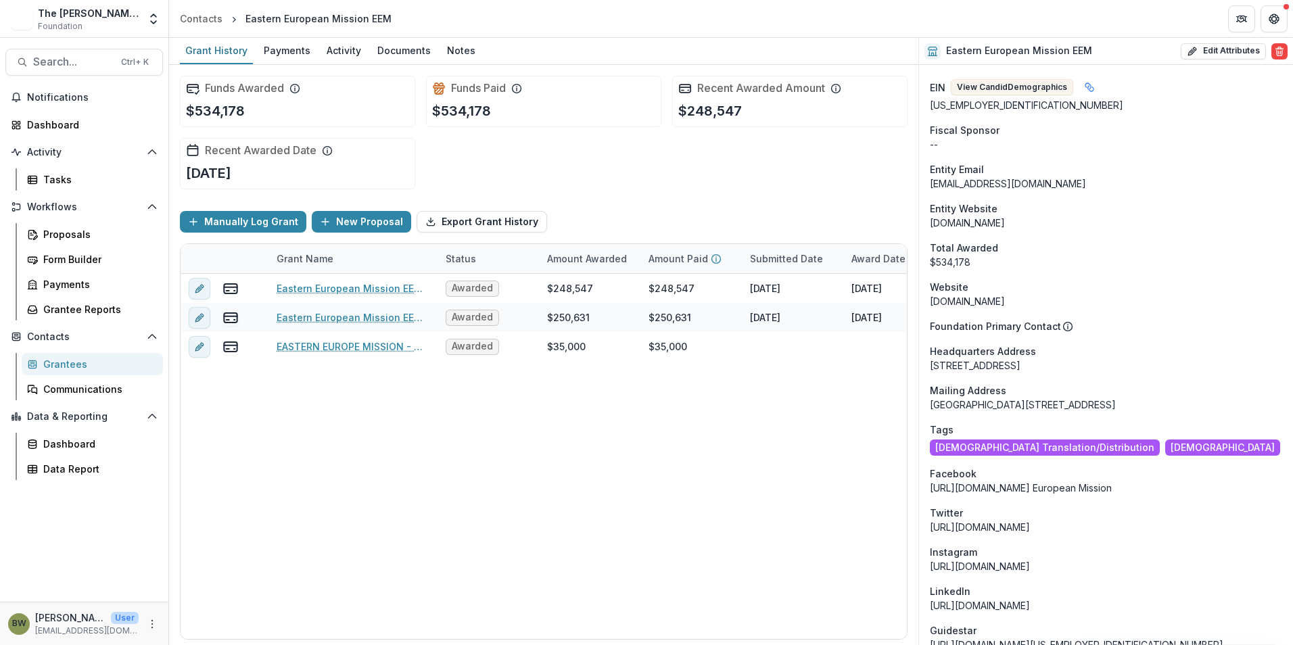
scroll to position [541, 0]
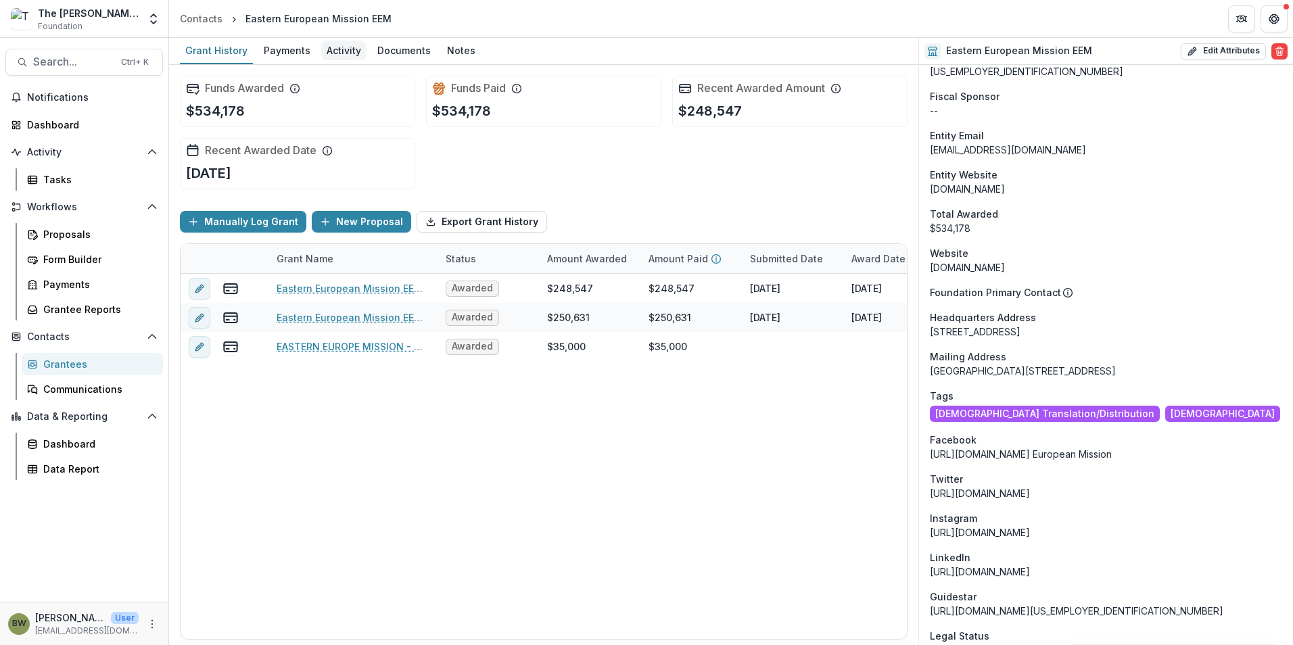
click at [329, 48] on div "Activity" at bounding box center [343, 51] width 45 height 20
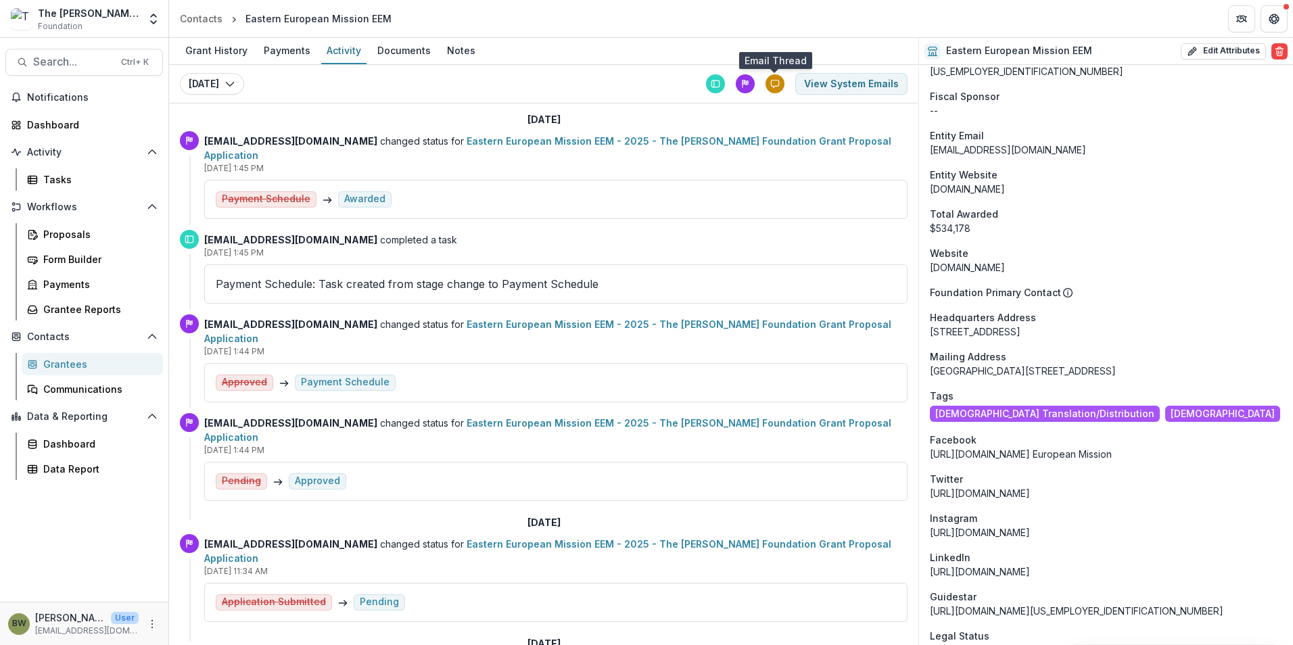
click at [771, 86] on icon at bounding box center [774, 83] width 7 height 7
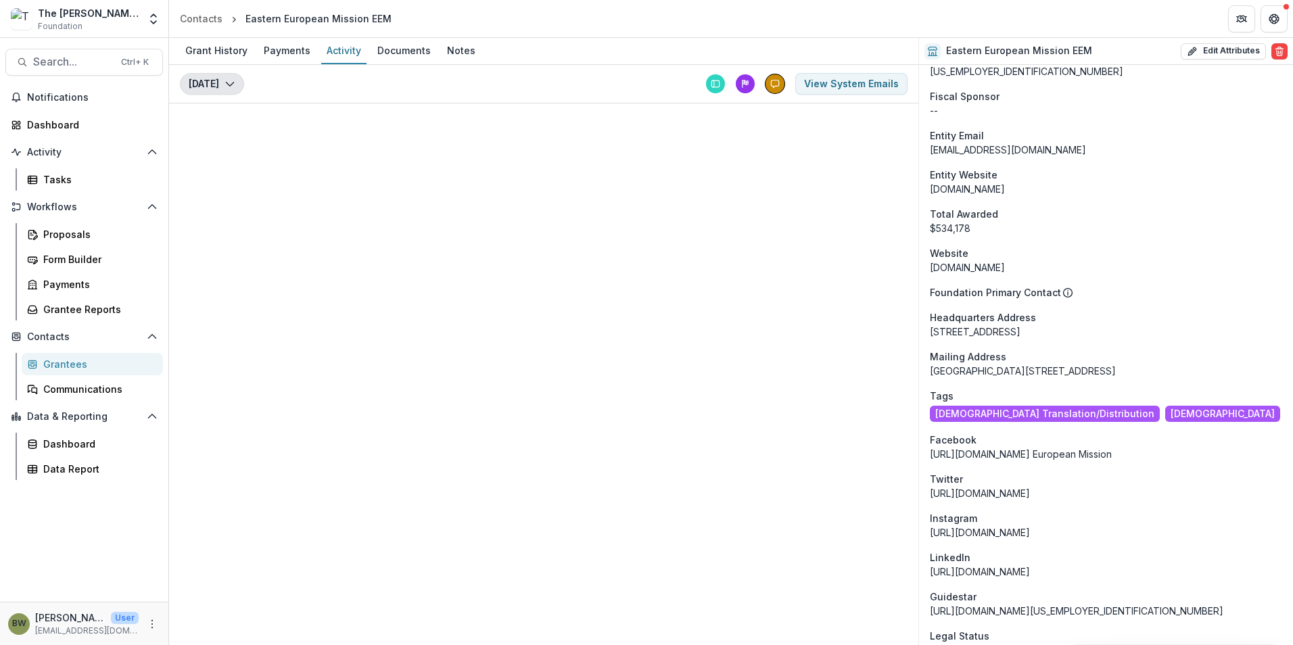
click at [224, 82] on icon "button" at bounding box center [229, 83] width 11 height 11
click at [79, 398] on link "Communications" at bounding box center [92, 389] width 141 height 22
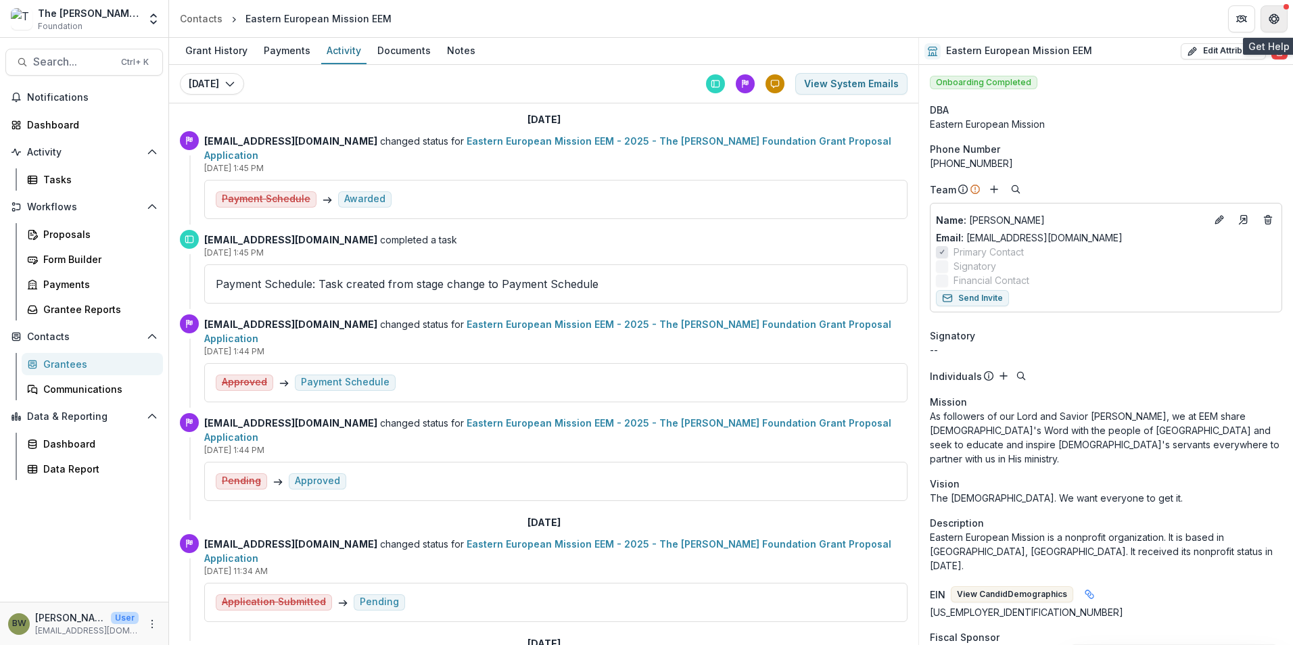
click at [1277, 24] on icon "Get Help" at bounding box center [1273, 19] width 11 height 11
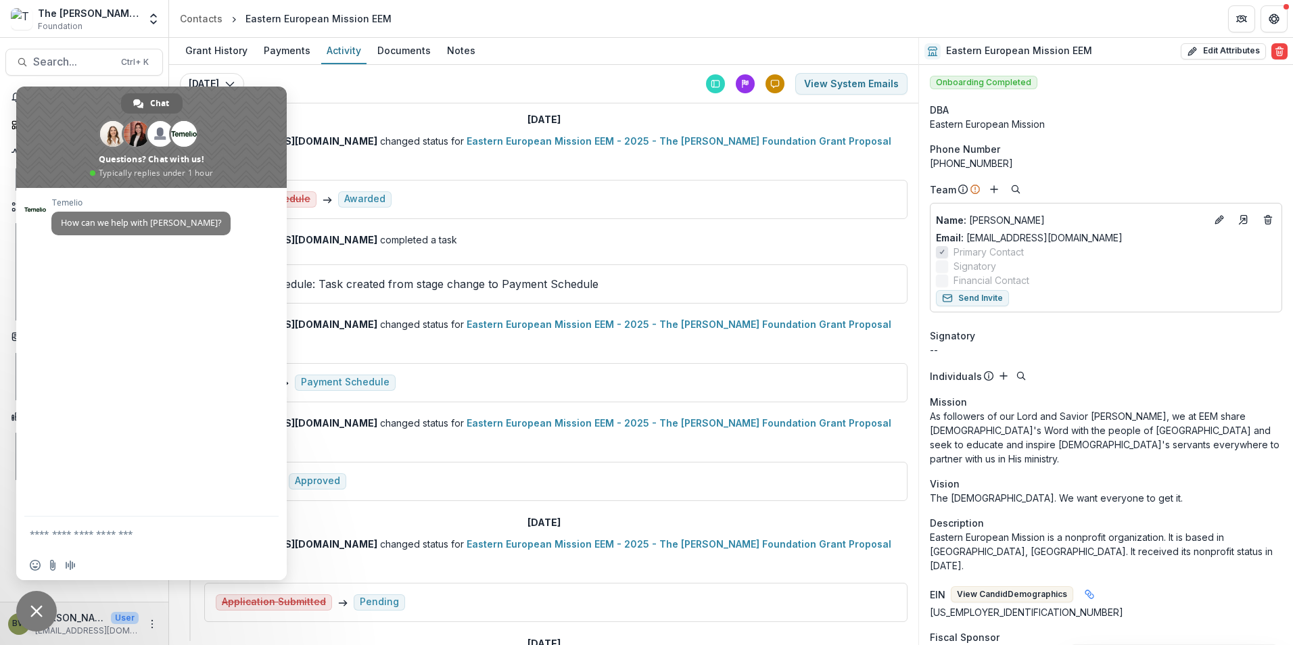
click at [375, 83] on div "[DATE] [DATE] [DATE] [DATE] [DATE] [DATE] [DATE] View System Emails" at bounding box center [543, 84] width 749 height 39
click at [63, 125] on span at bounding box center [151, 137] width 270 height 101
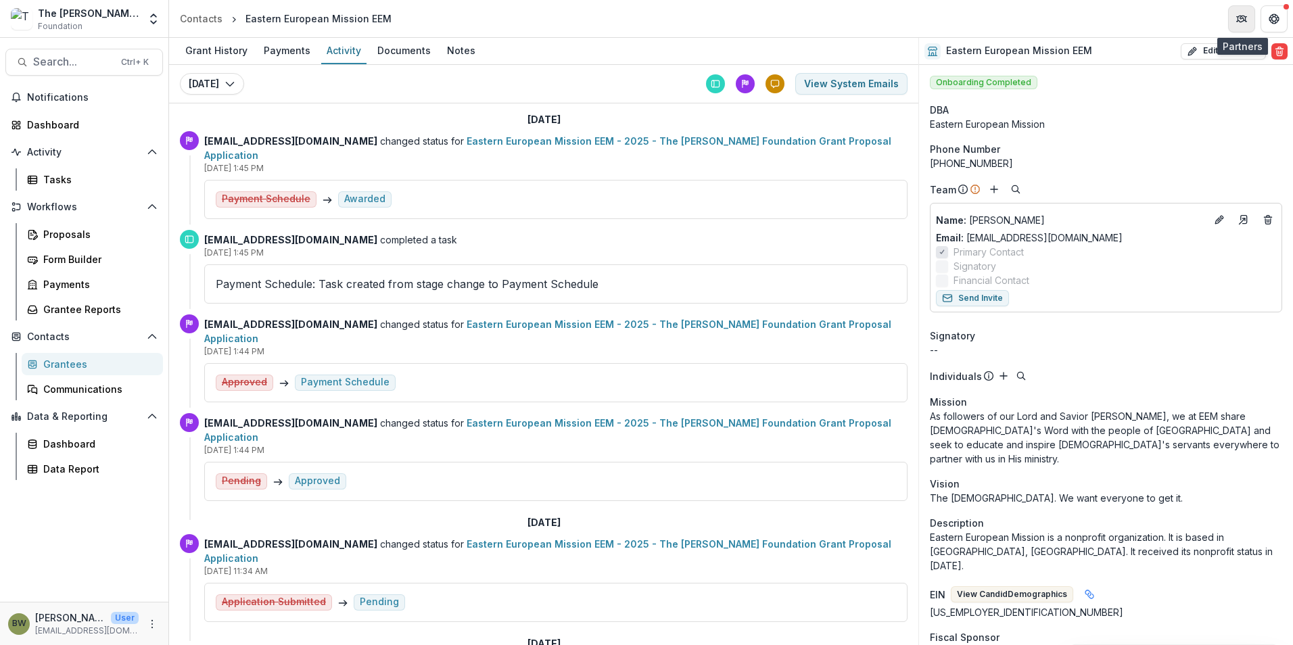
click at [1248, 15] on button "Partners" at bounding box center [1241, 18] width 27 height 27
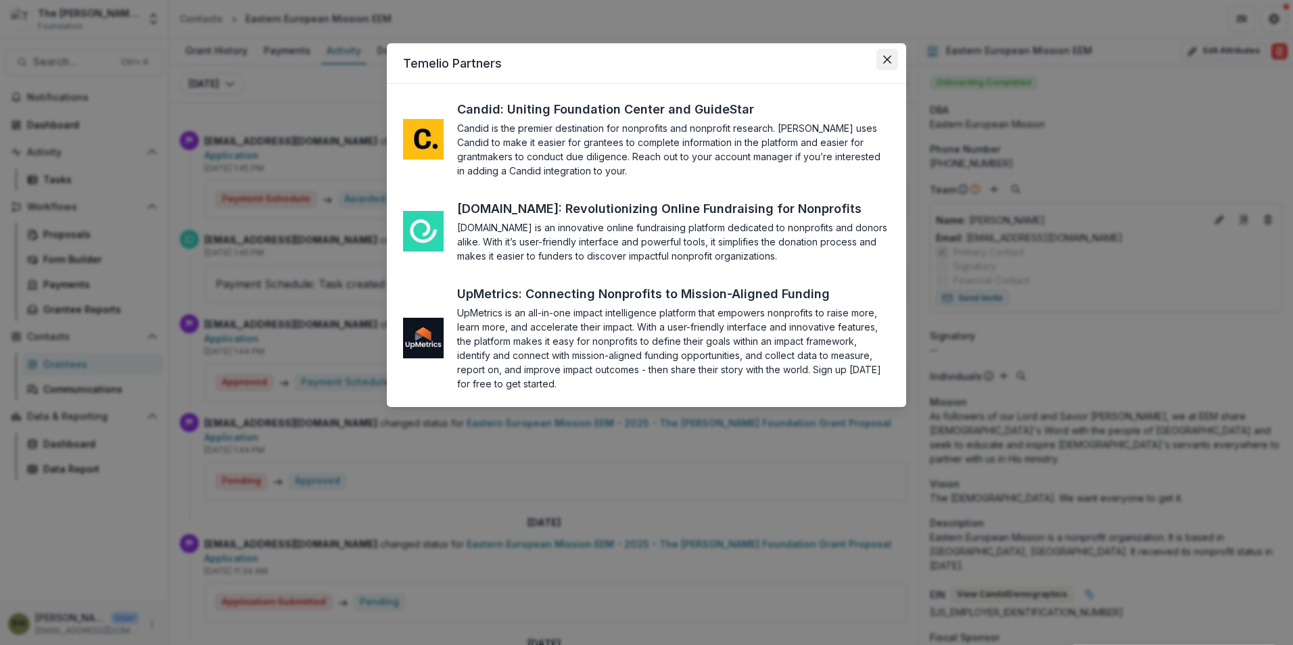
click at [888, 59] on icon "Close" at bounding box center [887, 59] width 8 height 8
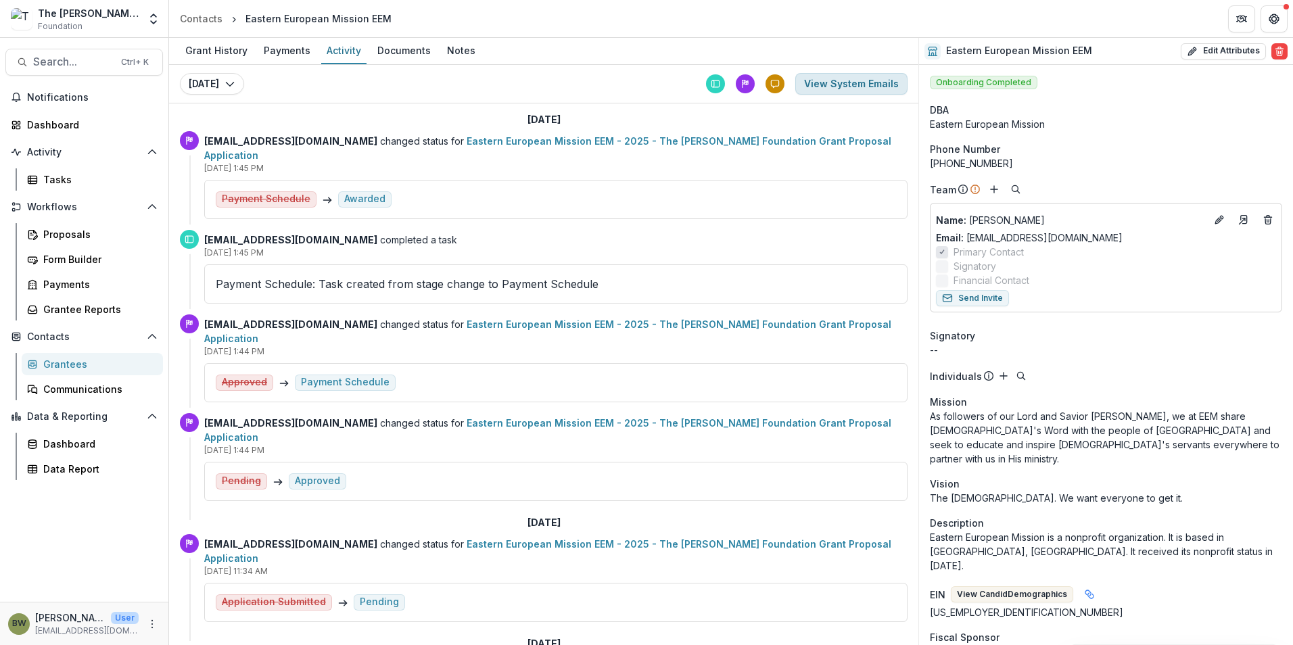
click at [831, 89] on button "View System Emails" at bounding box center [851, 84] width 112 height 22
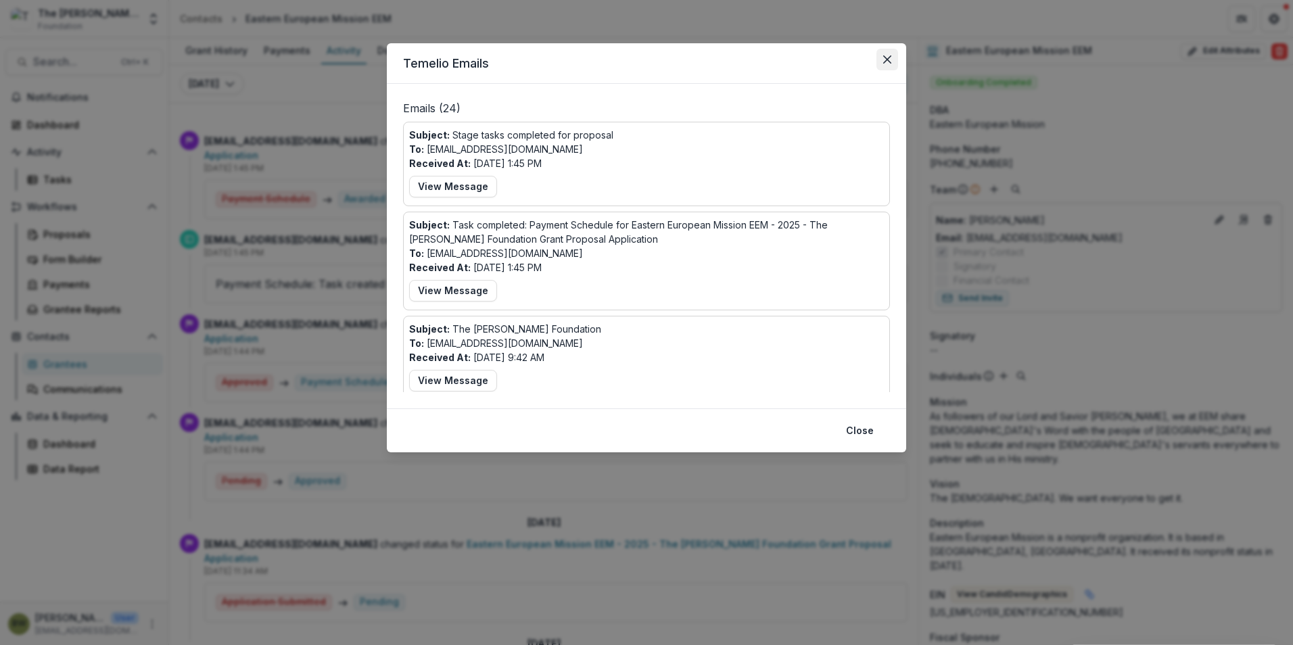
click at [887, 62] on icon "Close" at bounding box center [887, 59] width 8 height 8
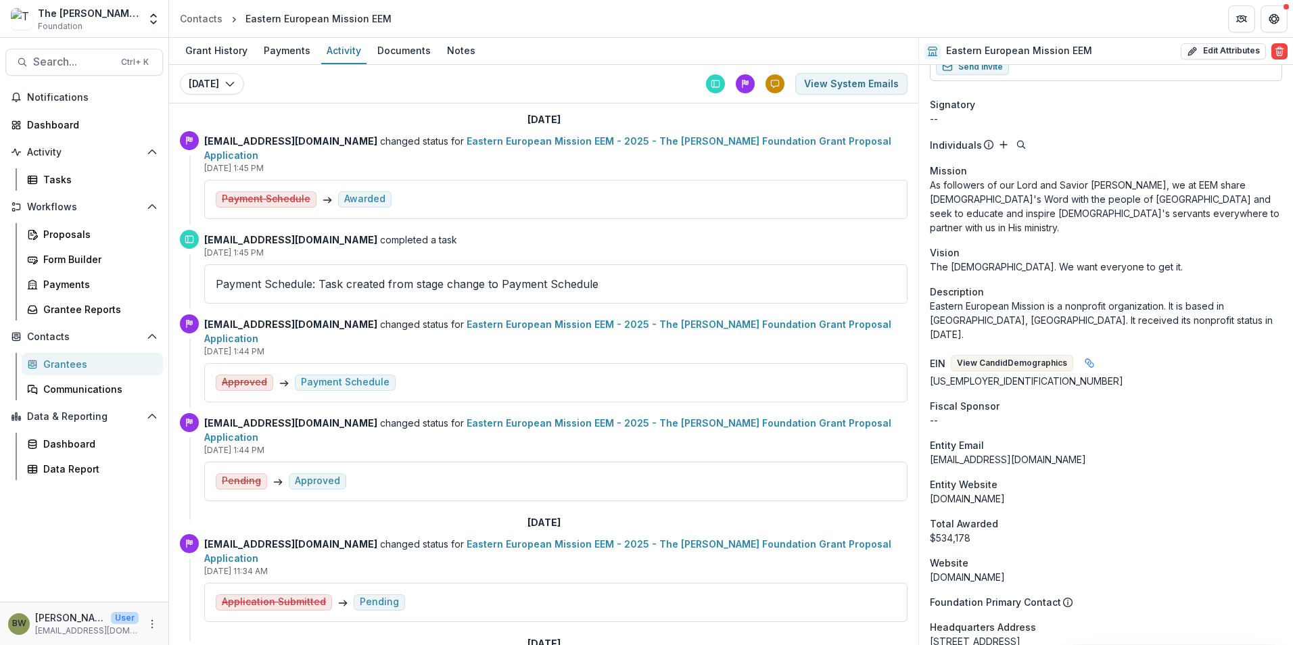
scroll to position [338, 0]
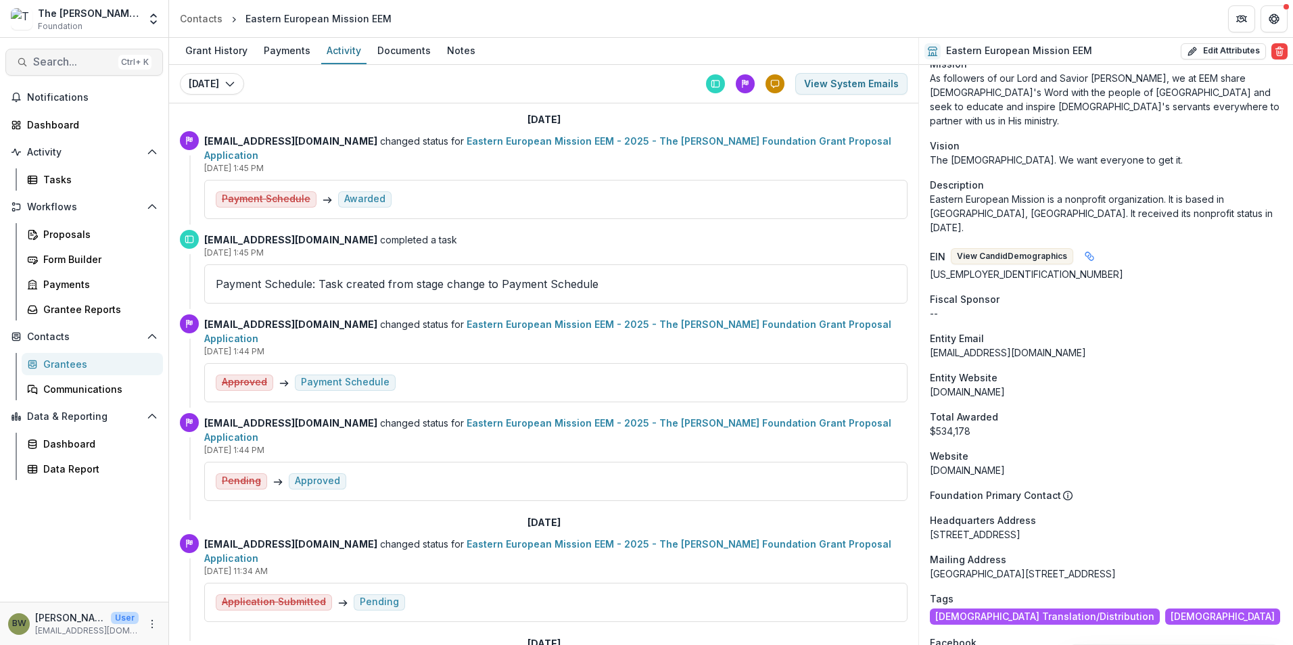
click at [69, 71] on button "Search... Ctrl + K" at bounding box center [84, 62] width 158 height 27
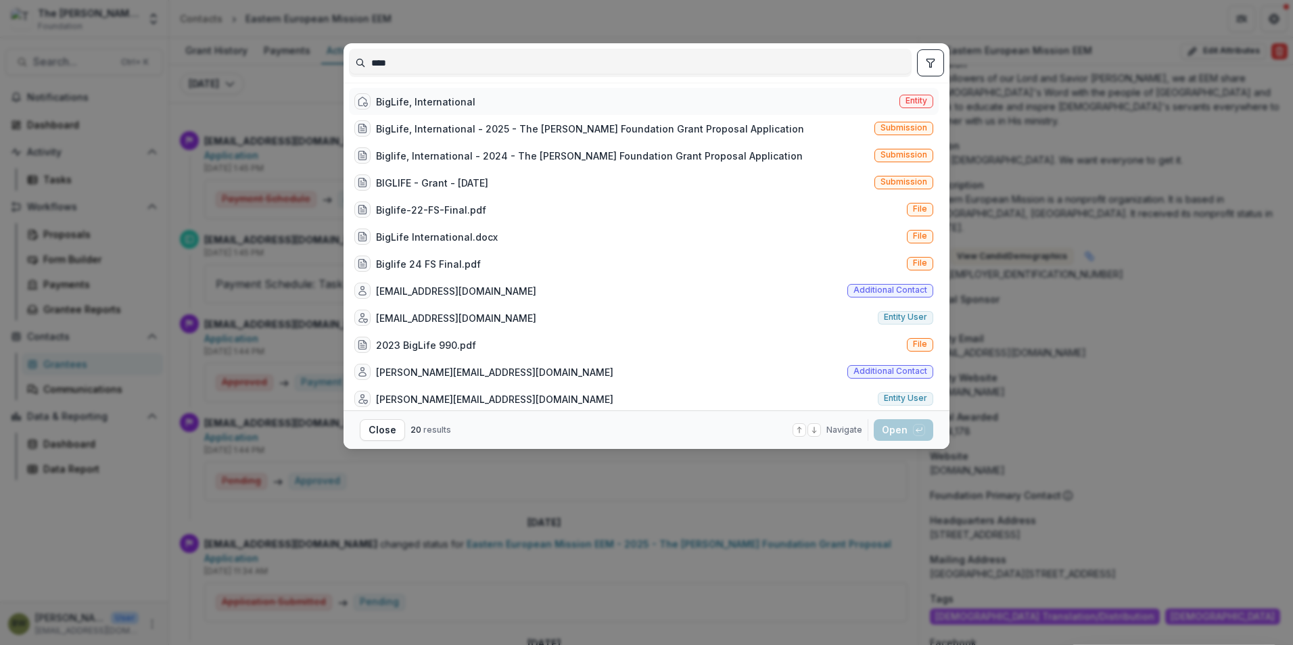
type input "***"
click at [394, 108] on div "BigLife, International" at bounding box center [425, 102] width 99 height 14
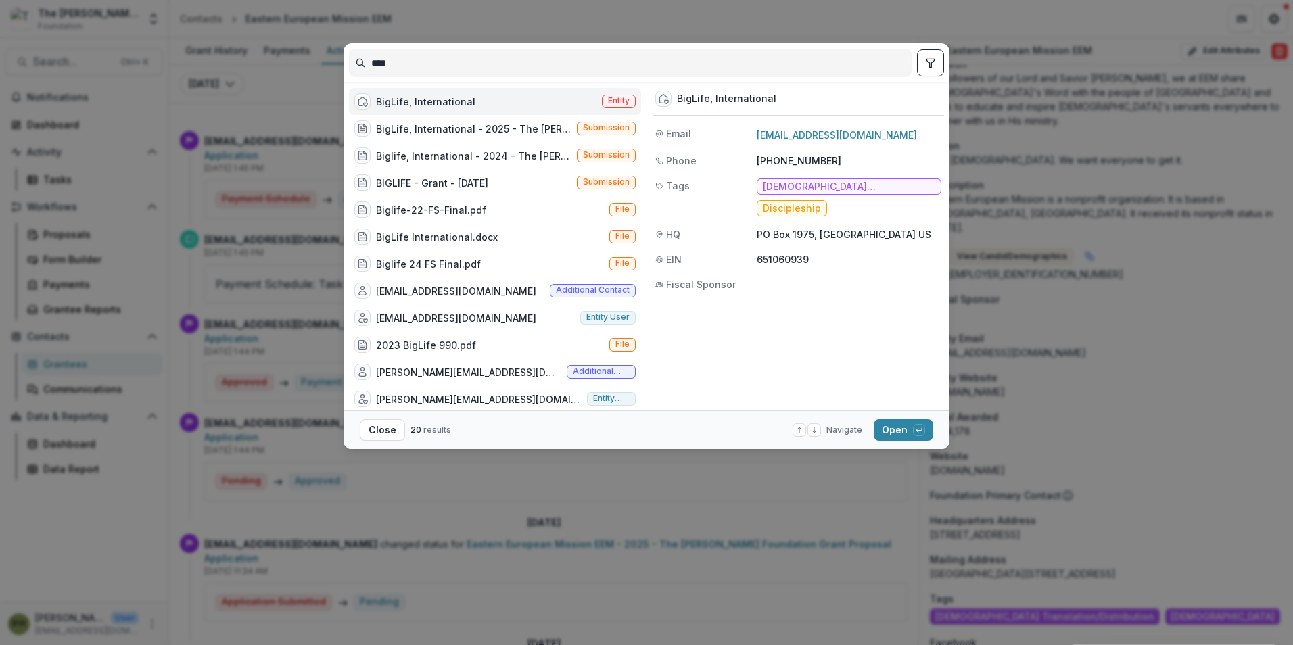
click at [617, 103] on span "Entity" at bounding box center [619, 100] width 22 height 9
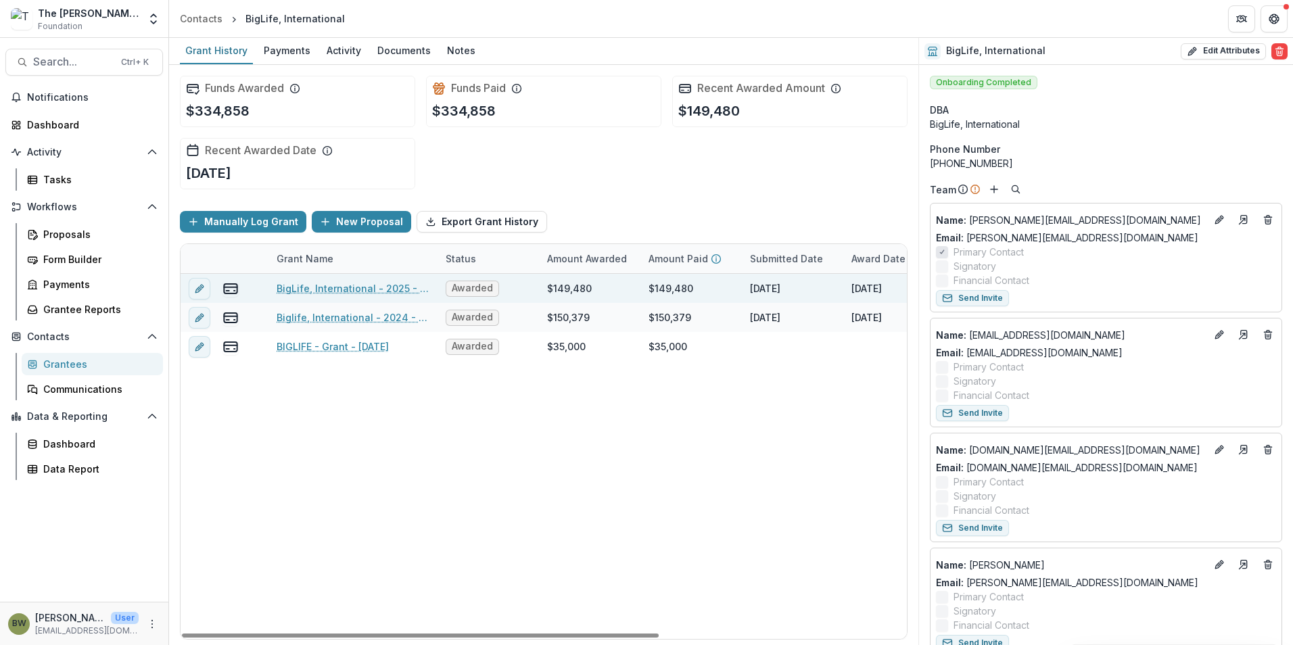
click at [350, 287] on link "BigLife, International - 2025 - The [PERSON_NAME] Foundation Grant Proposal App…" at bounding box center [353, 288] width 153 height 14
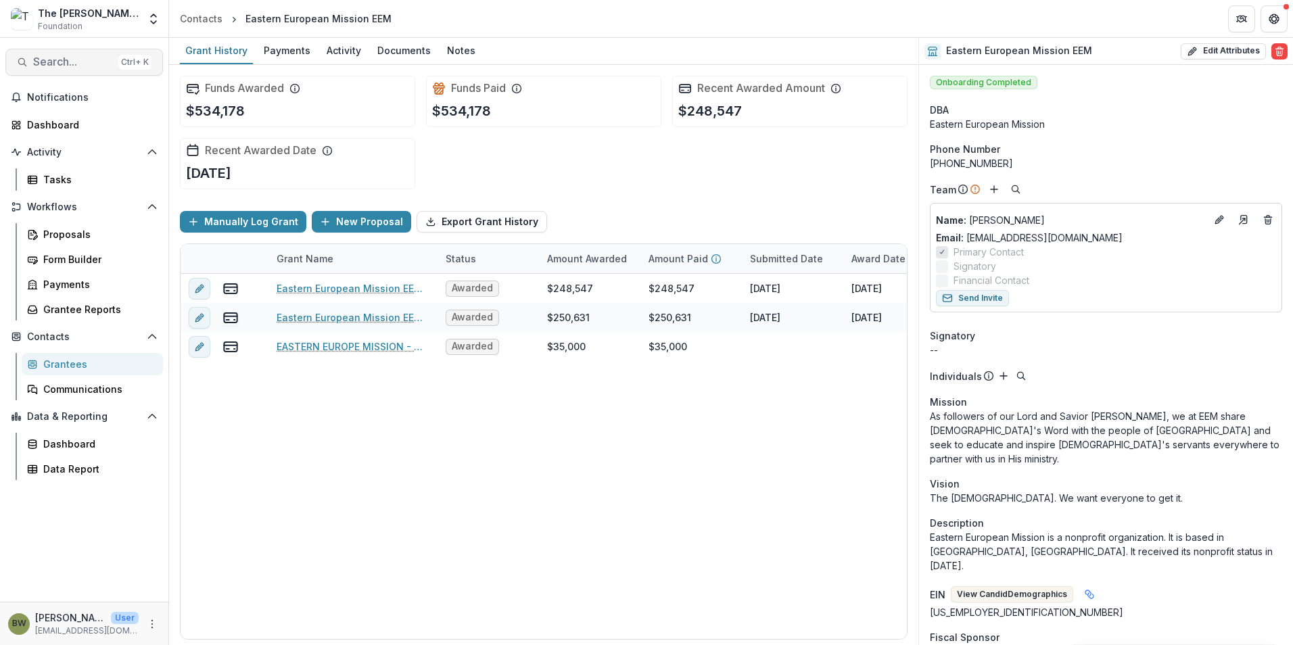
click at [53, 66] on span "Search..." at bounding box center [73, 61] width 80 height 13
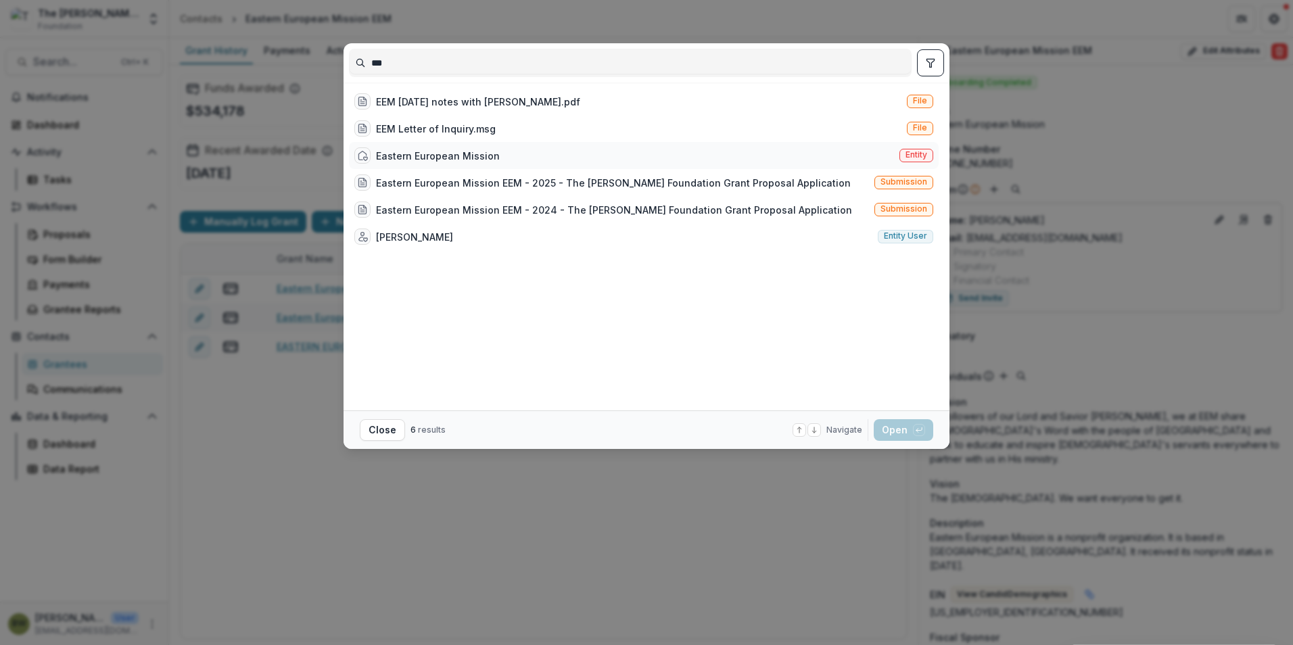
type input "***"
click at [928, 158] on span "Entity" at bounding box center [916, 156] width 34 height 14
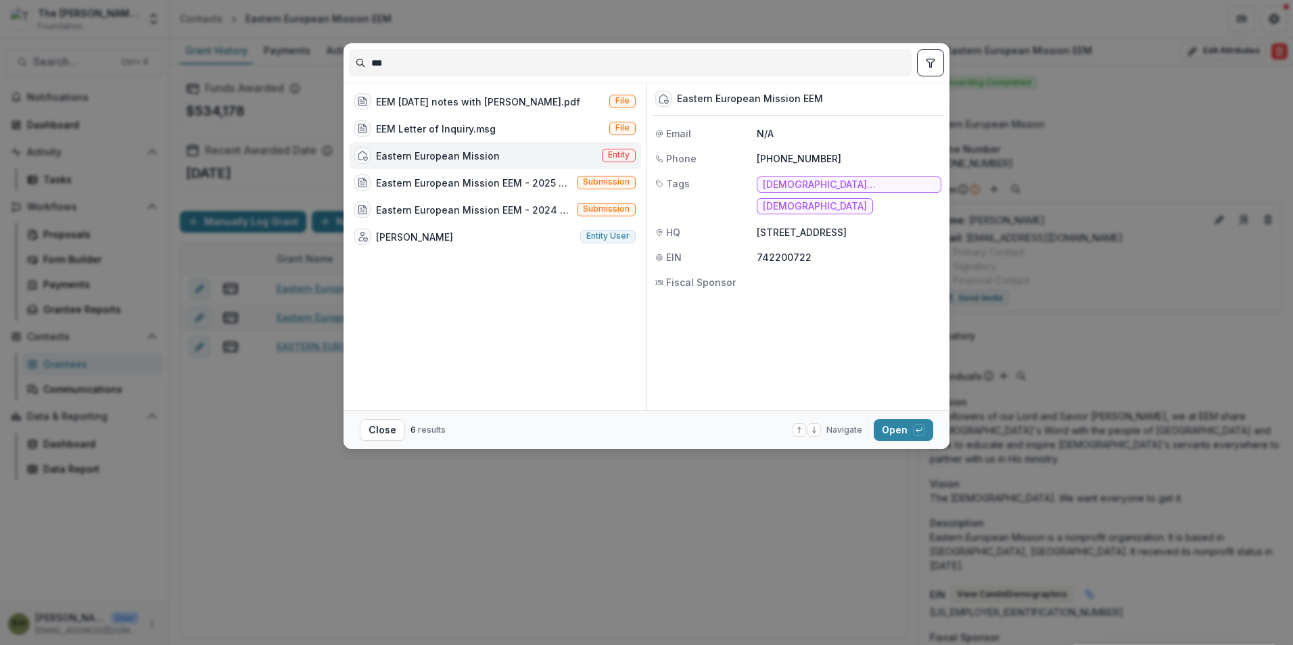
click at [899, 442] on footer "Close 6 results Navigate up and down with arrow keys Open with enter key" at bounding box center [646, 429] width 606 height 39
click at [897, 435] on button "Open with enter key" at bounding box center [903, 430] width 59 height 22
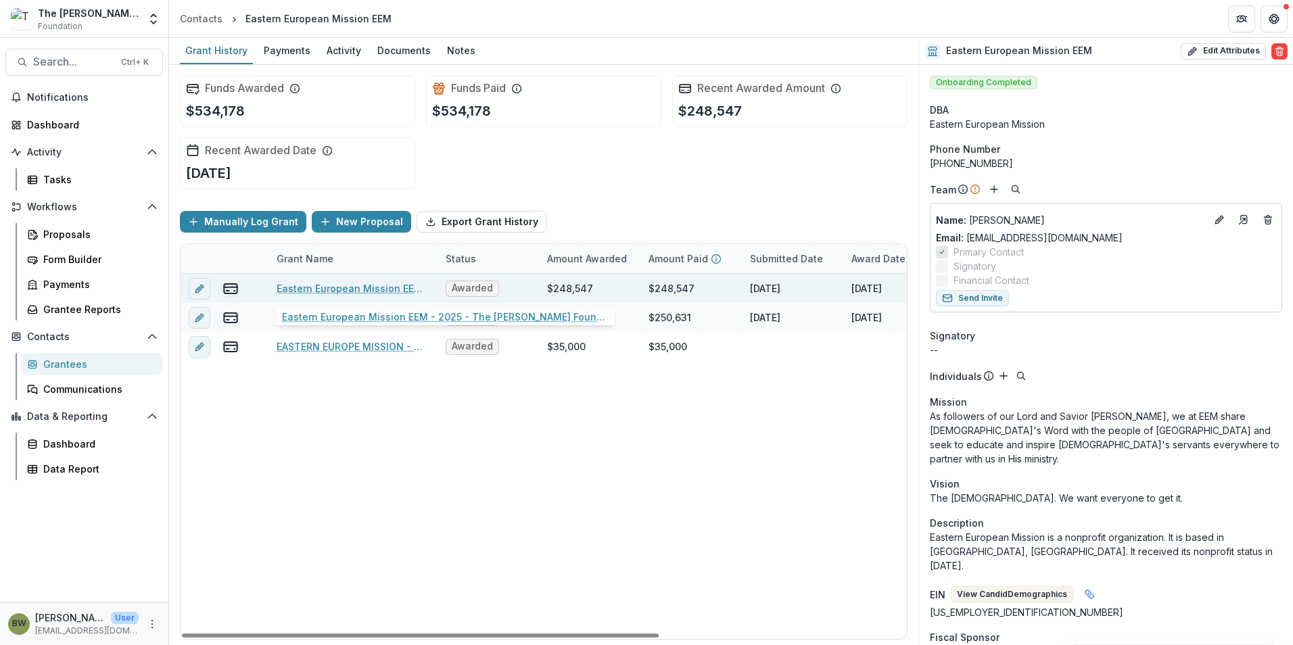
click at [316, 289] on link "Eastern European Mission EEM - 2025 - The [PERSON_NAME] Foundation Grant Propos…" at bounding box center [353, 288] width 153 height 14
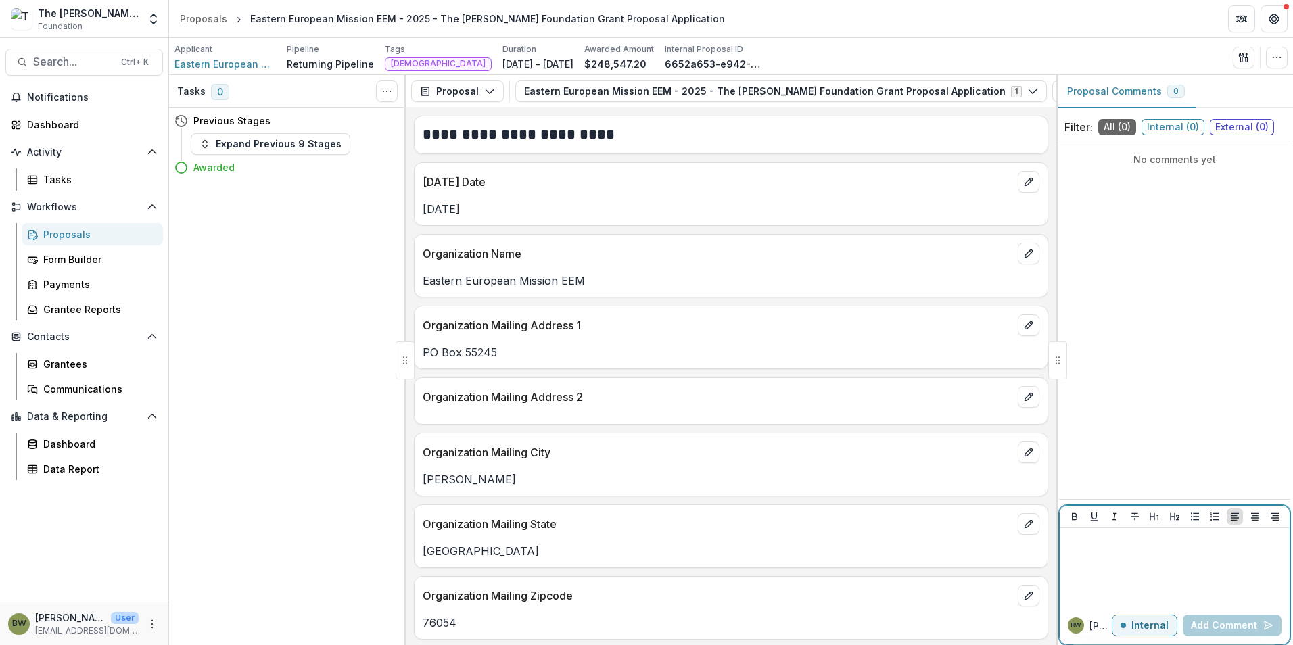
paste div
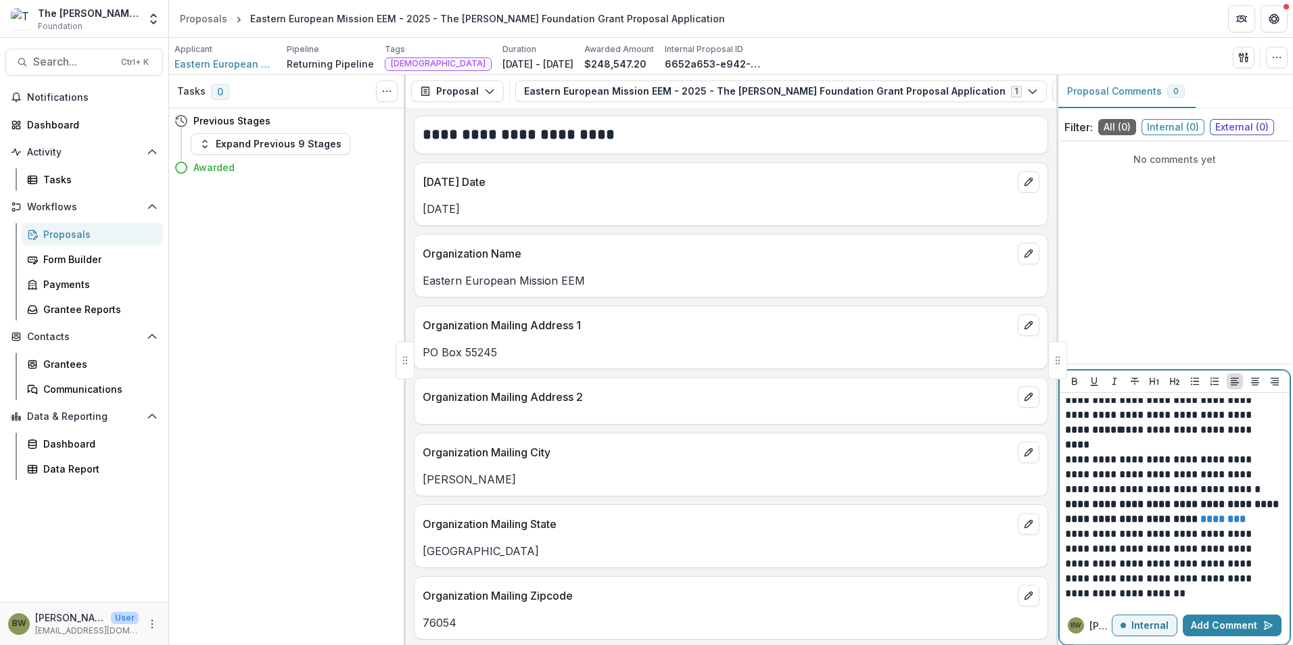
click at [1095, 437] on p "**********" at bounding box center [1172, 430] width 215 height 15
click at [1091, 441] on p "***" at bounding box center [1172, 444] width 215 height 15
click at [1231, 503] on p "**********" at bounding box center [1172, 504] width 215 height 15
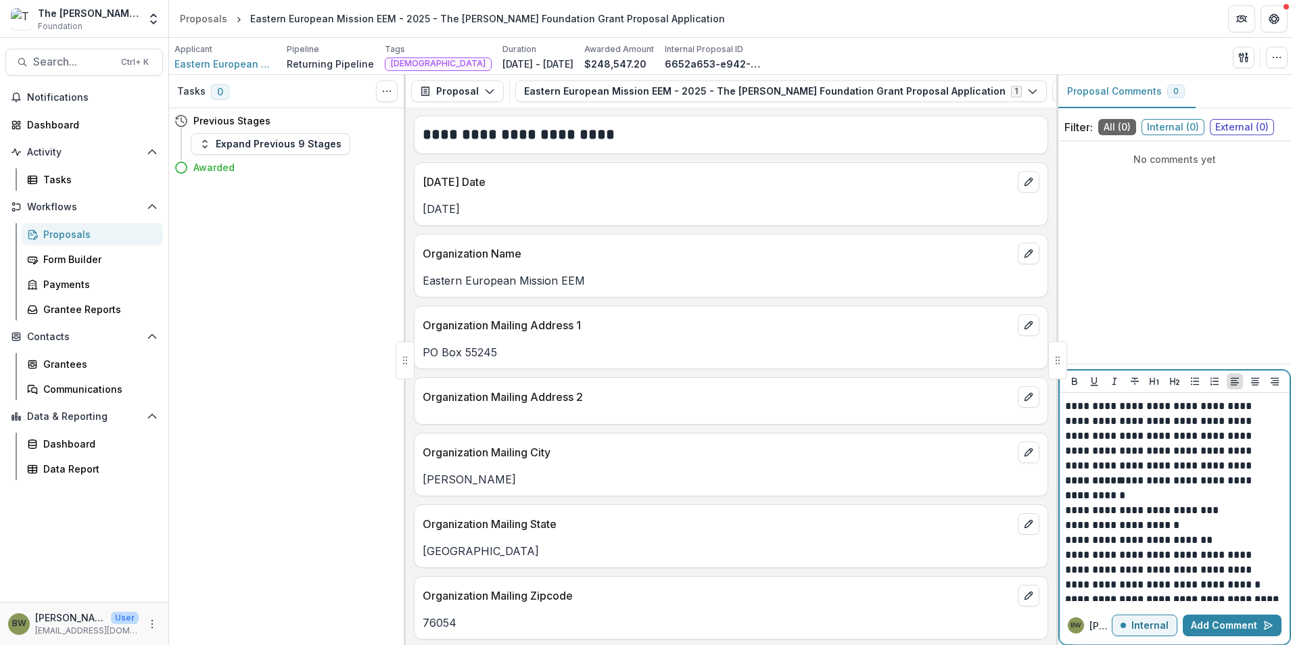
scroll to position [135, 0]
click at [1274, 457] on p "**********" at bounding box center [1172, 374] width 215 height 193
click at [1218, 554] on p "**********" at bounding box center [1172, 553] width 215 height 15
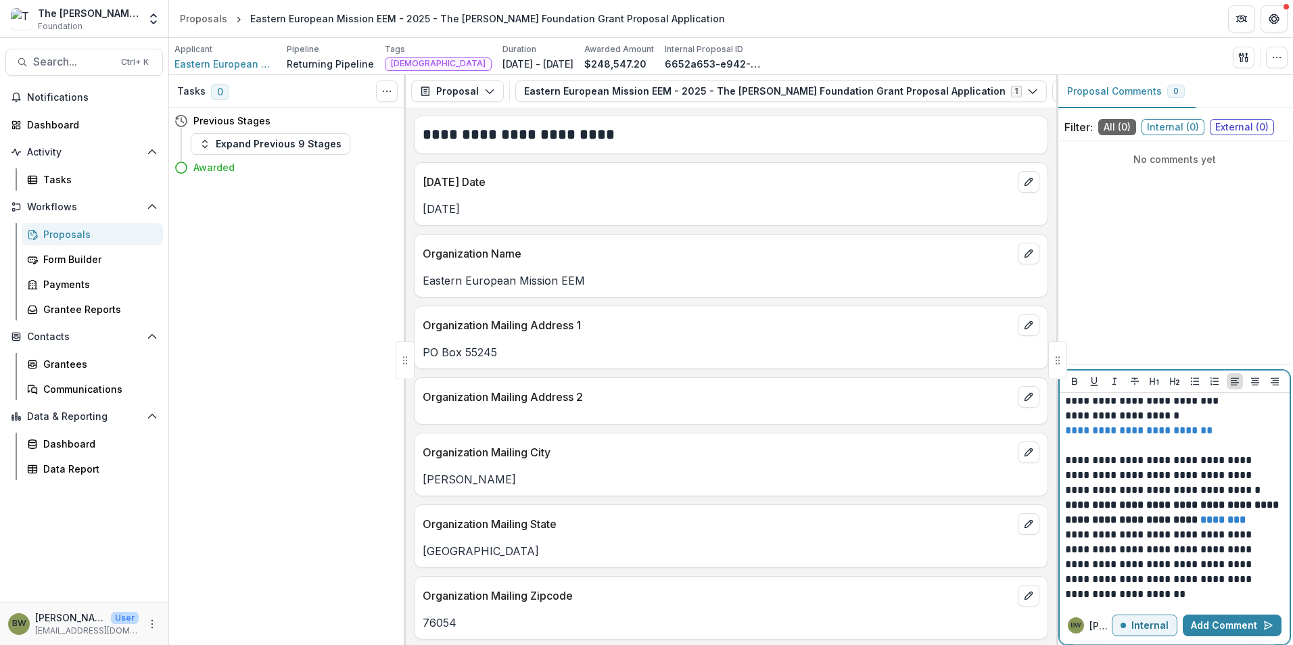
scroll to position [258, 0]
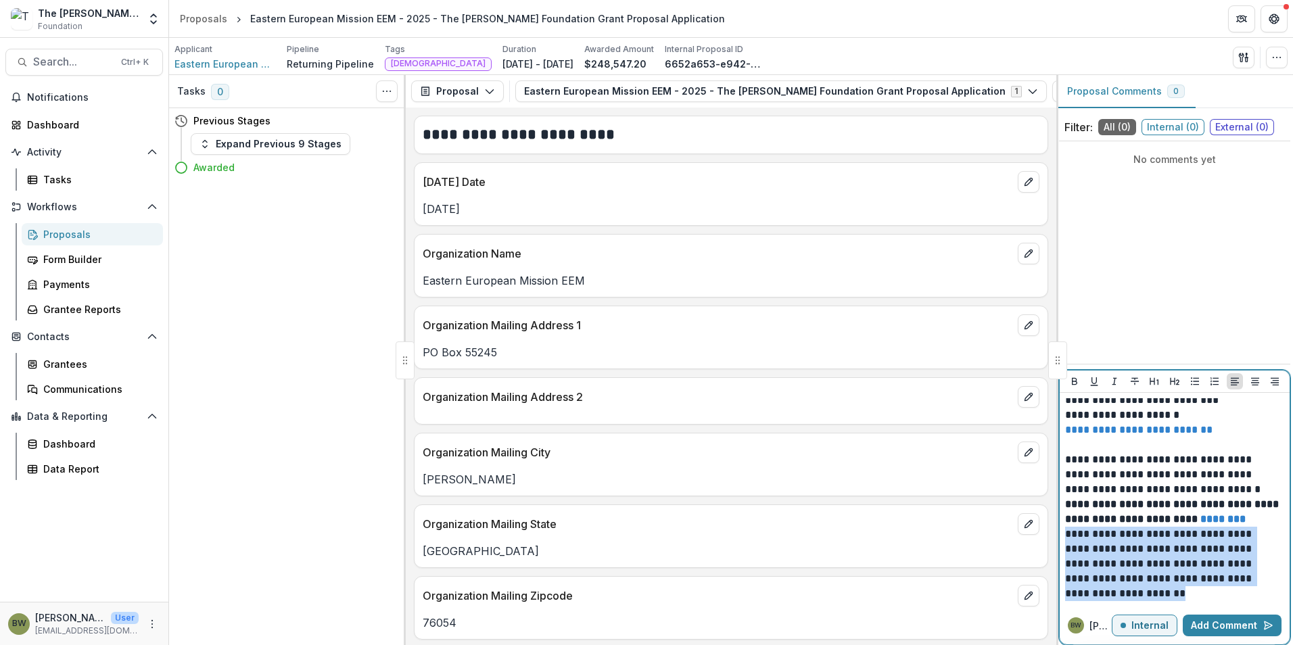
drag, startPoint x: 1065, startPoint y: 534, endPoint x: 1176, endPoint y: 596, distance: 127.1
click at [1174, 596] on p "**********" at bounding box center [1172, 564] width 215 height 74
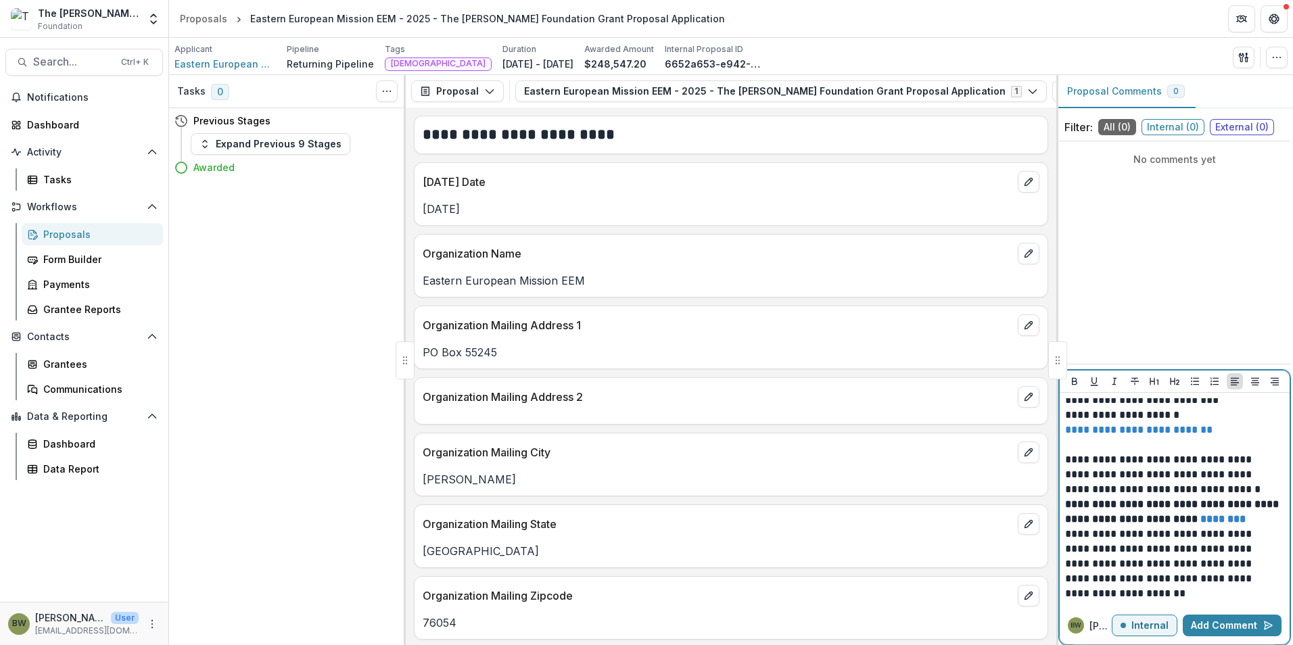
scroll to position [199, 0]
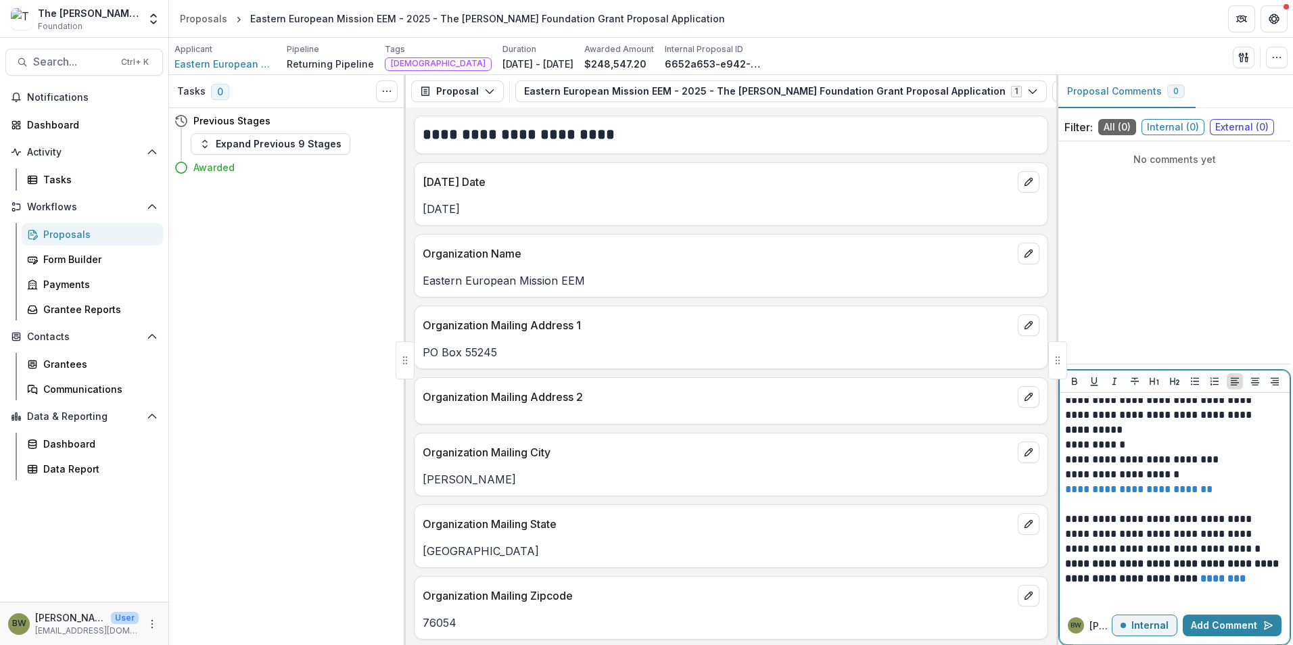
click at [1239, 521] on p "**********" at bounding box center [1172, 519] width 215 height 15
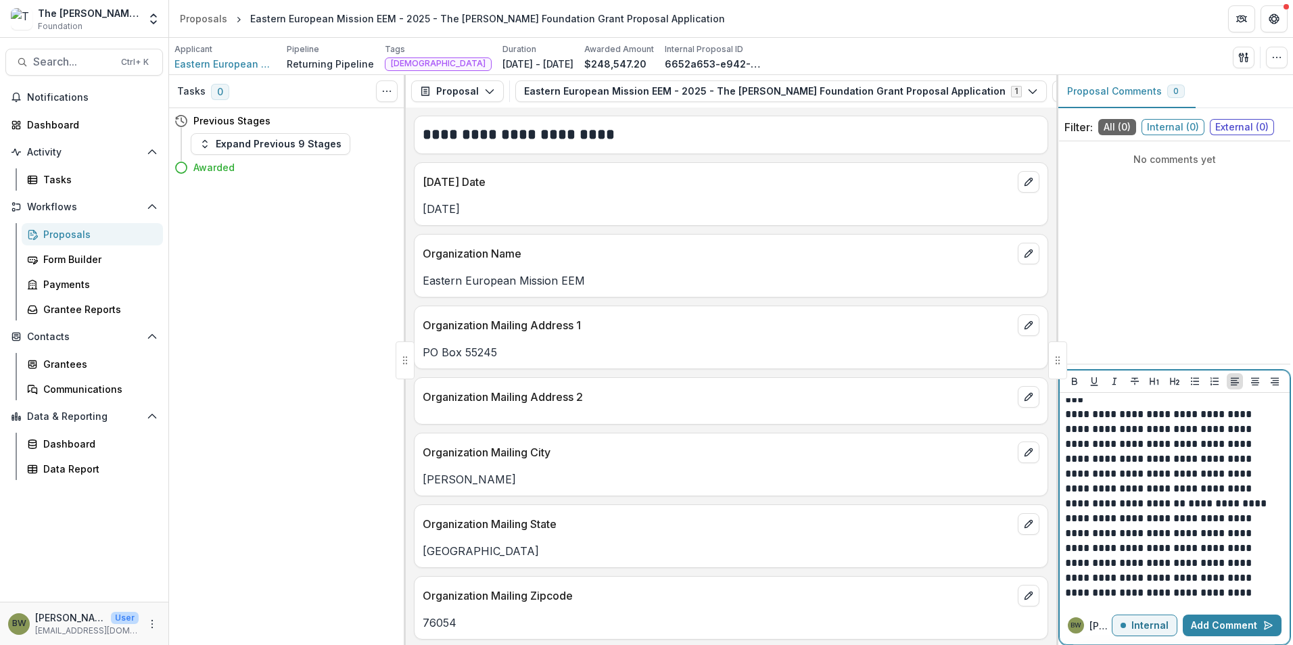
scroll to position [0, 0]
click at [1157, 627] on p "Internal" at bounding box center [1149, 625] width 37 height 11
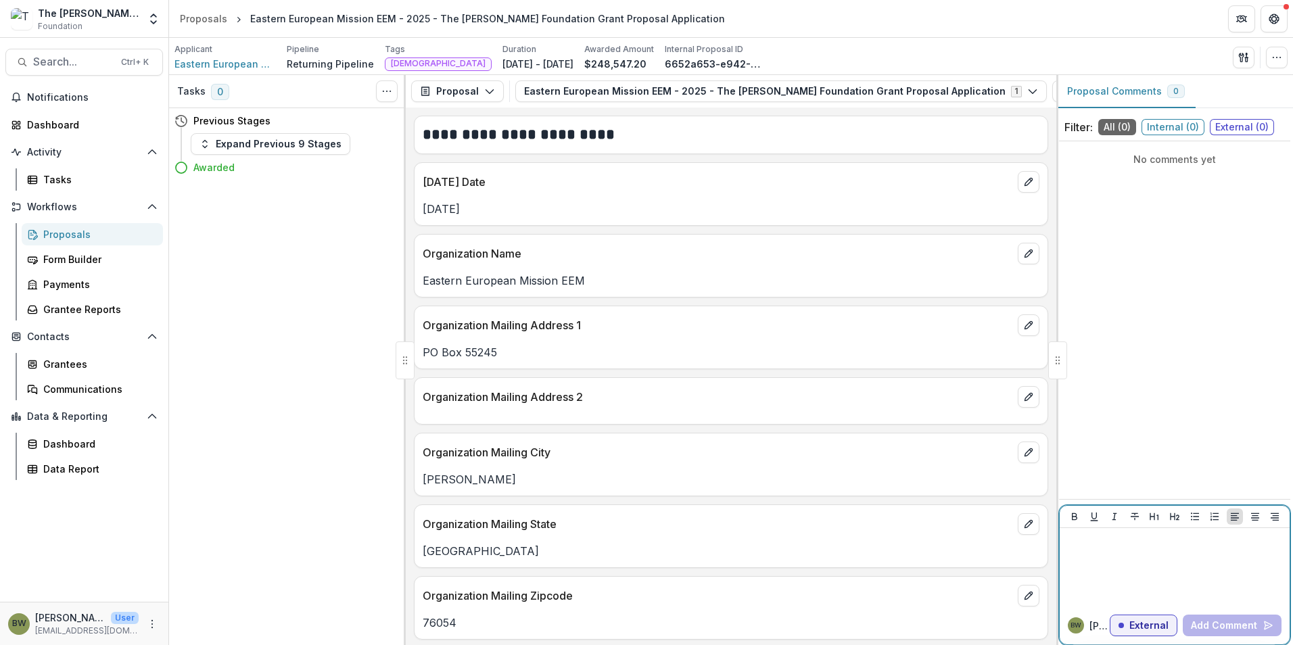
click at [1131, 537] on p at bounding box center [1174, 540] width 219 height 15
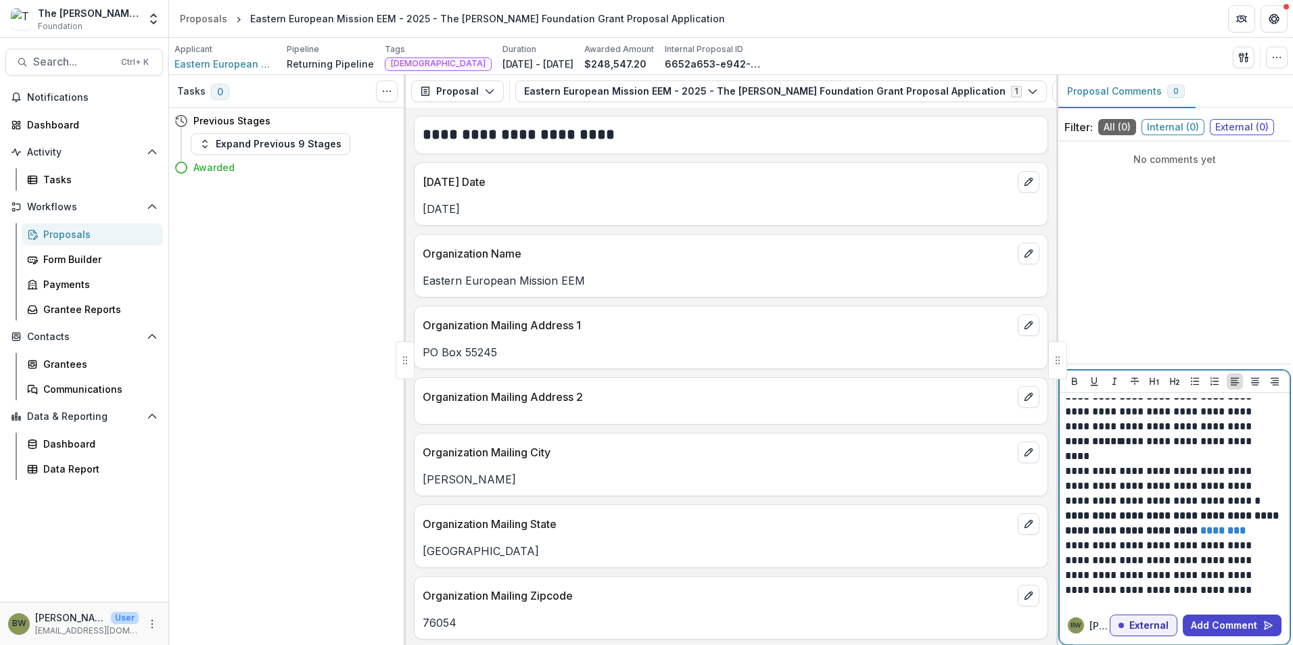
scroll to position [184, 0]
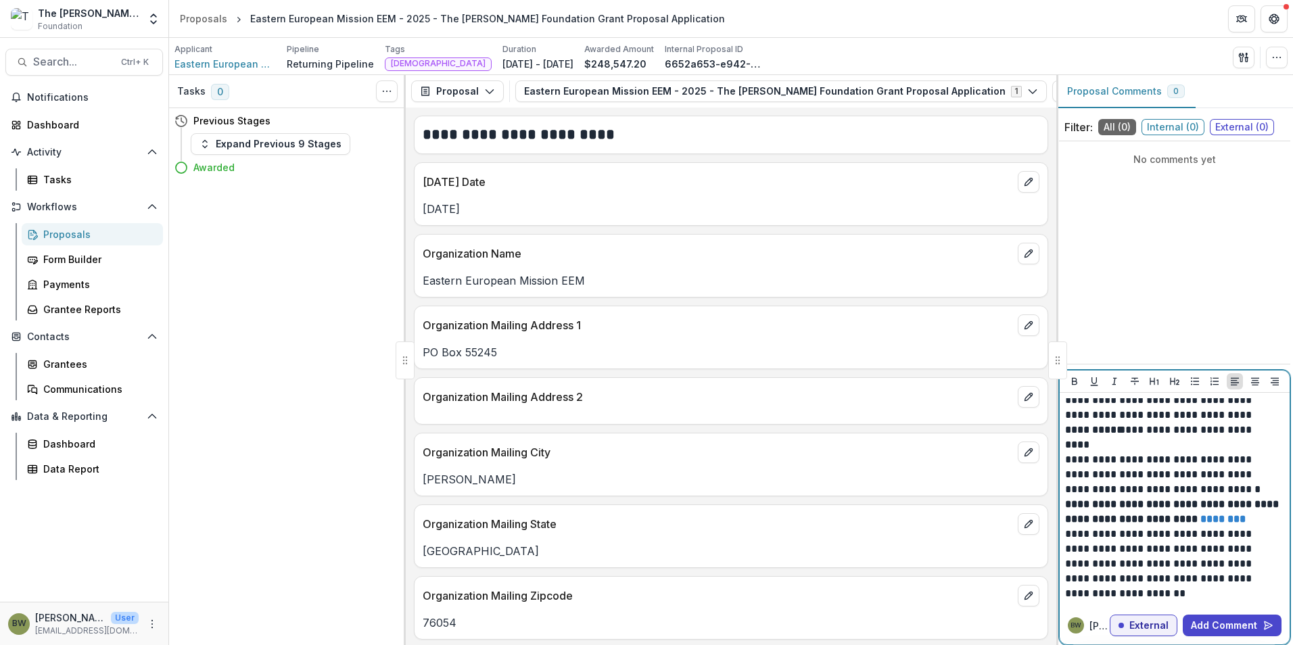
click at [1156, 629] on p "External" at bounding box center [1148, 625] width 39 height 11
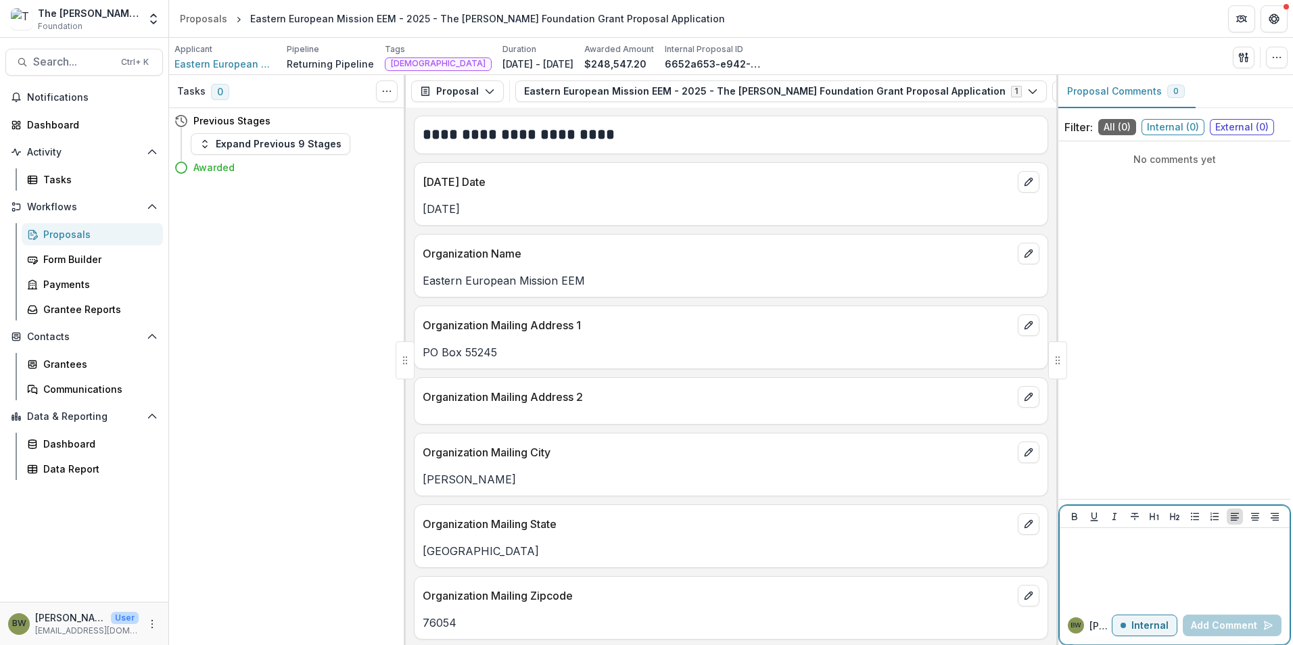
click at [1151, 573] on div at bounding box center [1174, 567] width 219 height 68
click at [1150, 627] on p "Internal" at bounding box center [1149, 625] width 37 height 11
click at [1135, 551] on div at bounding box center [1174, 567] width 219 height 68
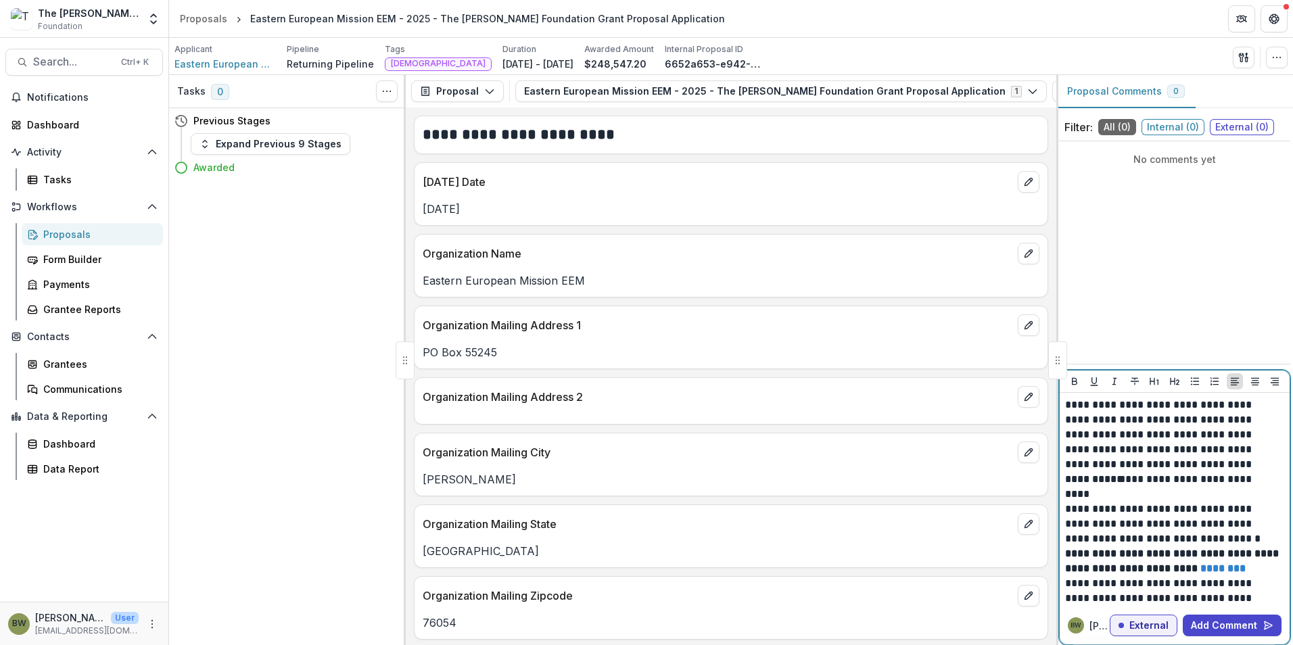
scroll to position [135, 0]
drag, startPoint x: 1099, startPoint y: 491, endPoint x: 1057, endPoint y: 492, distance: 41.2
click at [1057, 492] on div "**********" at bounding box center [1174, 360] width 237 height 570
click at [1225, 548] on p "**********" at bounding box center [1172, 553] width 215 height 15
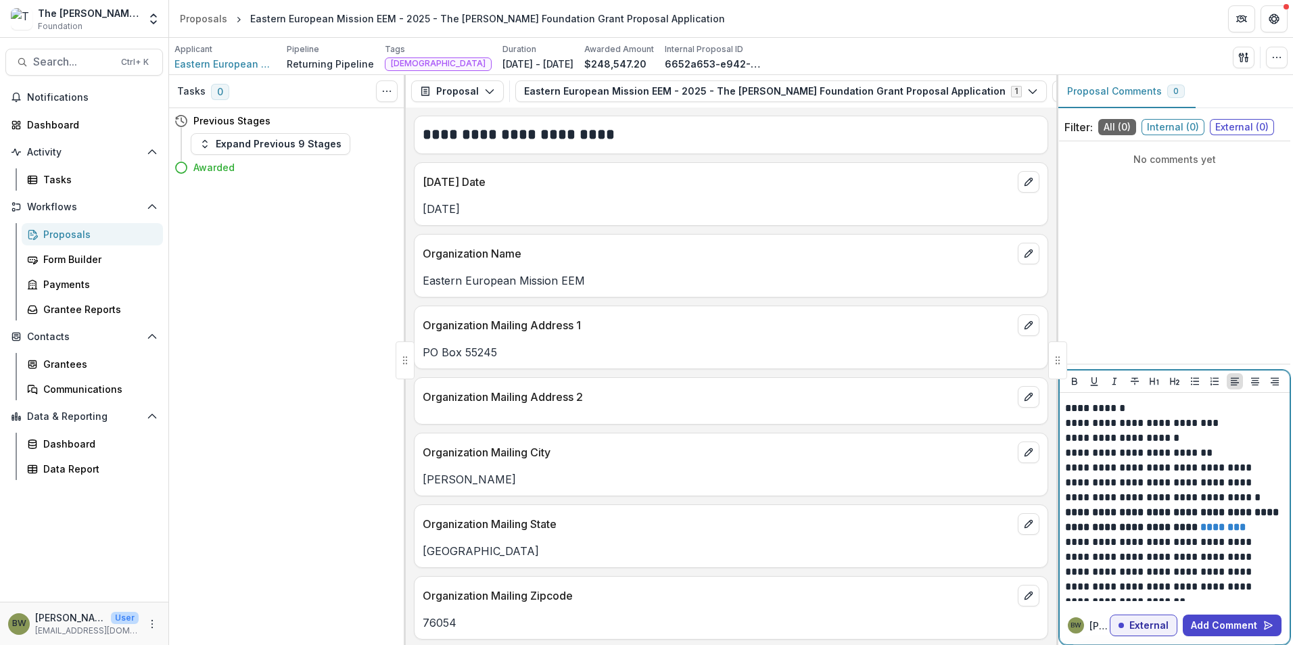
scroll to position [229, 0]
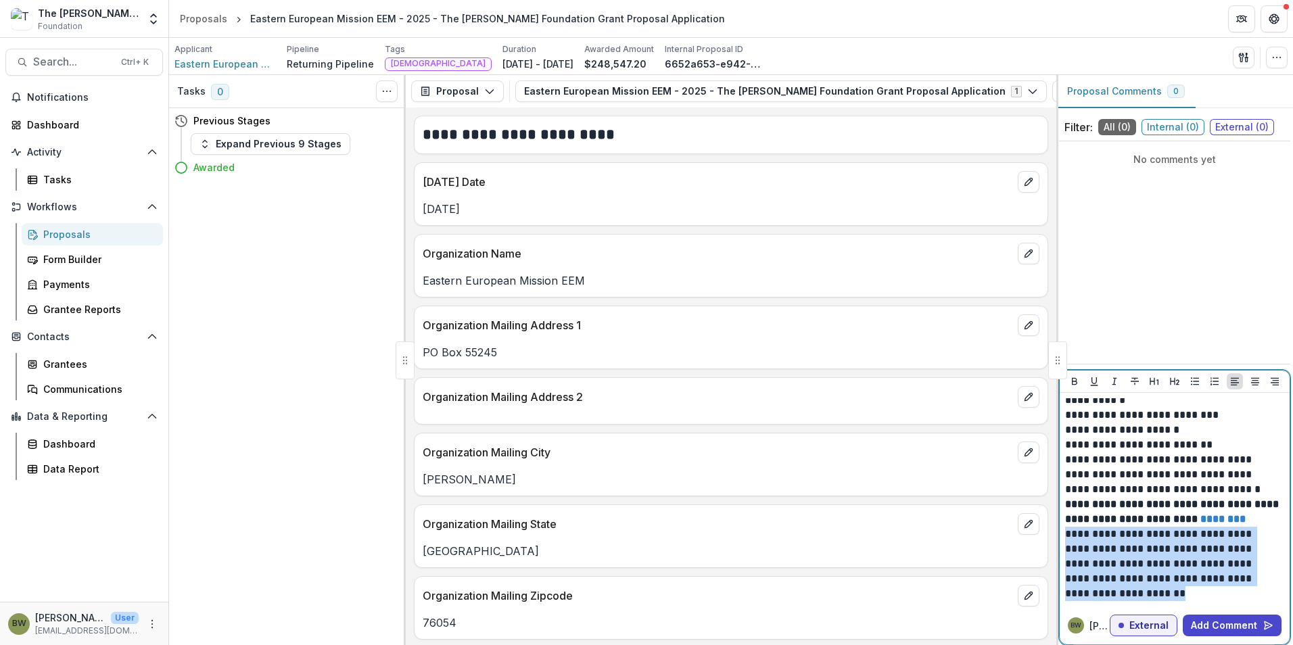
drag, startPoint x: 1067, startPoint y: 534, endPoint x: 1224, endPoint y: 588, distance: 165.7
click at [1224, 588] on p "**********" at bounding box center [1172, 564] width 215 height 74
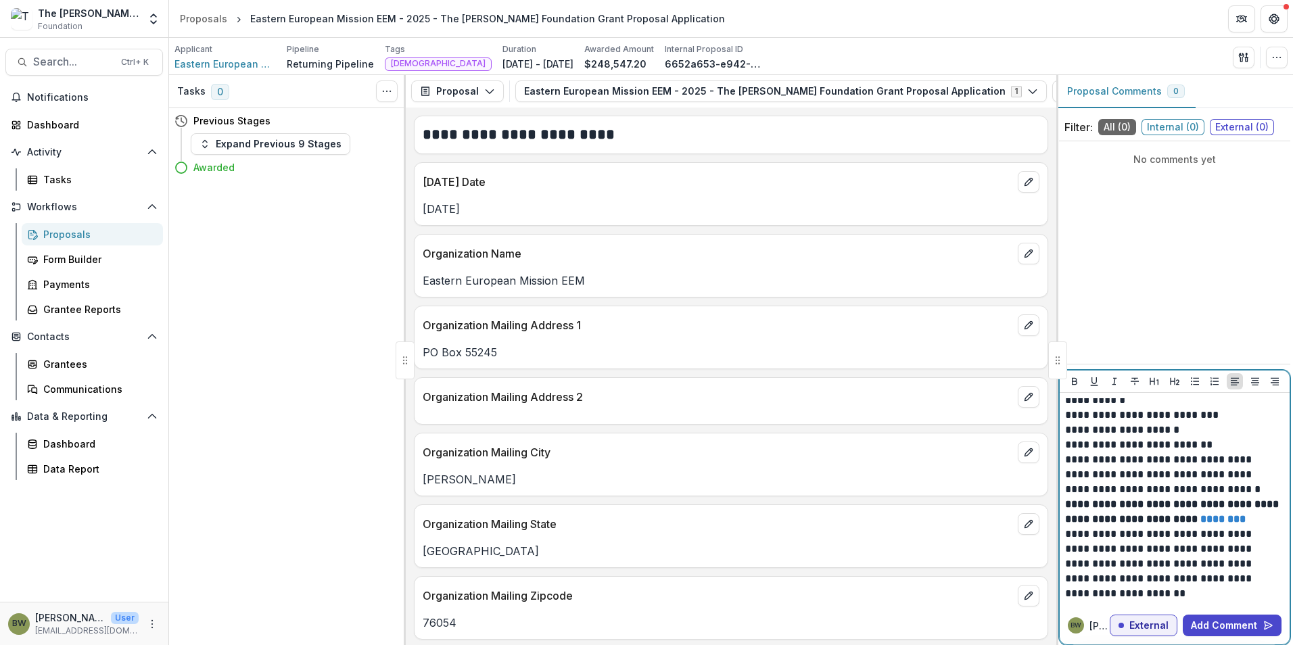
scroll to position [169, 0]
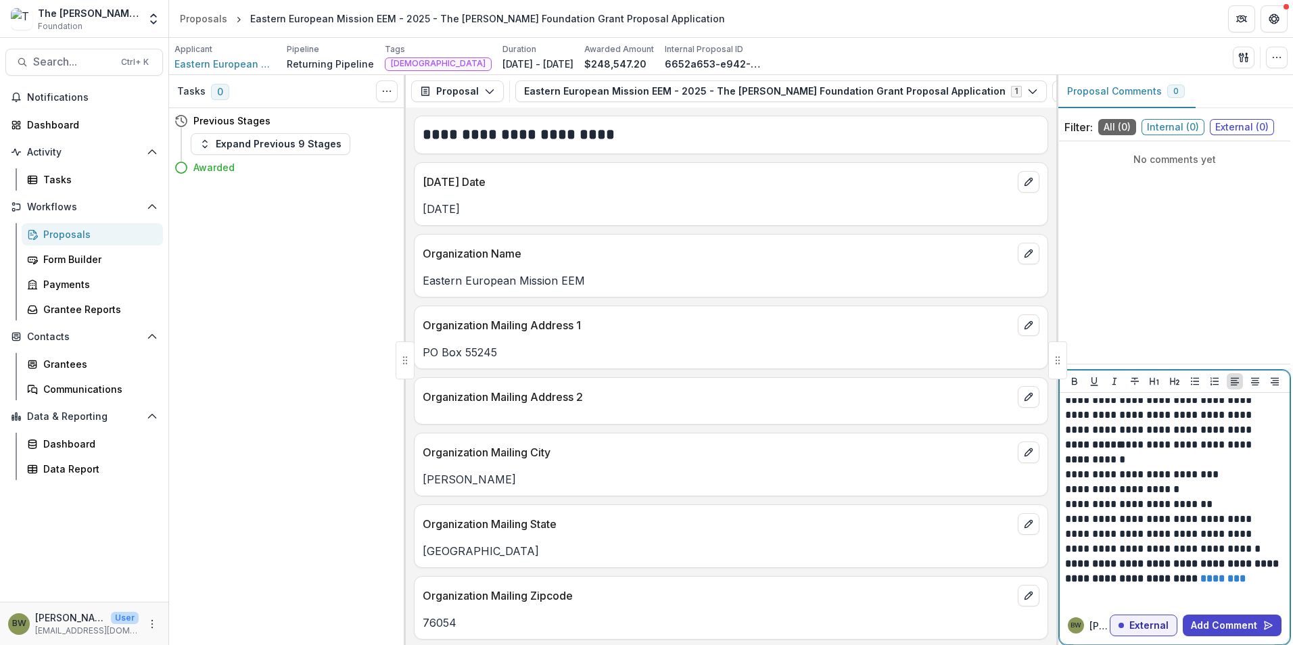
click at [1066, 448] on p "**********" at bounding box center [1172, 444] width 215 height 15
click at [1065, 520] on p "**********" at bounding box center [1172, 519] width 215 height 15
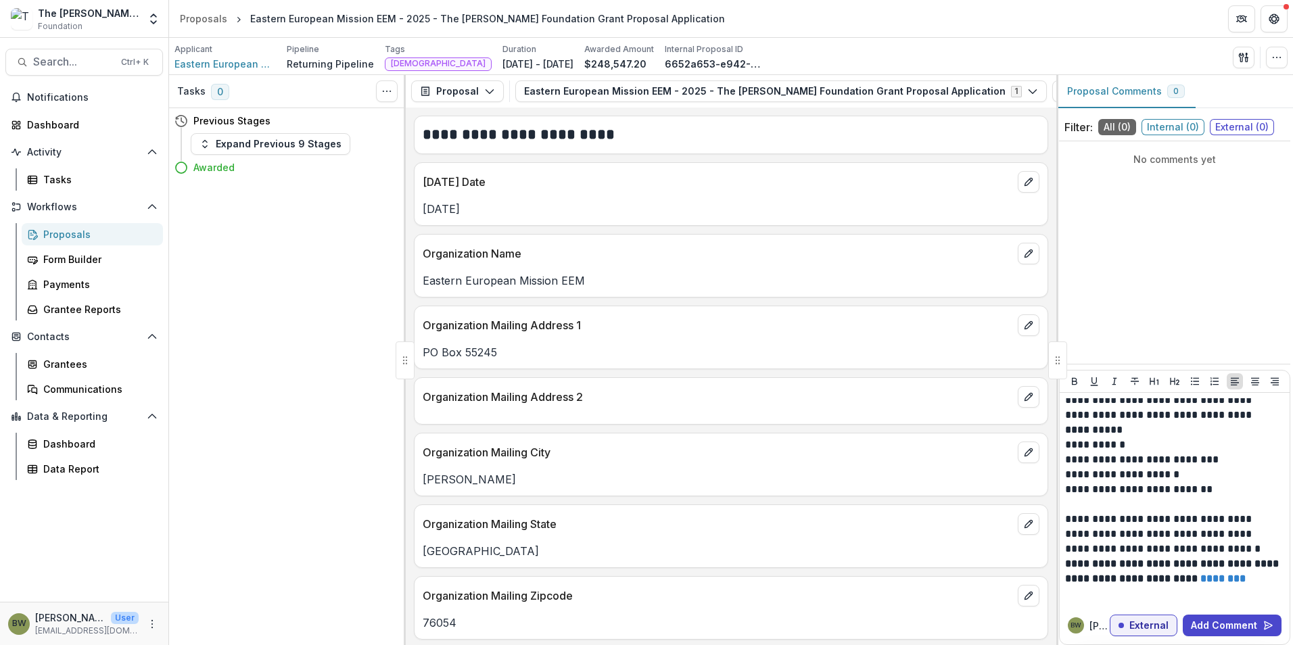
click at [1064, 535] on div "**********" at bounding box center [1174, 500] width 230 height 214
click at [1067, 533] on p "**********" at bounding box center [1172, 542] width 215 height 30
click at [1068, 532] on p "**********" at bounding box center [1172, 542] width 215 height 30
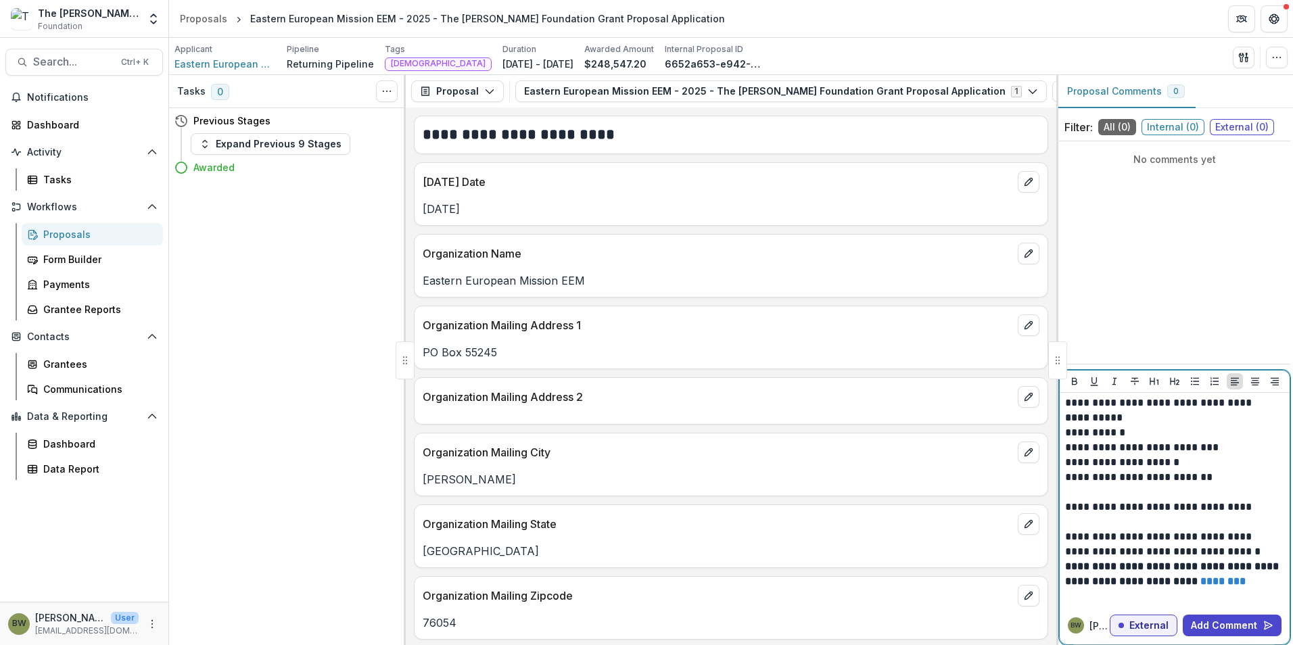
scroll to position [214, 0]
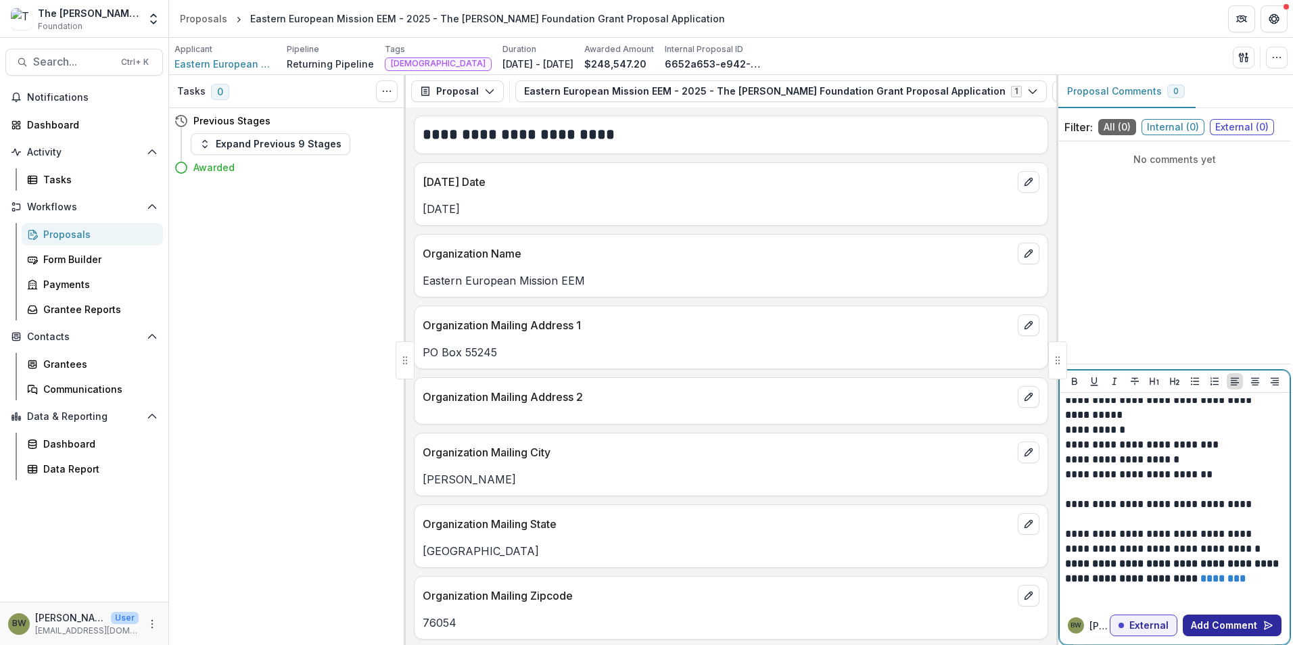
click at [1228, 627] on button "Add Comment" at bounding box center [1231, 626] width 99 height 22
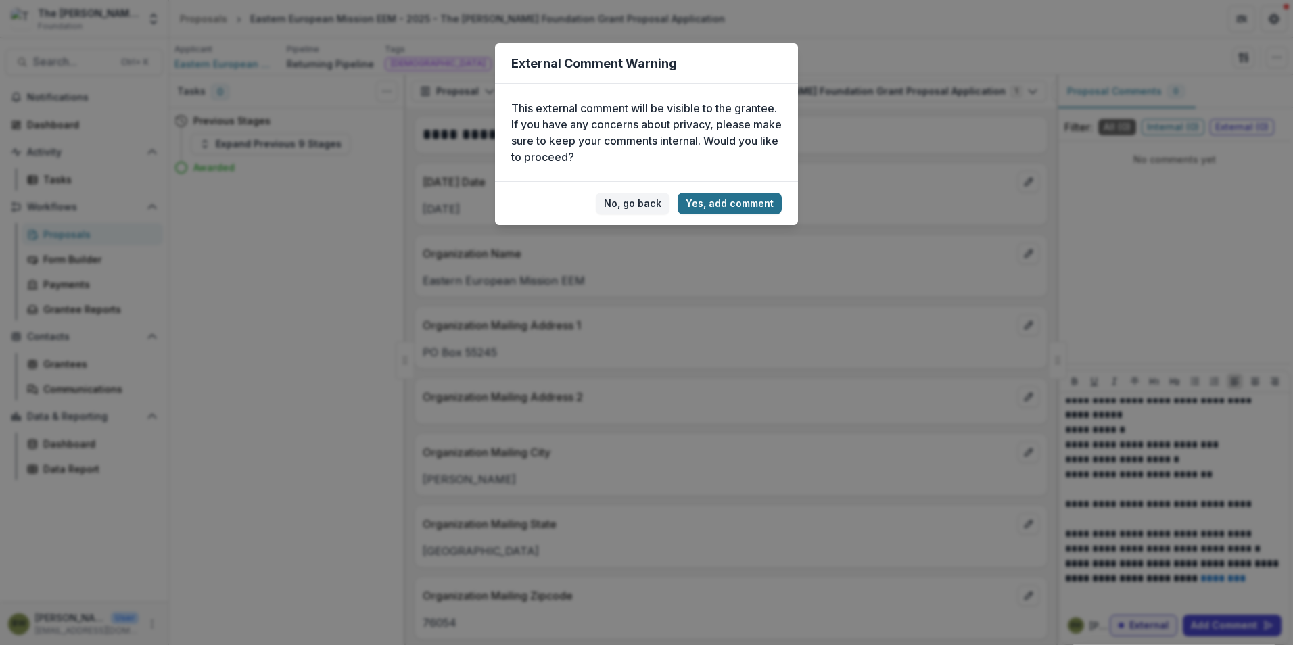
click at [735, 203] on button "Yes, add comment" at bounding box center [729, 204] width 104 height 22
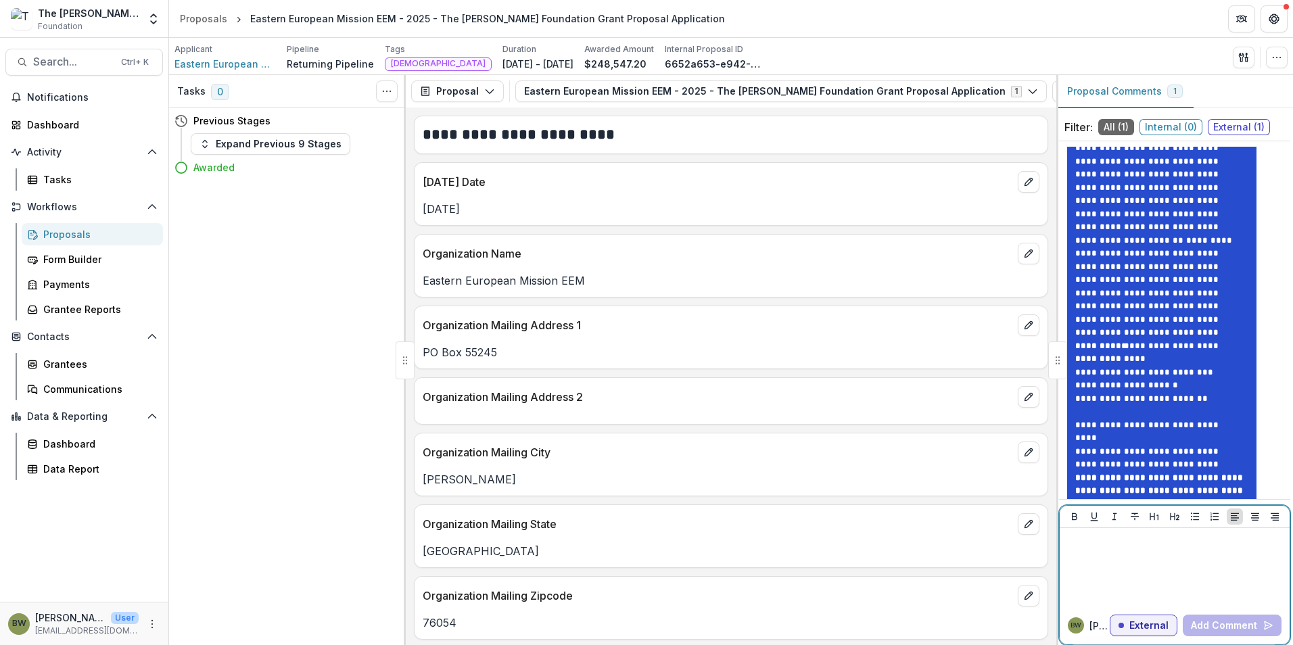
scroll to position [0, 0]
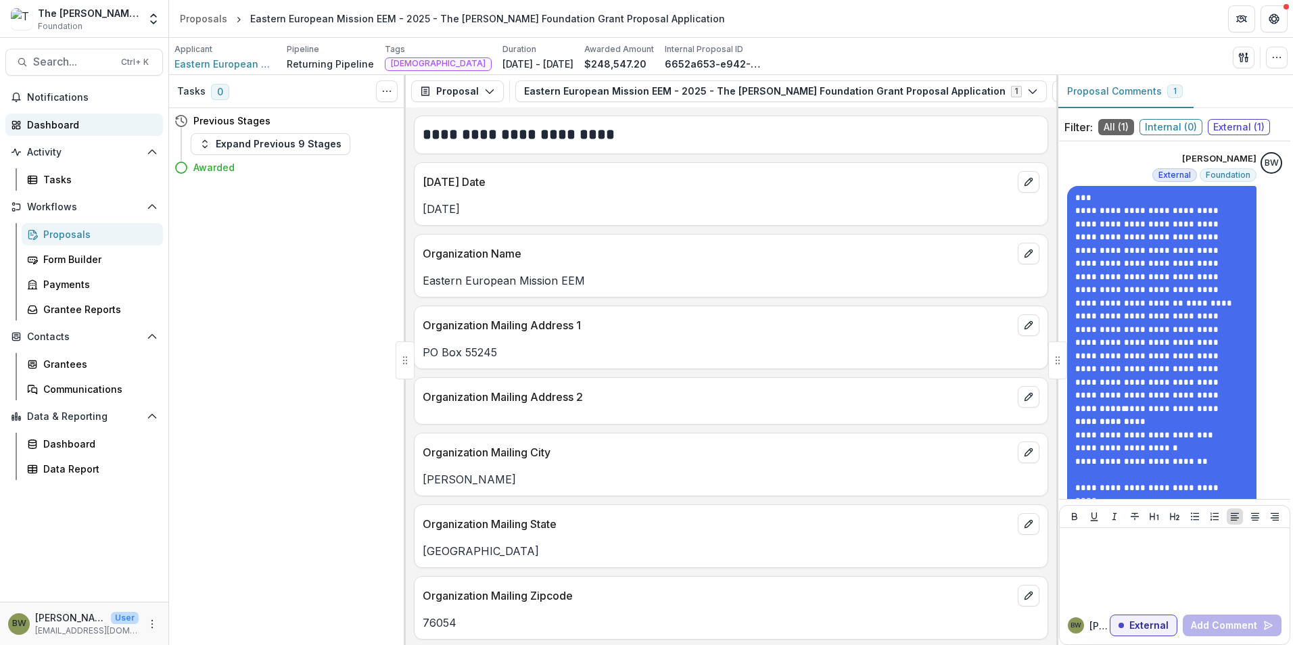
click at [69, 128] on div "Dashboard" at bounding box center [89, 125] width 125 height 14
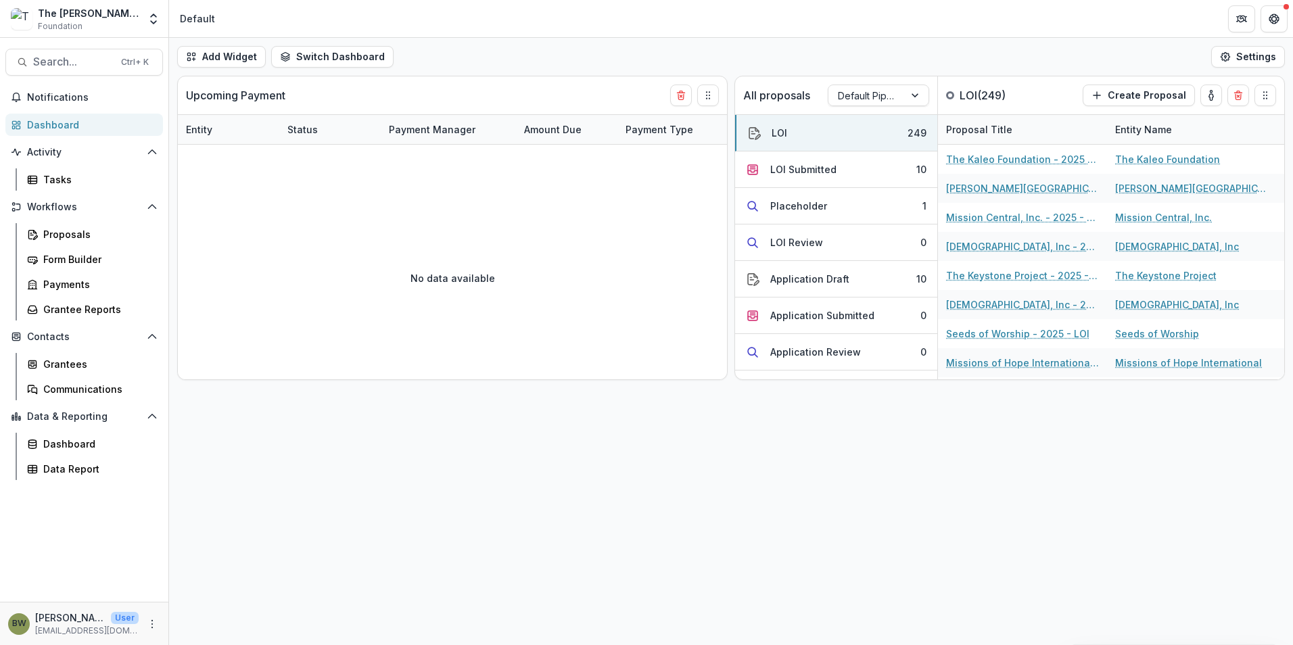
click at [65, 124] on div "Dashboard" at bounding box center [89, 125] width 125 height 14
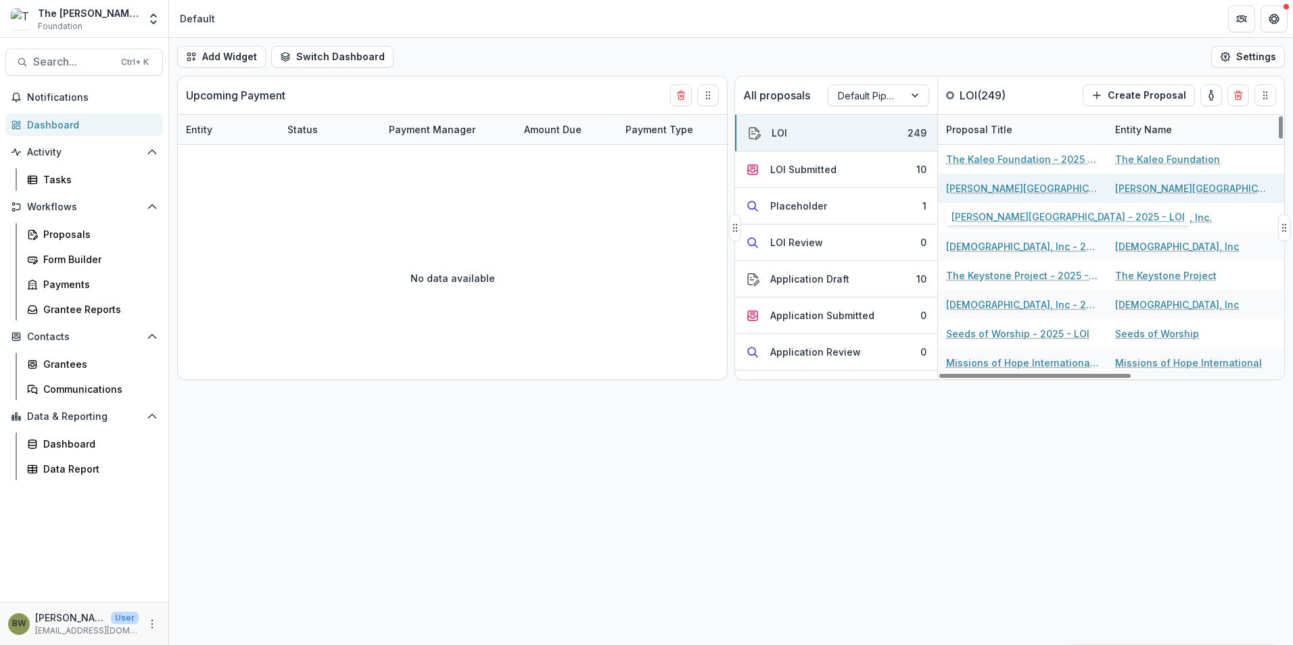
click at [984, 183] on link "[PERSON_NAME][GEOGRAPHIC_DATA] - 2025 - LOI" at bounding box center [1022, 188] width 153 height 14
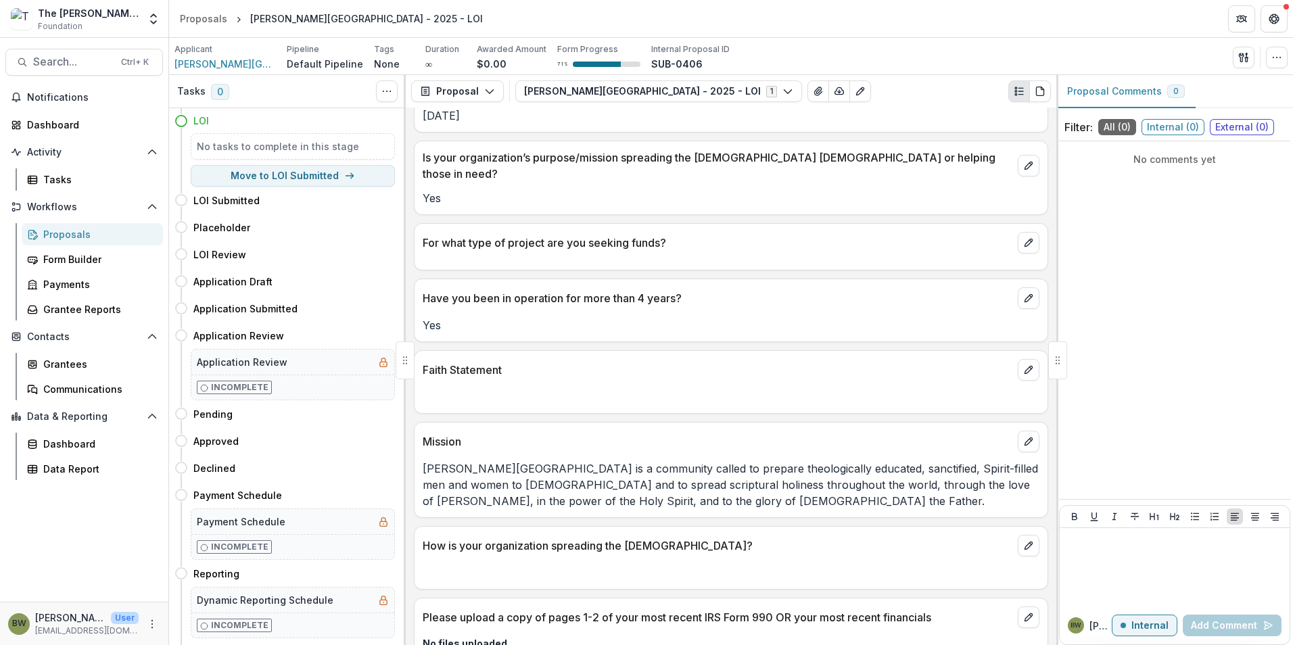
scroll to position [1228, 0]
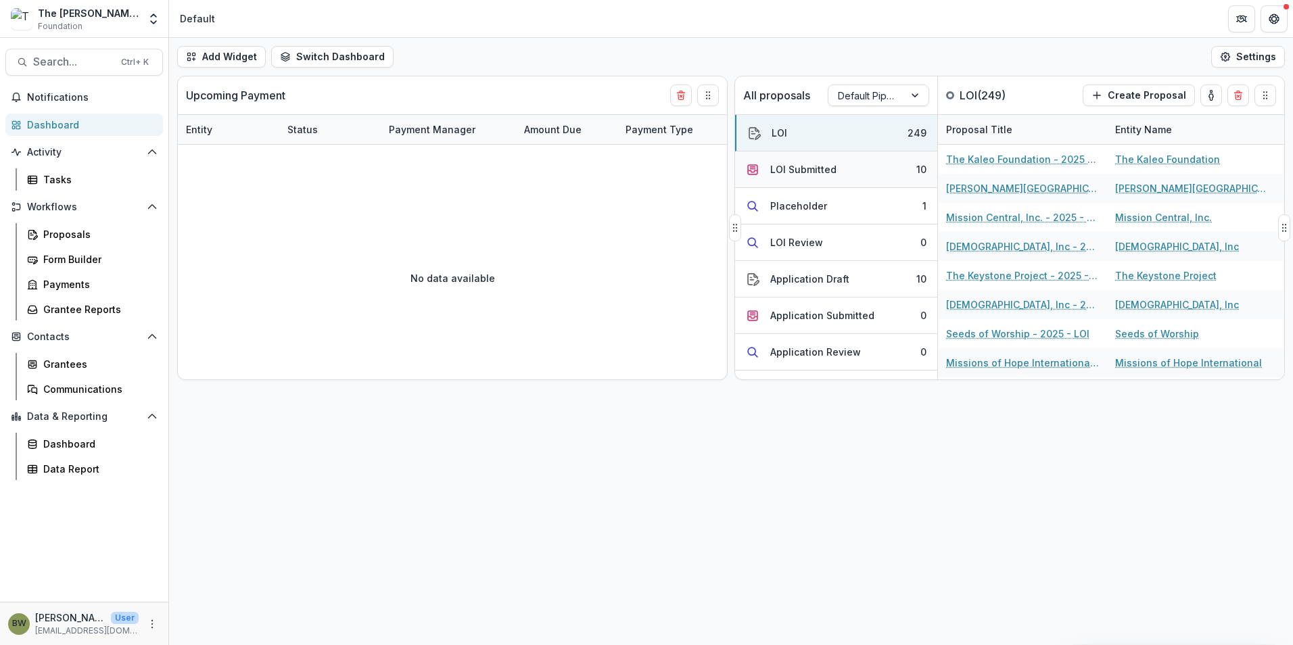
click at [779, 170] on div "LOI Submitted" at bounding box center [803, 169] width 66 height 14
